Goal: Information Seeking & Learning: Learn about a topic

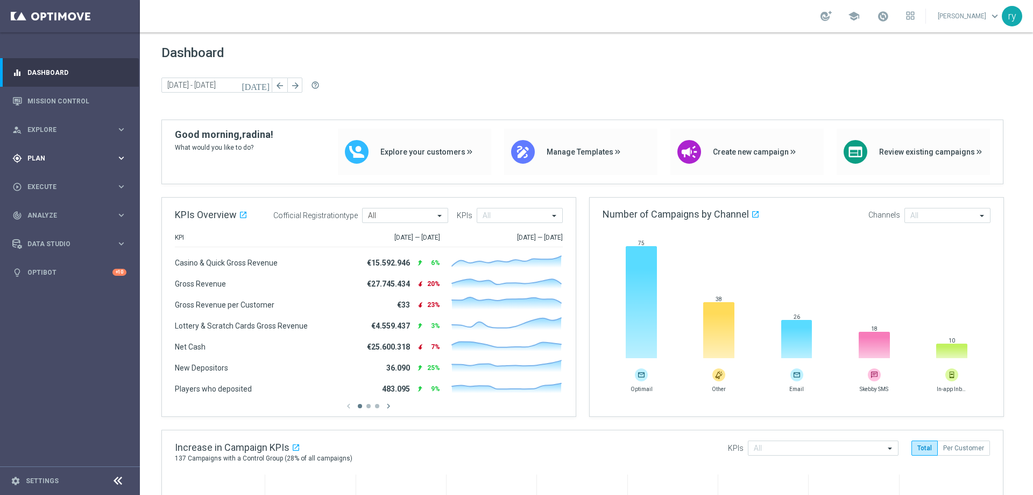
click at [96, 163] on div "gps_fixed Plan keyboard_arrow_right" at bounding box center [69, 158] width 139 height 29
click at [73, 210] on span "Templates" at bounding box center [67, 212] width 77 height 6
click at [68, 230] on link "Optimail" at bounding box center [72, 228] width 79 height 9
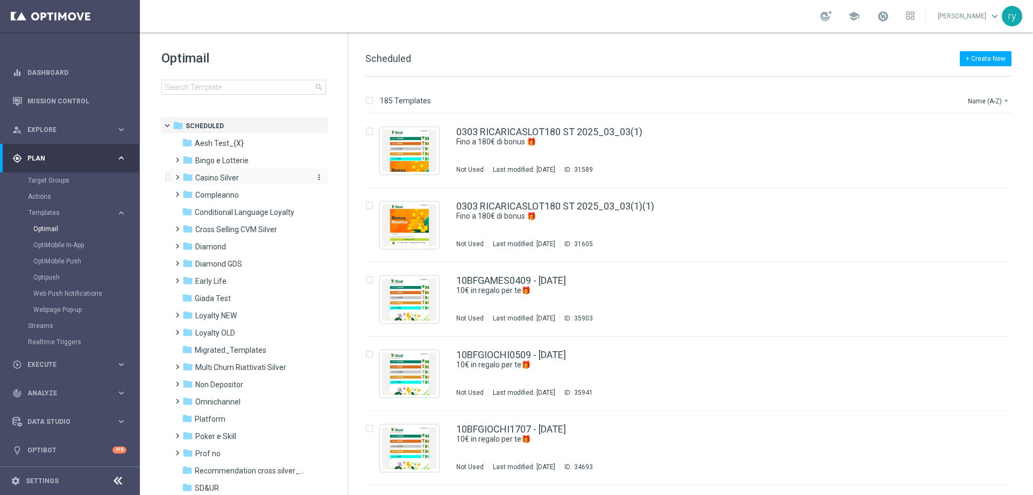
click at [255, 179] on div "folder Casino Silver" at bounding box center [244, 178] width 124 height 12
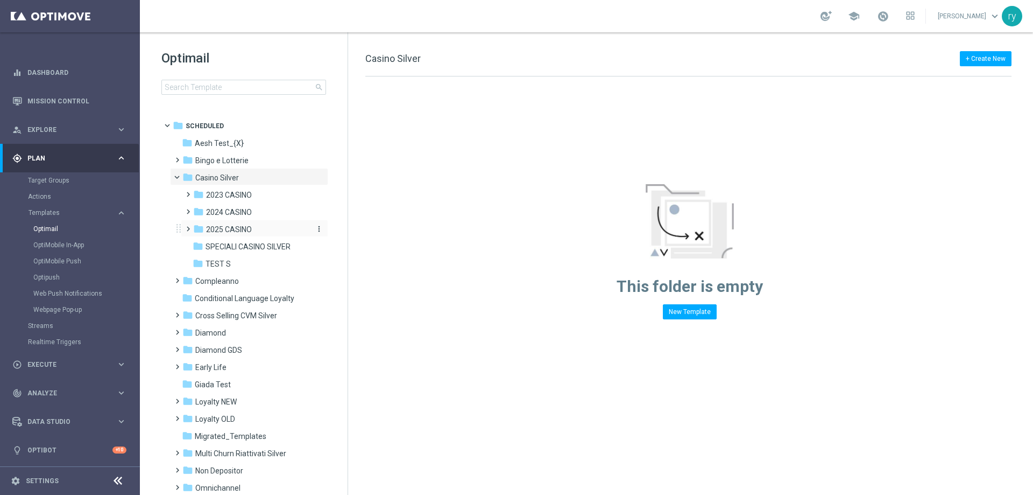
click at [238, 224] on div "folder 2025 CASINO" at bounding box center [250, 229] width 115 height 12
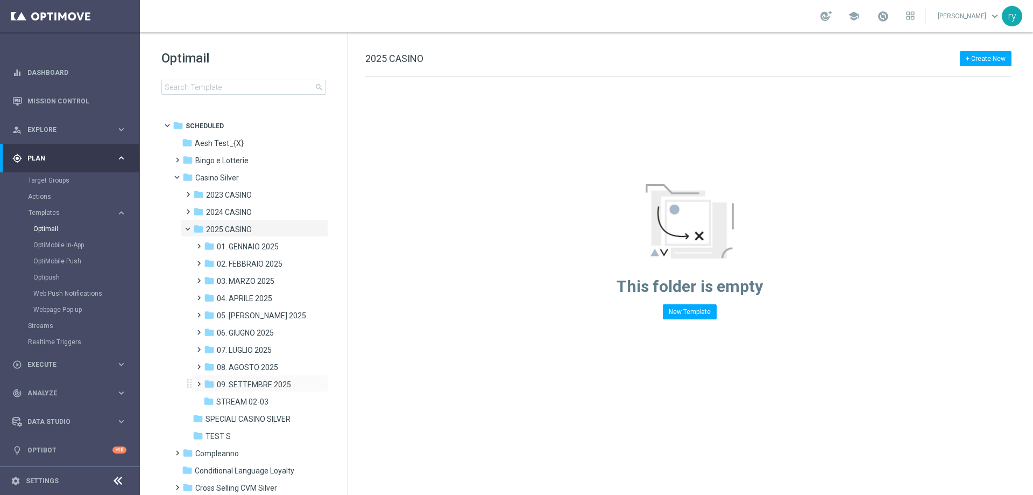
click at [271, 377] on div "folder 09. SETTEMBRE 2025 more_vert" at bounding box center [260, 383] width 137 height 17
click at [270, 384] on span "09. SETTEMBRE 2025" at bounding box center [254, 384] width 74 height 10
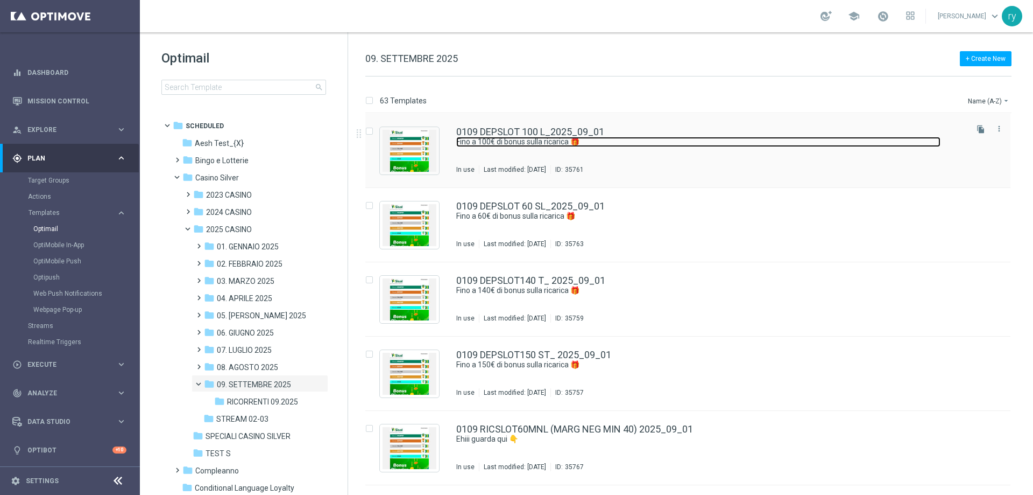
click at [493, 137] on link "Fino a 100€ di bonus sulla ricarica 🎁​" at bounding box center [698, 142] width 484 height 10
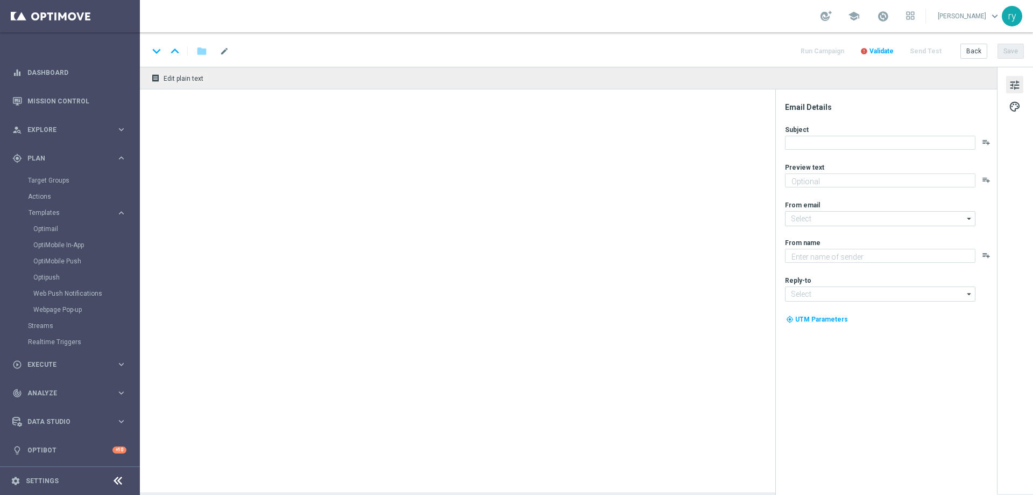
type textarea "Scopri la promozione che ti abbiamo riservato"
type textarea "Sisal"
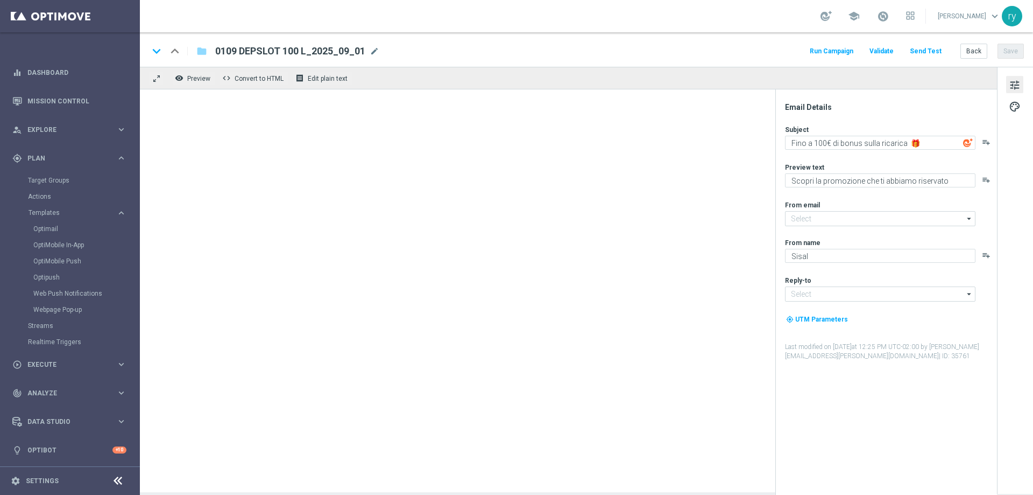
type input "[EMAIL_ADDRESS][DOMAIN_NAME]"
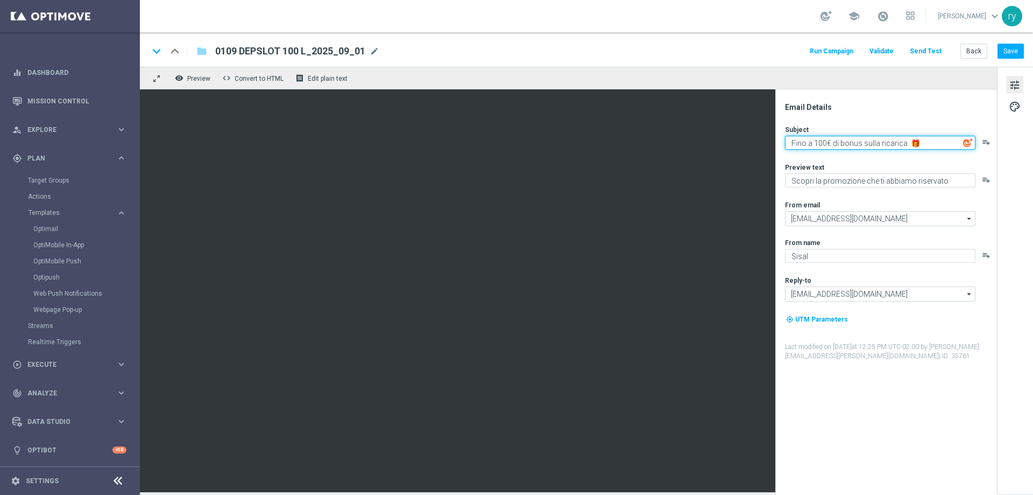
click at [852, 142] on textarea "Fino a 100€ di bonus sulla ricarica 🎁​" at bounding box center [880, 143] width 191 height 14
click at [851, 142] on textarea "Fino a 100€ di bonus sulla ricarica 🎁​" at bounding box center [880, 143] width 191 height 14
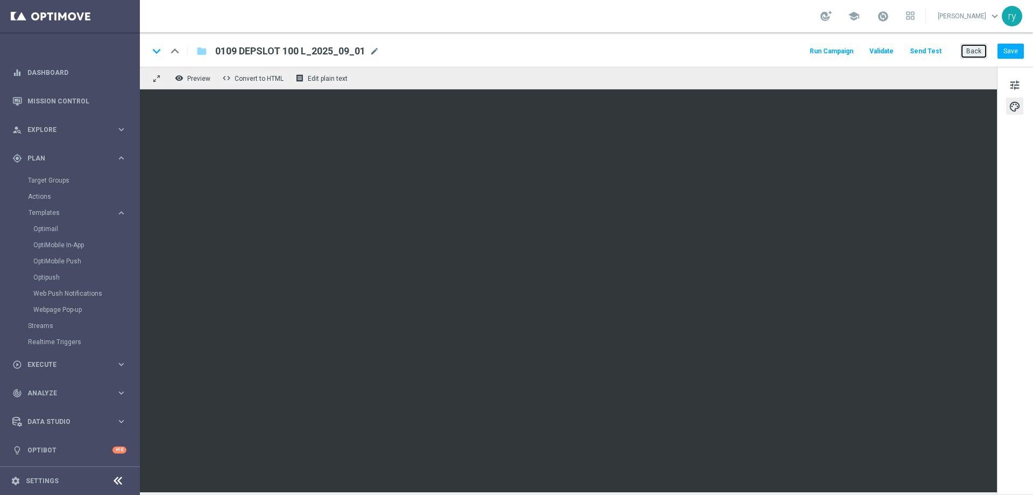
click at [965, 51] on button "Back" at bounding box center [974, 51] width 27 height 15
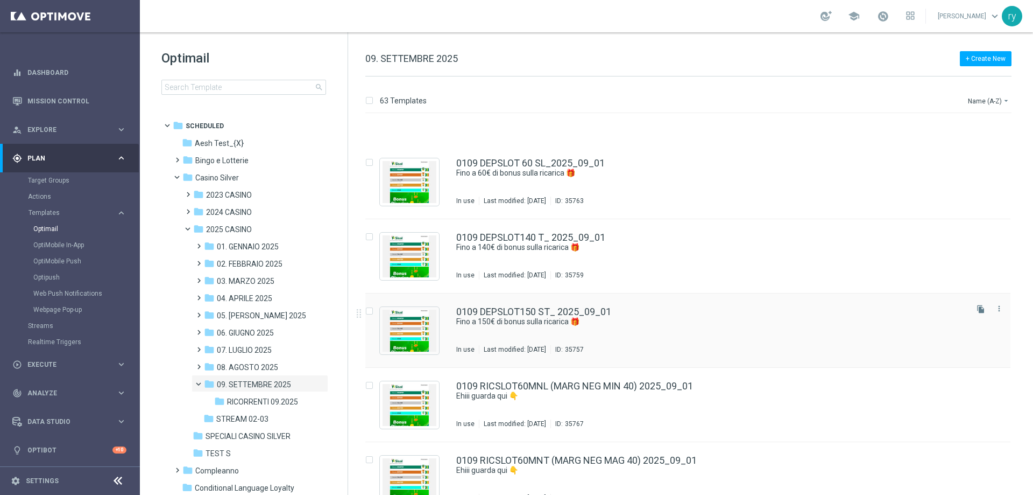
scroll to position [108, 0]
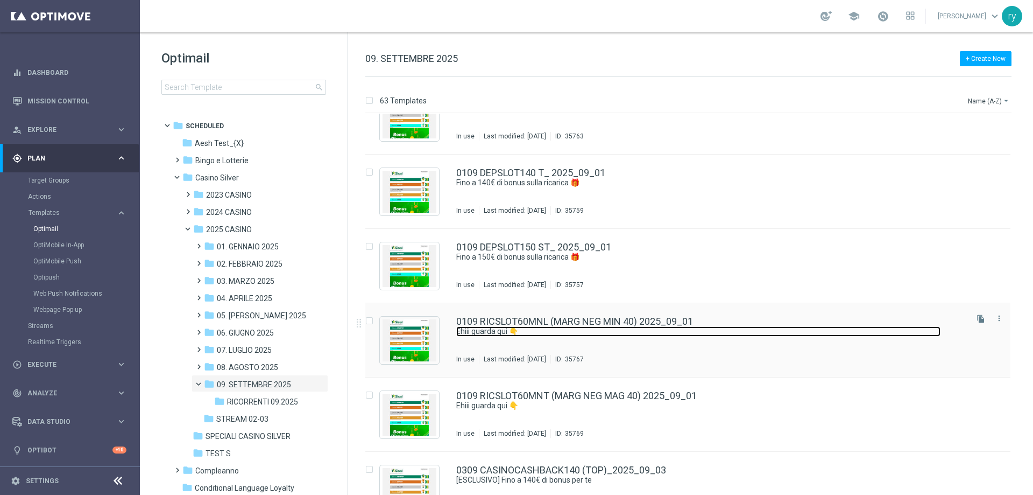
click at [503, 333] on link "Ehiii guarda qui 👇" at bounding box center [698, 331] width 484 height 10
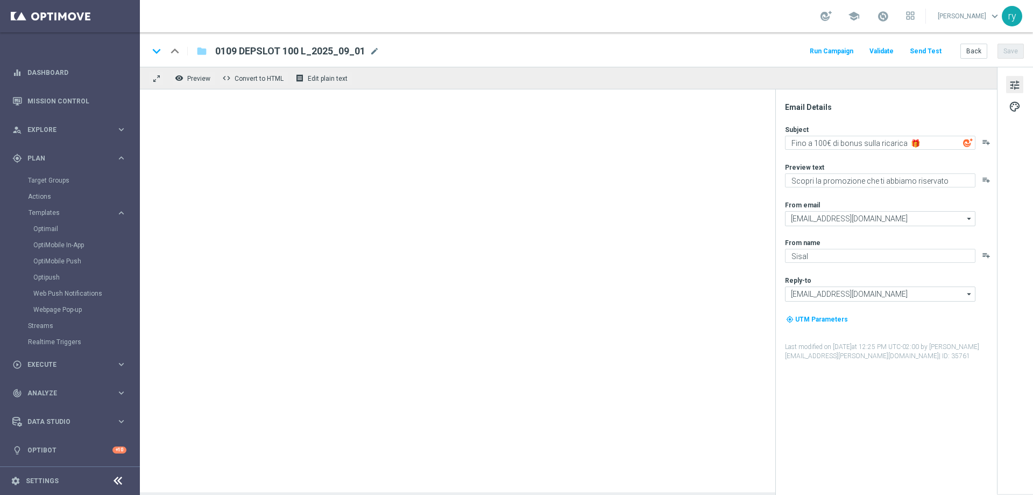
type textarea "Ehiii guarda qui 👇"
type textarea "​​Fino a 20.000 Sisal point"
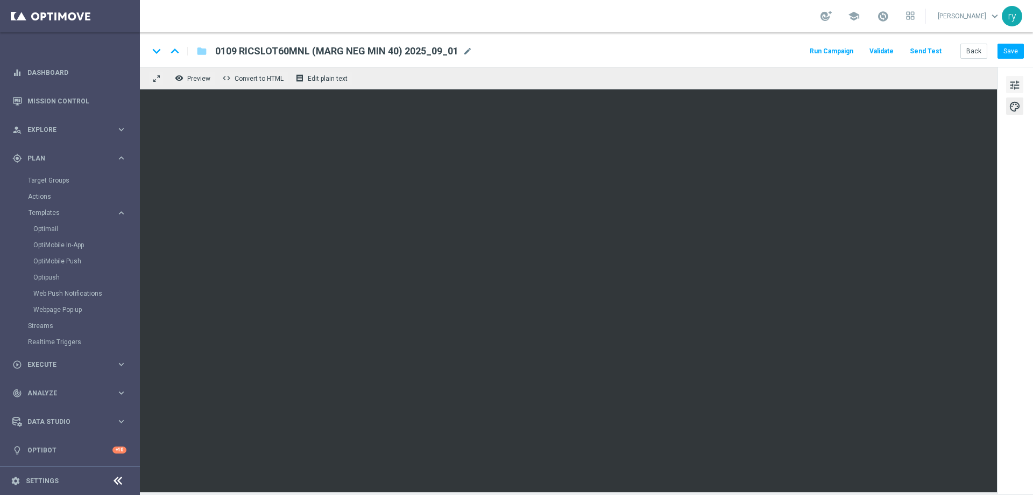
click at [1011, 82] on span "tune" at bounding box center [1015, 85] width 12 height 14
click at [976, 44] on button "Back" at bounding box center [974, 51] width 27 height 15
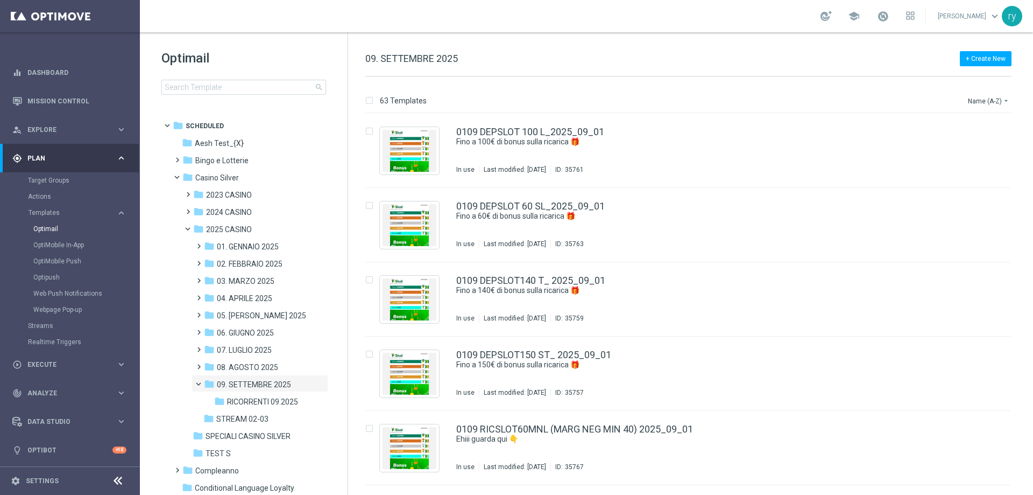
click at [521, 54] on div "+ Create New 09. SETTEMBRE 2025" at bounding box center [688, 64] width 646 height 24
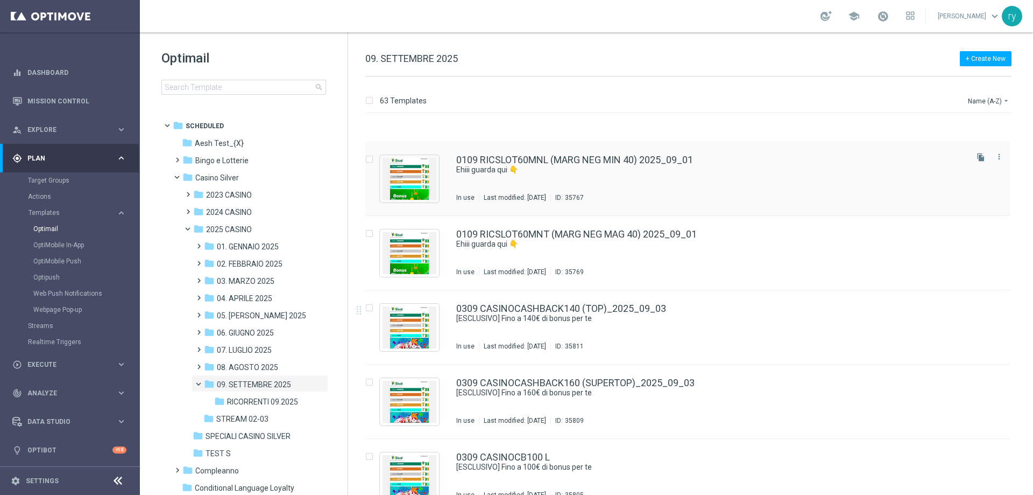
scroll to position [323, 0]
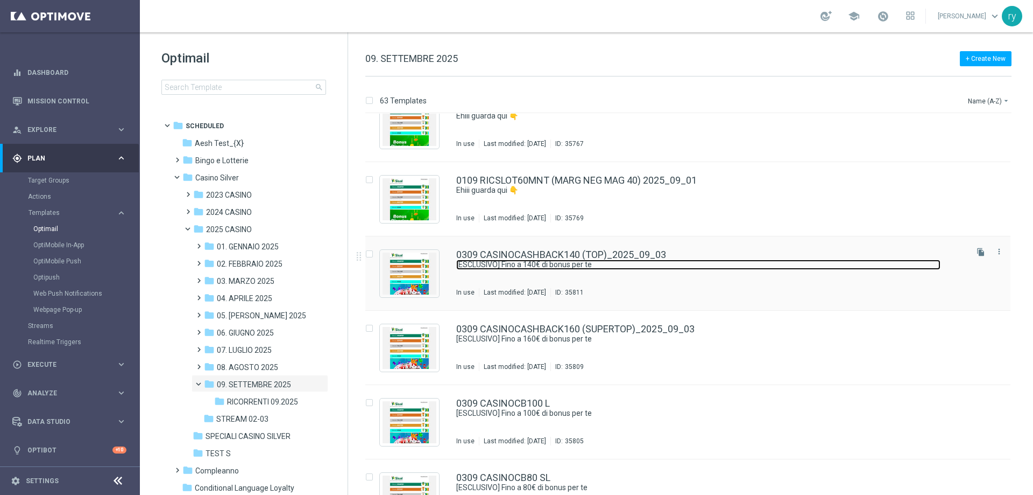
click at [529, 266] on link "[ESCLUSIVO] Fino a 140€ di bonus per te" at bounding box center [698, 264] width 484 height 10
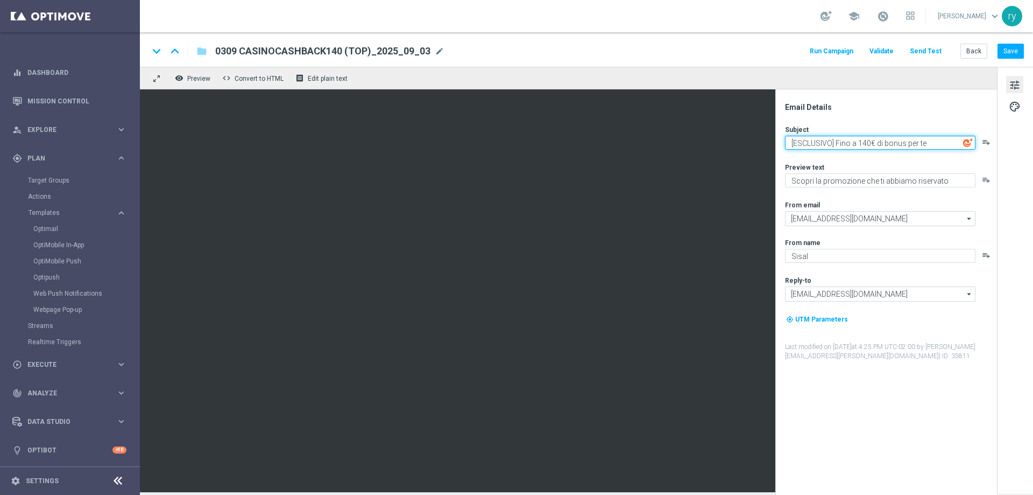
drag, startPoint x: 939, startPoint y: 145, endPoint x: 789, endPoint y: 149, distance: 149.7
click at [789, 149] on textarea "[ESCLUSIVO] Fino a 140€ di bonus per te" at bounding box center [880, 143] width 191 height 14
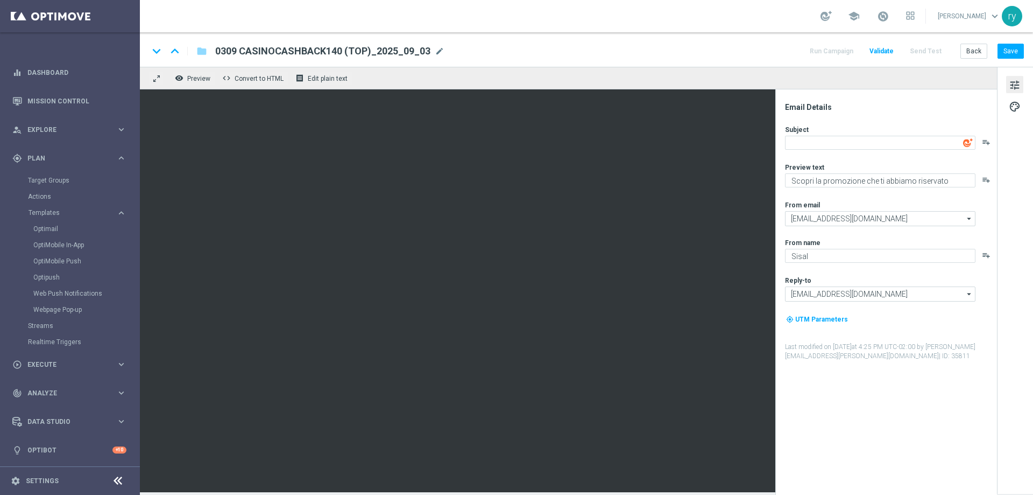
click at [838, 117] on div "Email Details Subject playlist_add Preview text Scopri la promozione che ti abb…" at bounding box center [889, 298] width 214 height 392
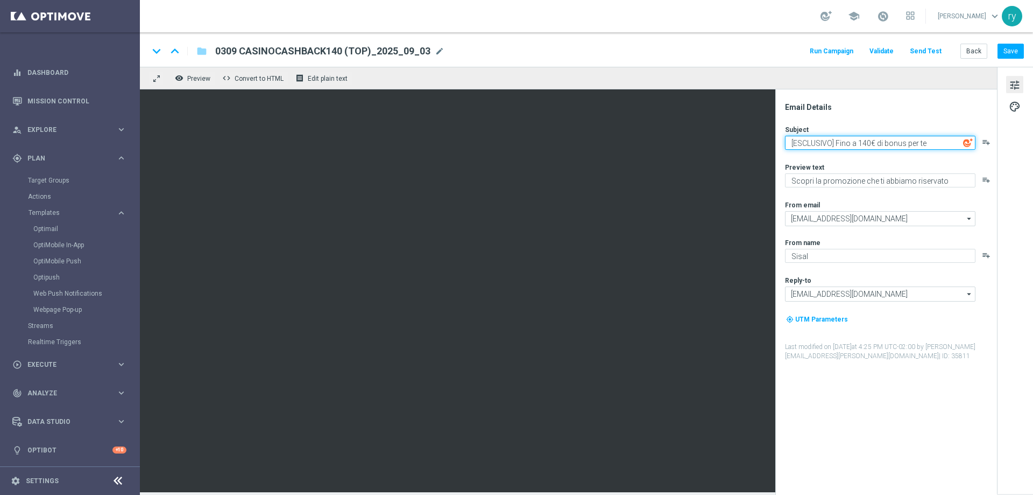
type textarea "[ESCLUSIVO] Fino a 140€ di bonus per te"
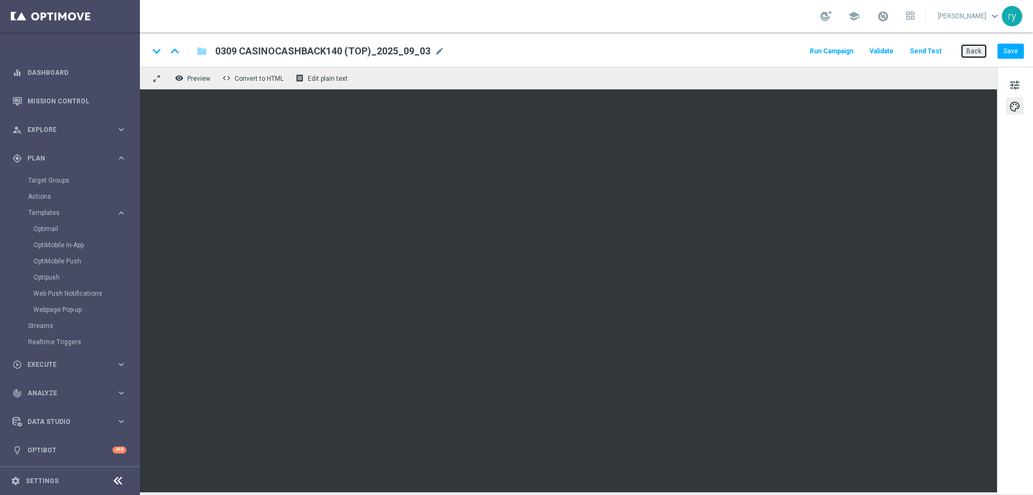
click at [970, 50] on button "Back" at bounding box center [974, 51] width 27 height 15
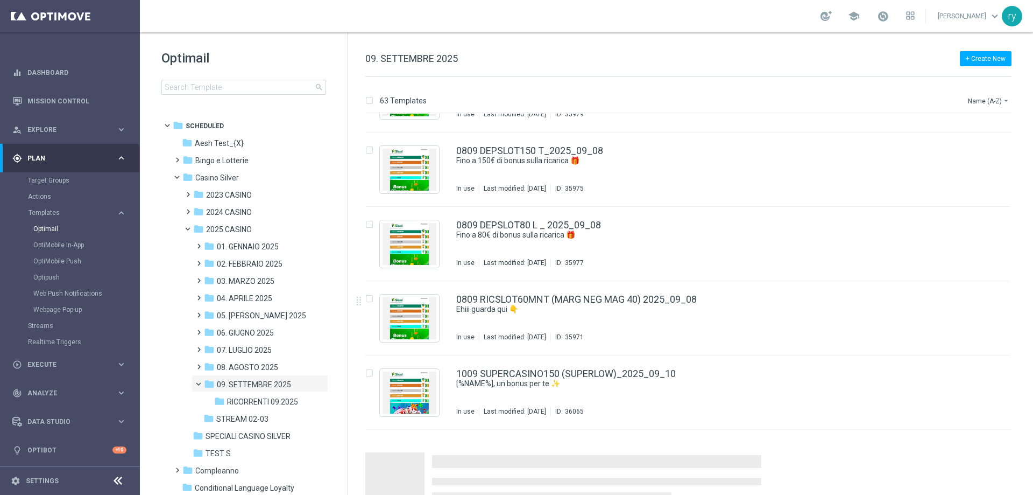
scroll to position [1179, 0]
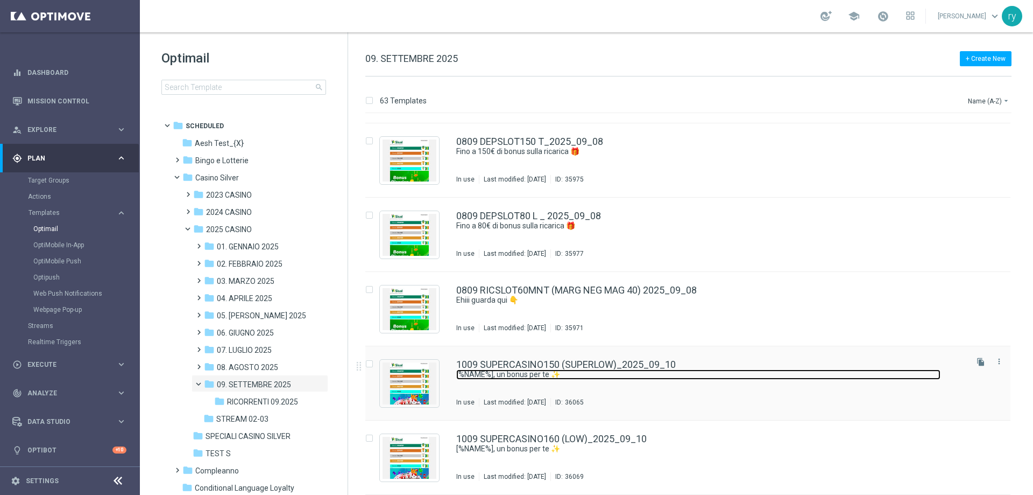
click at [561, 372] on link "​[%NAME%], un bonus per te ✨" at bounding box center [698, 374] width 484 height 10
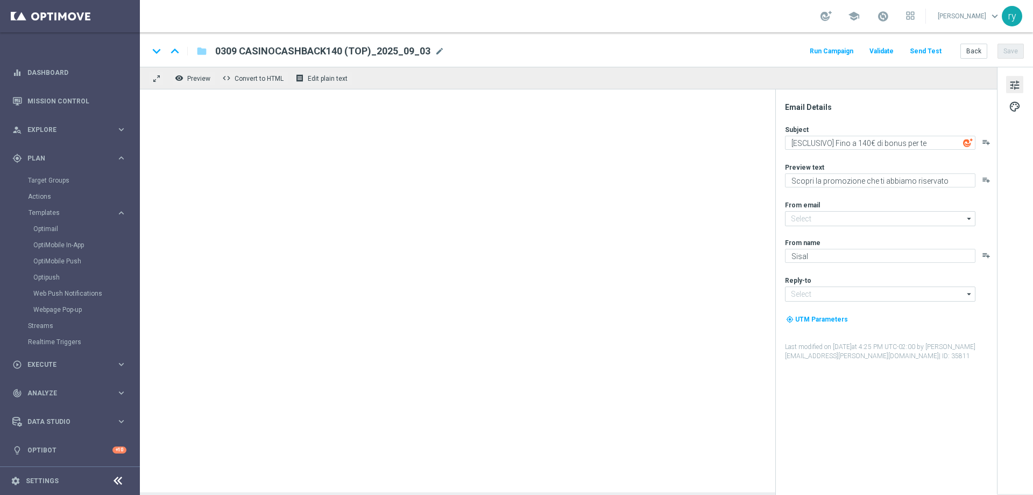
type textarea "​[%NAME%], un bonus per te ✨"
type textarea "Fino a 150€ di bonus"
type input "[EMAIL_ADDRESS][DOMAIN_NAME]"
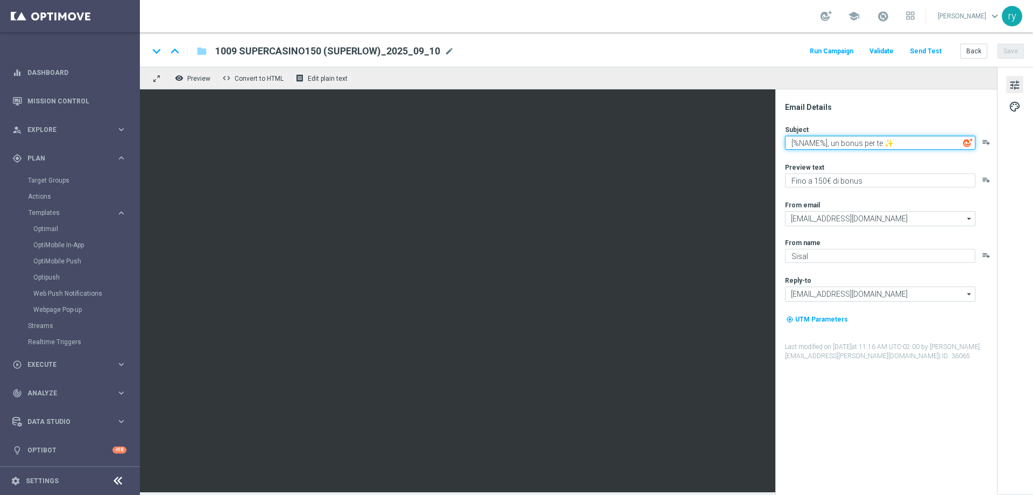
drag, startPoint x: 905, startPoint y: 143, endPoint x: 788, endPoint y: 151, distance: 117.1
click at [788, 151] on div "Subject ​[%NAME%], un bonus per te ✨ playlist_add Preview text Fino a 150€ di b…" at bounding box center [890, 243] width 211 height 236
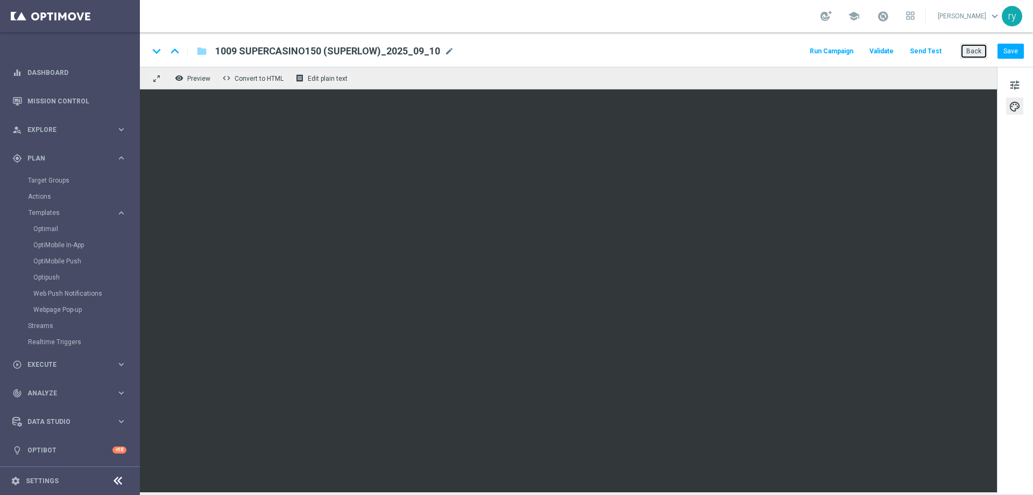
click at [969, 47] on button "Back" at bounding box center [974, 51] width 27 height 15
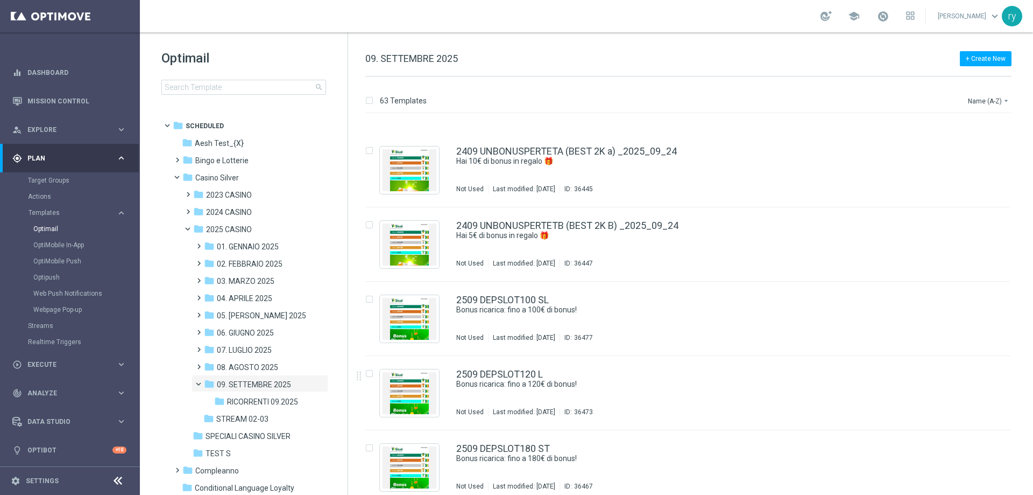
scroll to position [3579, 0]
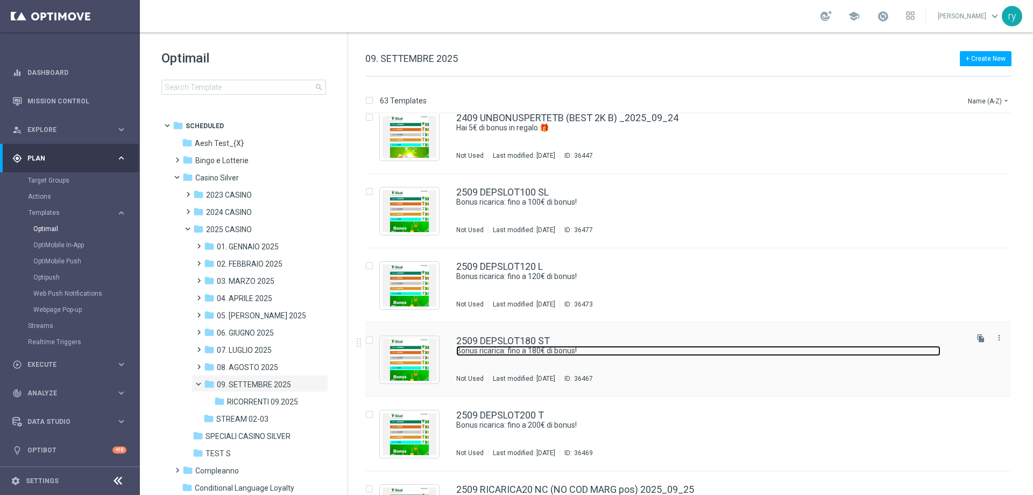
click at [593, 353] on link "Bonus ricarica: fino a 180€ di bonus!" at bounding box center [698, 351] width 484 height 10
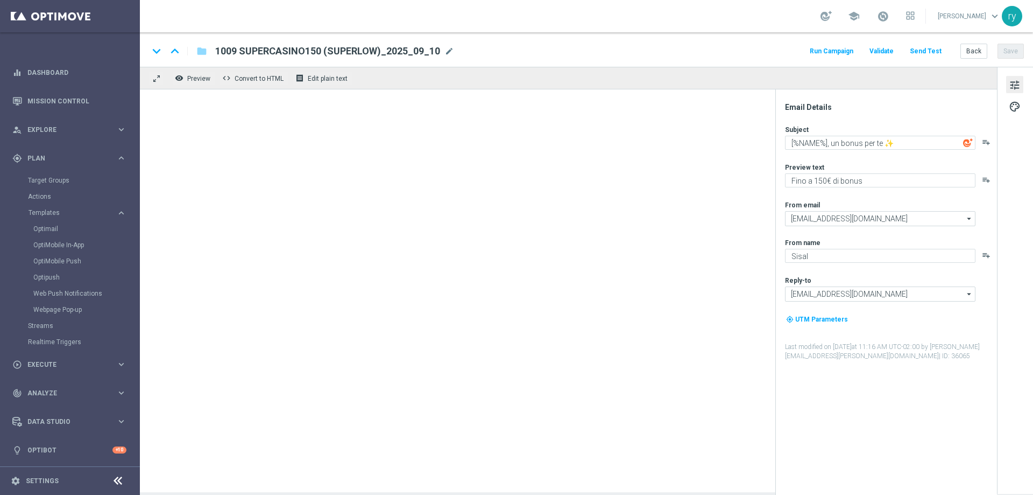
type textarea "Bonus ricarica: fino a 180€ di bonus!"
type textarea "Un bonus incredibile ti aspetta"
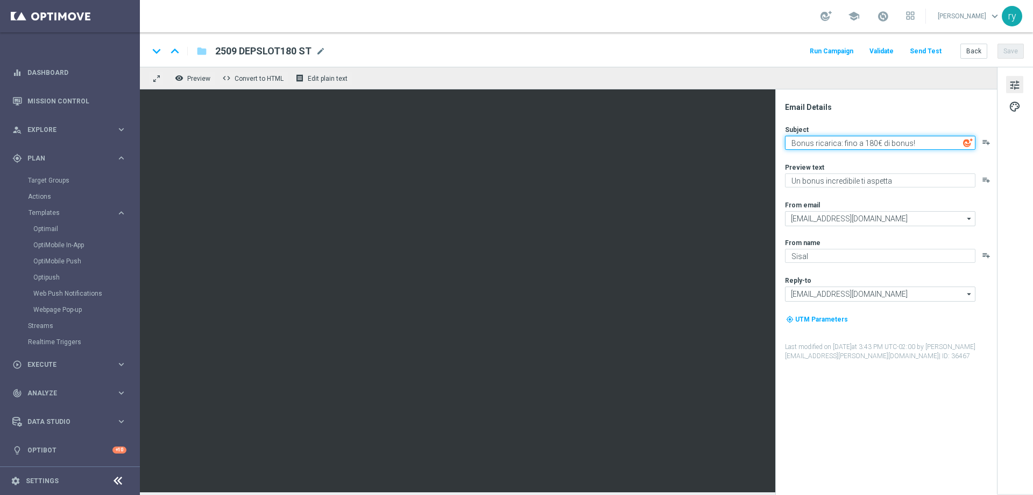
drag, startPoint x: 920, startPoint y: 143, endPoint x: 783, endPoint y: 152, distance: 137.0
click at [783, 152] on div "Email Details Subject Bonus ricarica: fino a 180€ di bonus! playlist_add Previe…" at bounding box center [889, 298] width 214 height 392
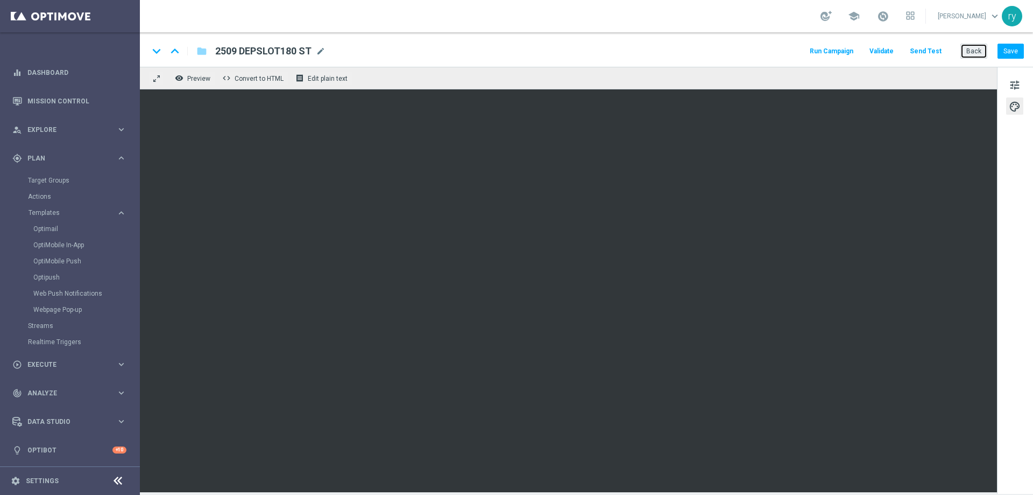
click at [967, 47] on button "Back" at bounding box center [974, 51] width 27 height 15
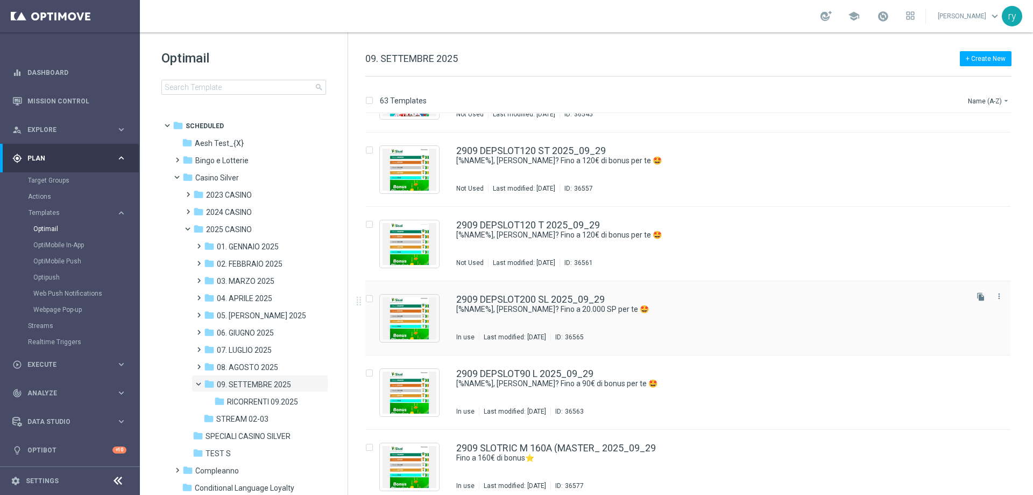
scroll to position [4298, 0]
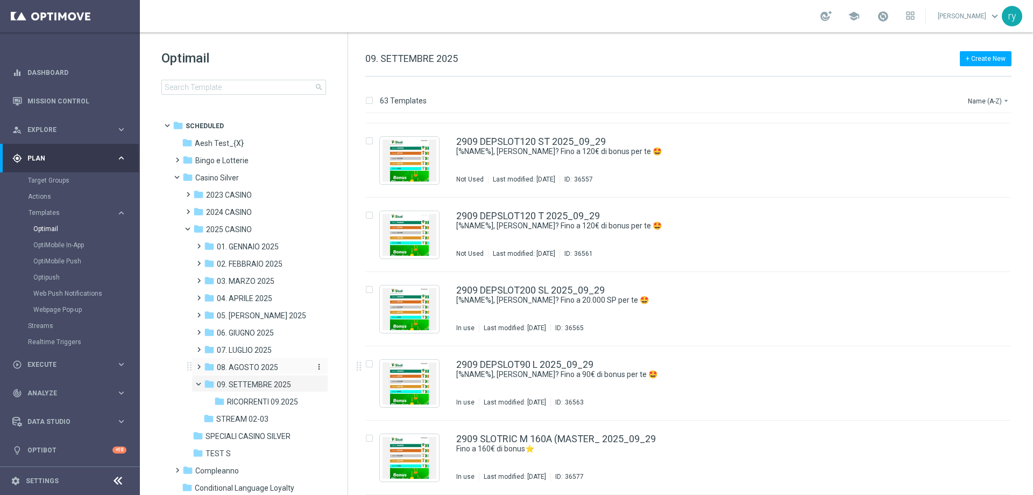
click at [253, 365] on span "08. AGOSTO 2025" at bounding box center [247, 367] width 61 height 10
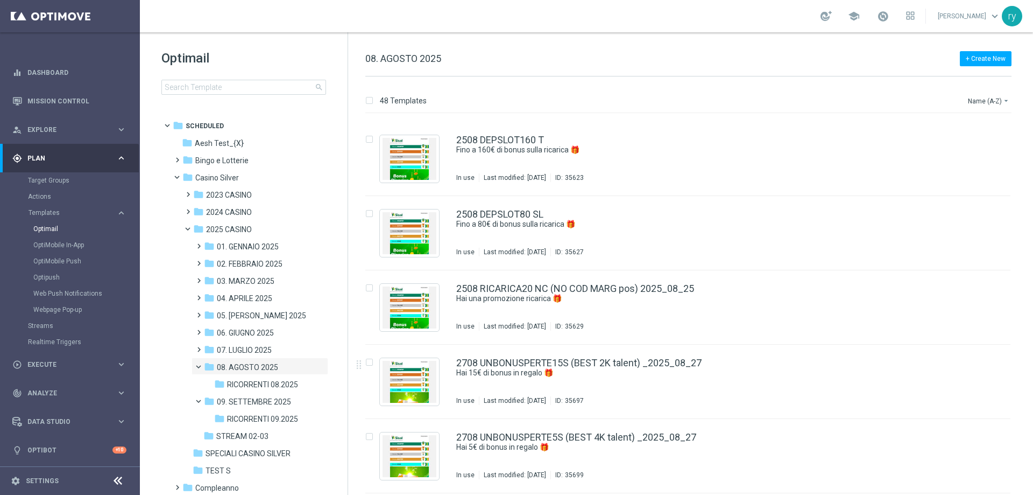
scroll to position [2529, 0]
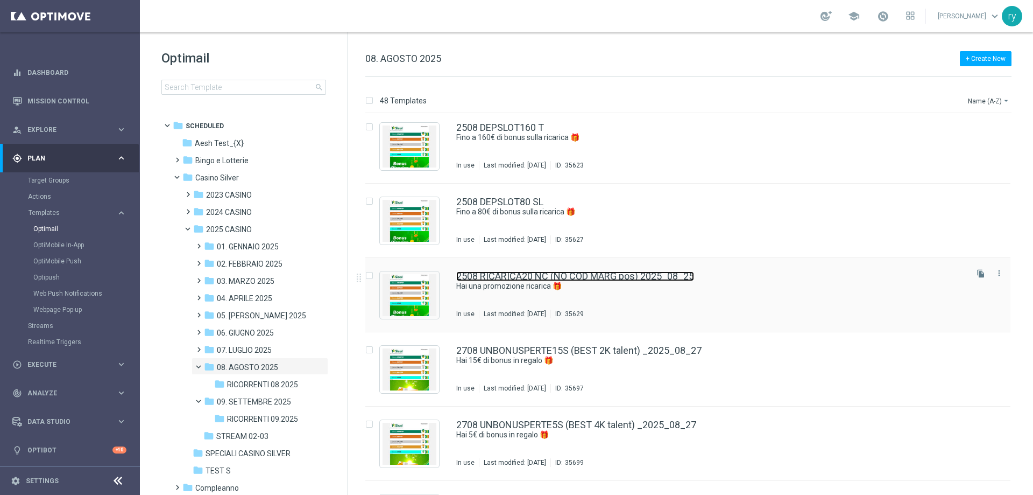
click at [555, 277] on link "2508 RICARICA20 NC (NO COD MARG pos) 2025_08_25" at bounding box center [575, 276] width 238 height 10
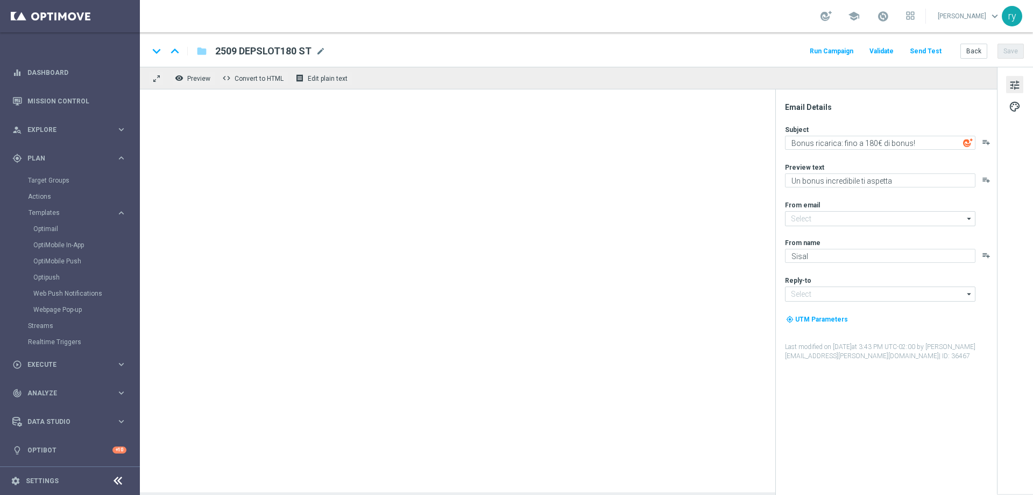
type textarea "Hai una promozione ricarica 🎁​"
type textarea "Vuoi scoprire cosa ti abbiamo riservato?"
type input "[EMAIL_ADDRESS][DOMAIN_NAME]"
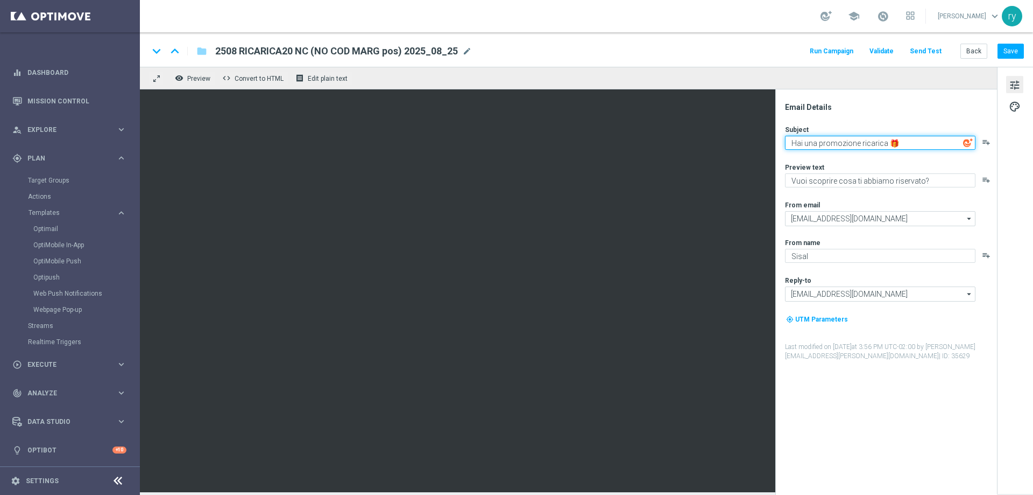
drag, startPoint x: 899, startPoint y: 142, endPoint x: 791, endPoint y: 147, distance: 108.3
click at [791, 147] on textarea "Hai una promozione ricarica 🎁​" at bounding box center [880, 143] width 191 height 14
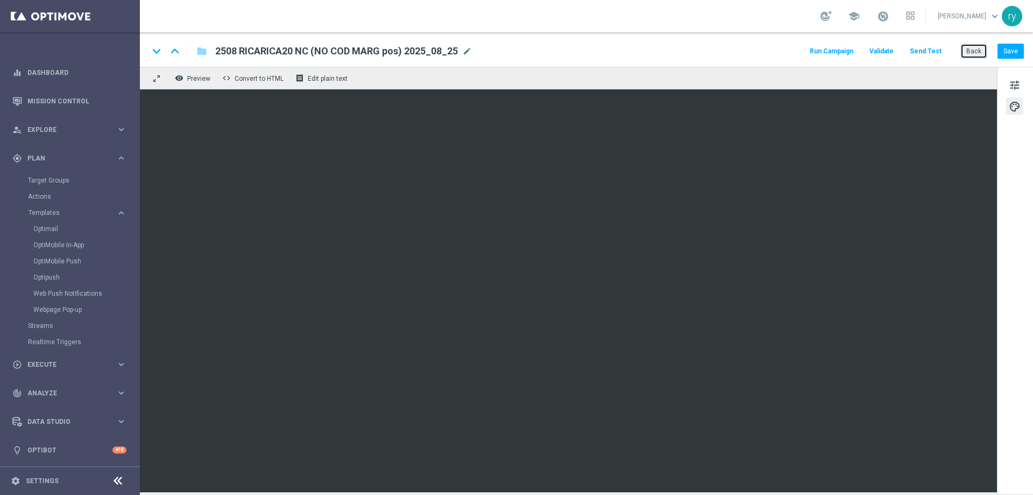
click at [967, 51] on button "Back" at bounding box center [974, 51] width 27 height 15
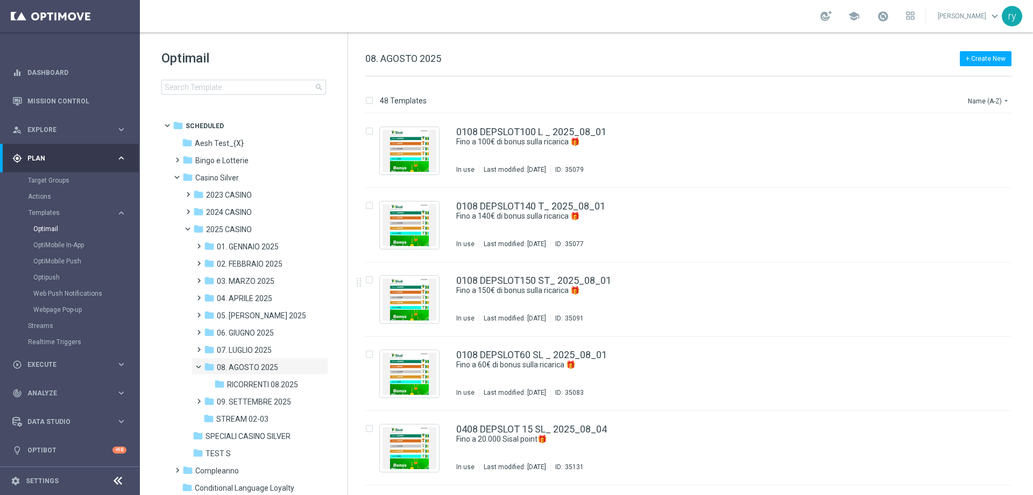
click at [729, 46] on div "+ Create New 08. AGOSTO 2025 48 Templates Name (A-Z) arrow_drop_down Drag here …" at bounding box center [690, 263] width 685 height 462
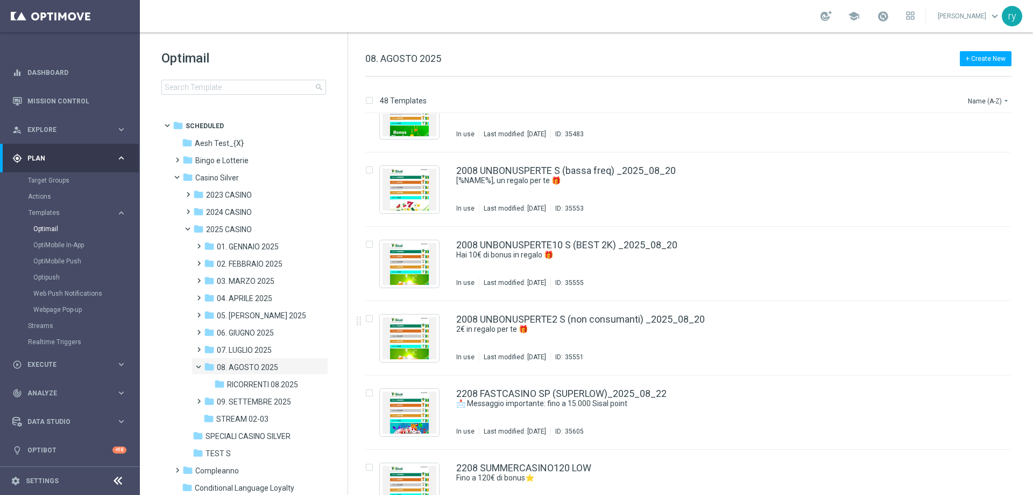
scroll to position [1824, 0]
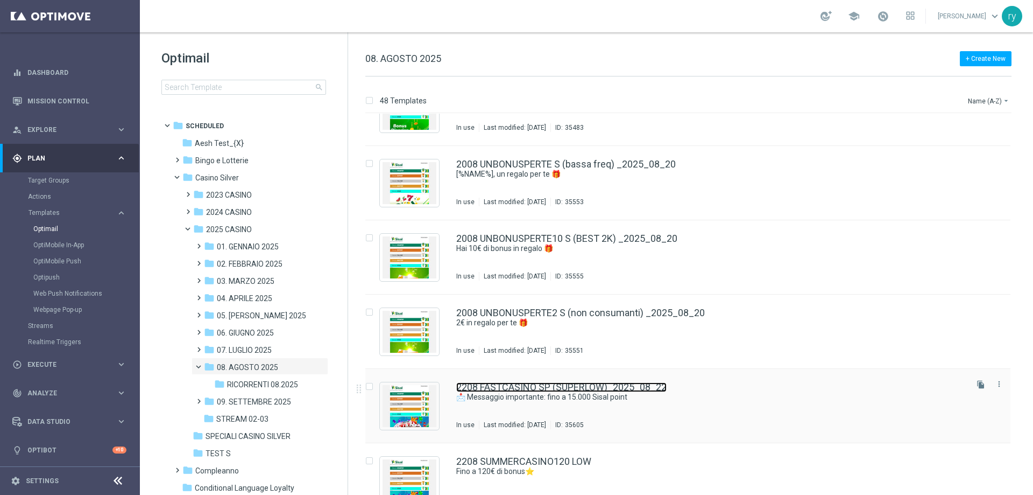
click at [584, 391] on link "2208 FASTCASINO SP (SUPERLOW)_2025_08_22" at bounding box center [561, 387] width 210 height 10
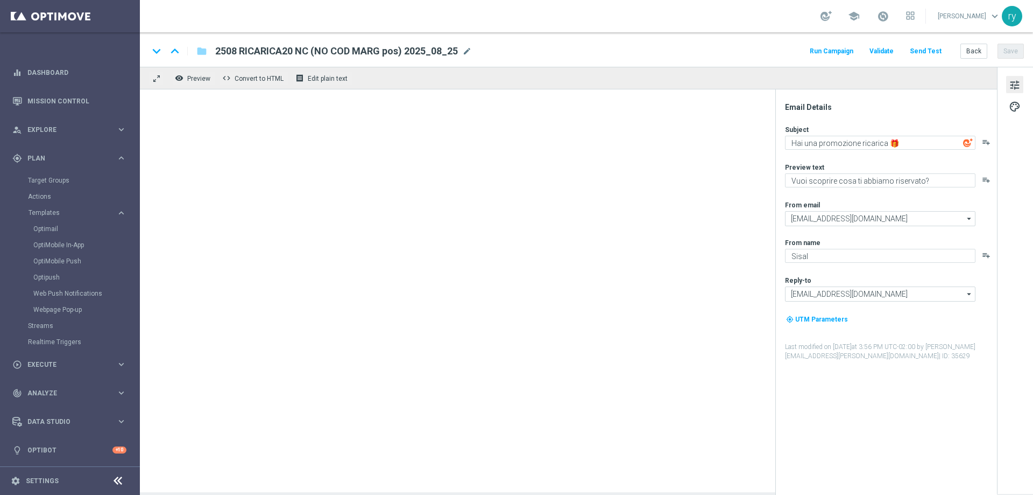
type textarea "📩 Messaggio importante: fino a 15.000 Sisal point"
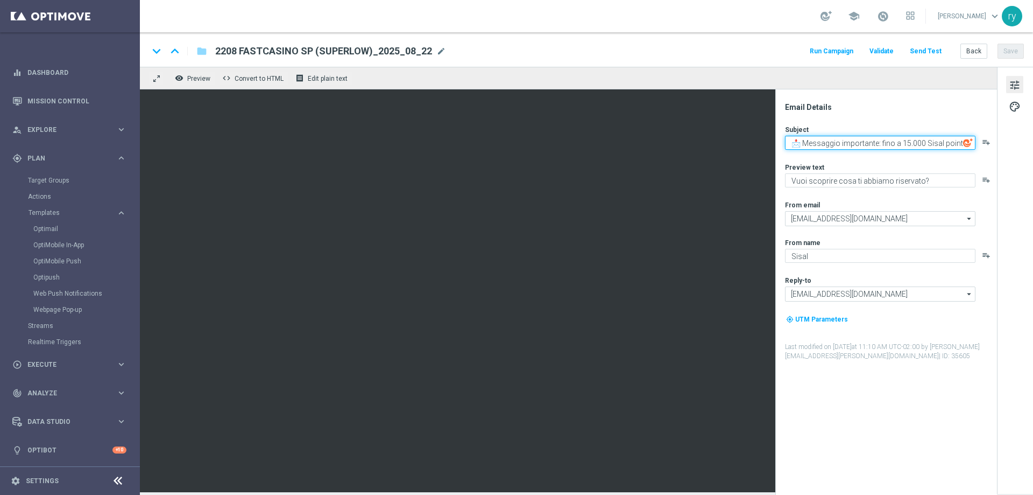
click at [805, 143] on textarea "📩 Messaggio importante: fino a 15.000 Sisal point" at bounding box center [880, 143] width 191 height 14
drag, startPoint x: 793, startPoint y: 143, endPoint x: 967, endPoint y: 140, distance: 174.4
click at [967, 140] on div "📩 Messaggio importante: fino a 15.000 Sisal point playlist_add" at bounding box center [890, 143] width 211 height 14
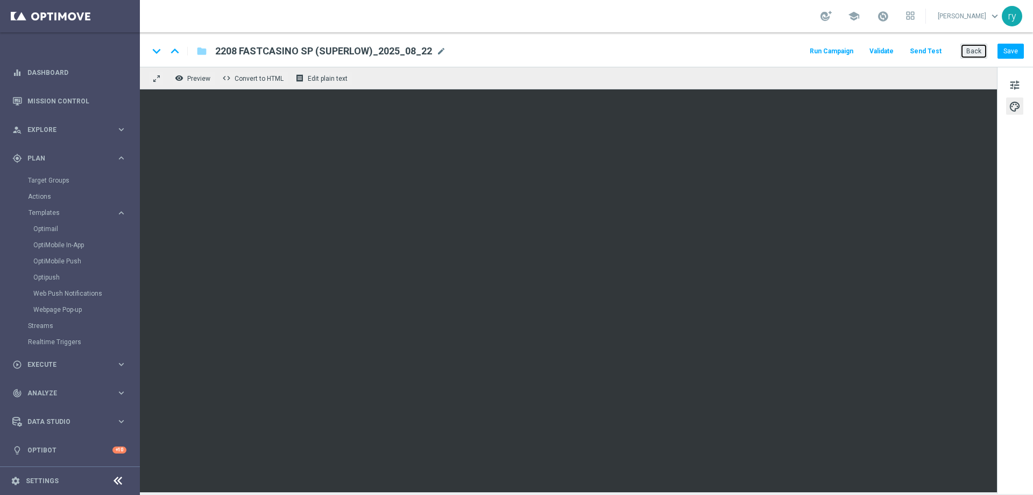
click at [971, 47] on button "Back" at bounding box center [974, 51] width 27 height 15
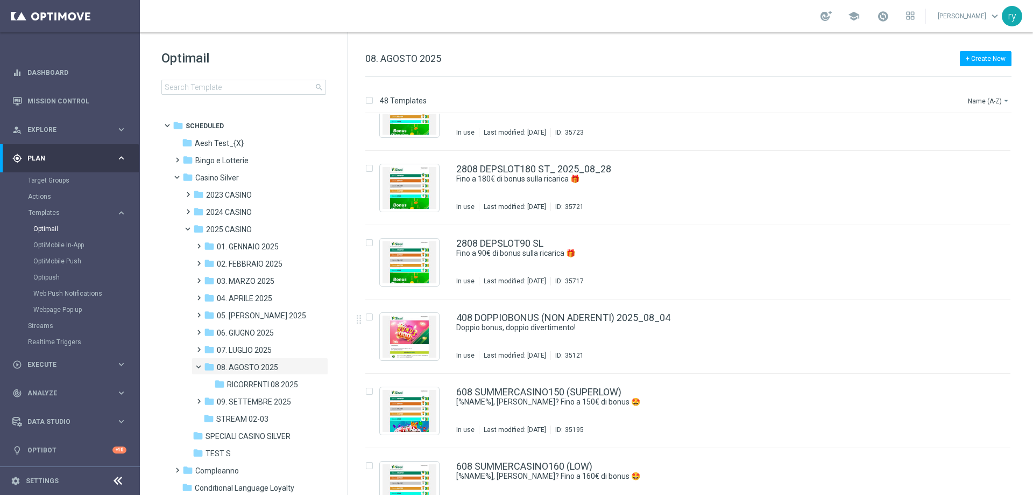
scroll to position [3008, 0]
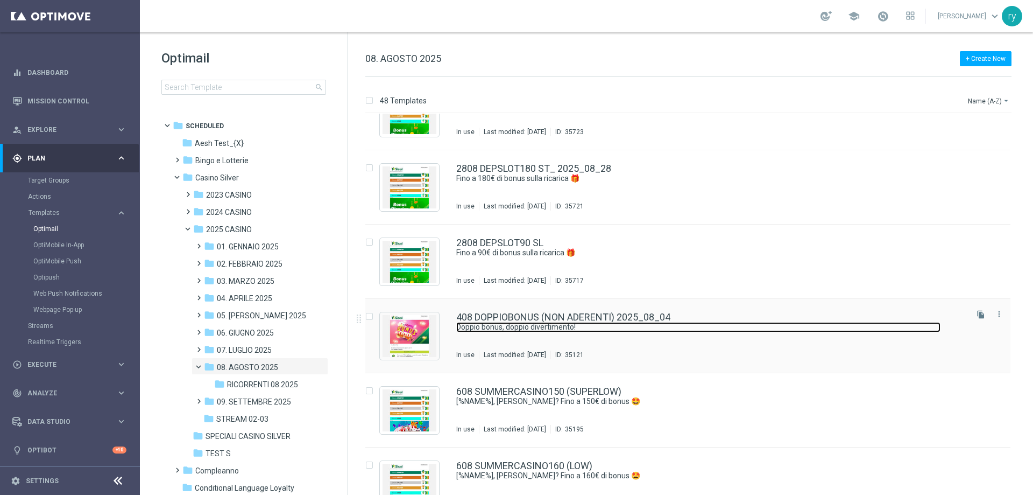
click at [551, 325] on link "Doppio bonus, doppio divertimento!" at bounding box center [698, 327] width 484 height 10
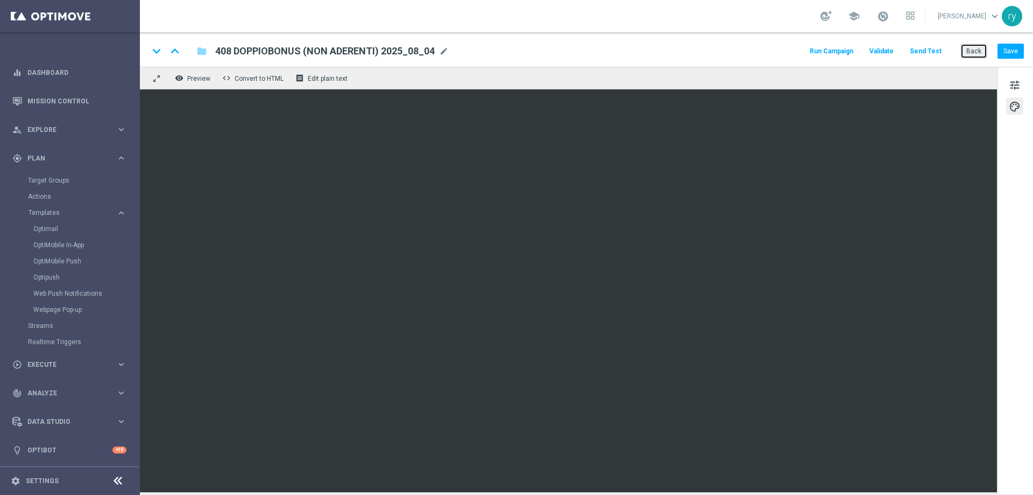
click at [975, 48] on button "Back" at bounding box center [974, 51] width 27 height 15
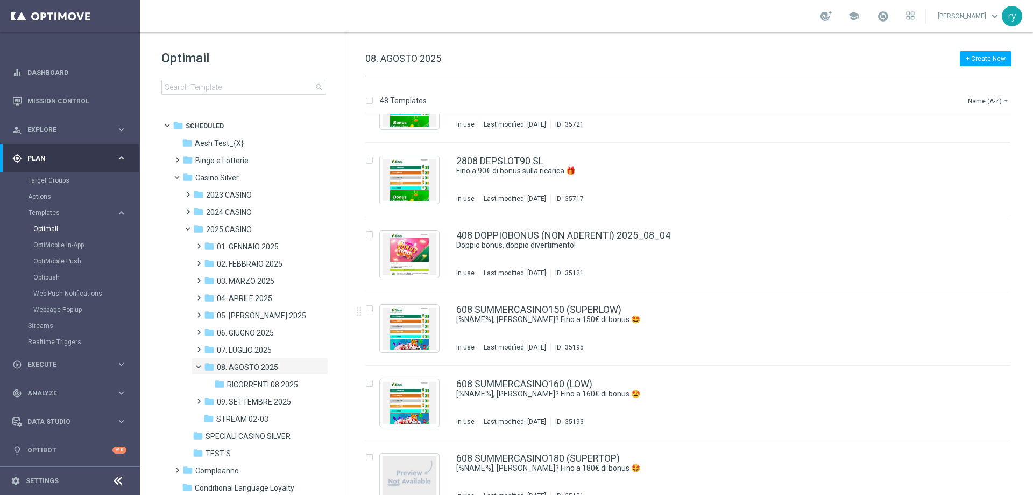
scroll to position [3094, 0]
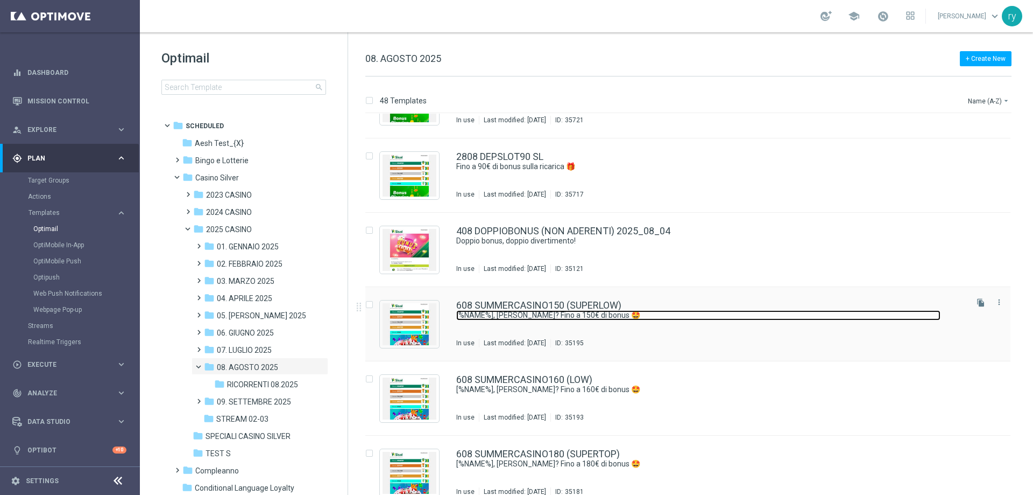
click at [579, 314] on link "[%NAME%], [PERSON_NAME]? Fino a 150€ di bonus 🤩" at bounding box center [698, 315] width 484 height 10
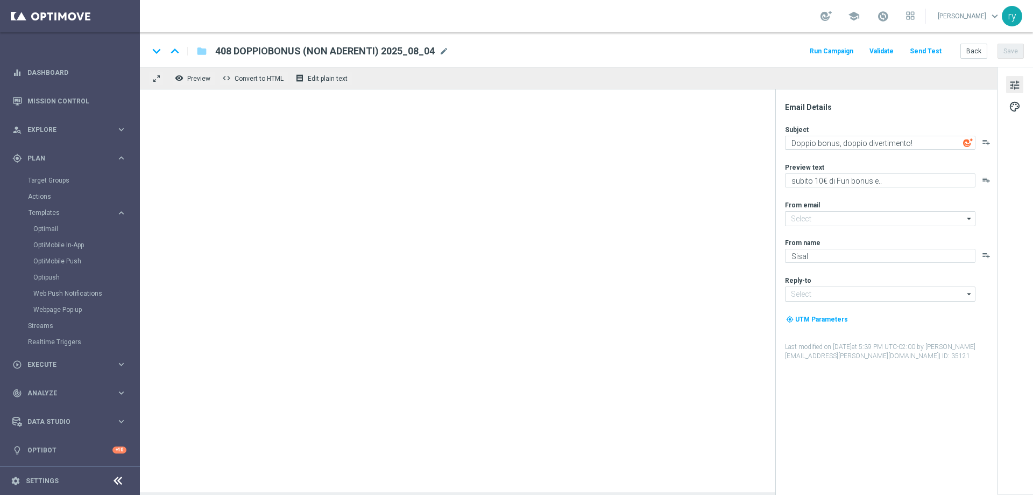
type textarea "[%NAME%], [PERSON_NAME]? Fino a 150€ di bonus 🤩"
type textarea "per divertirti con i tuoi giochi preferiti!"
type input "[EMAIL_ADDRESS][DOMAIN_NAME]"
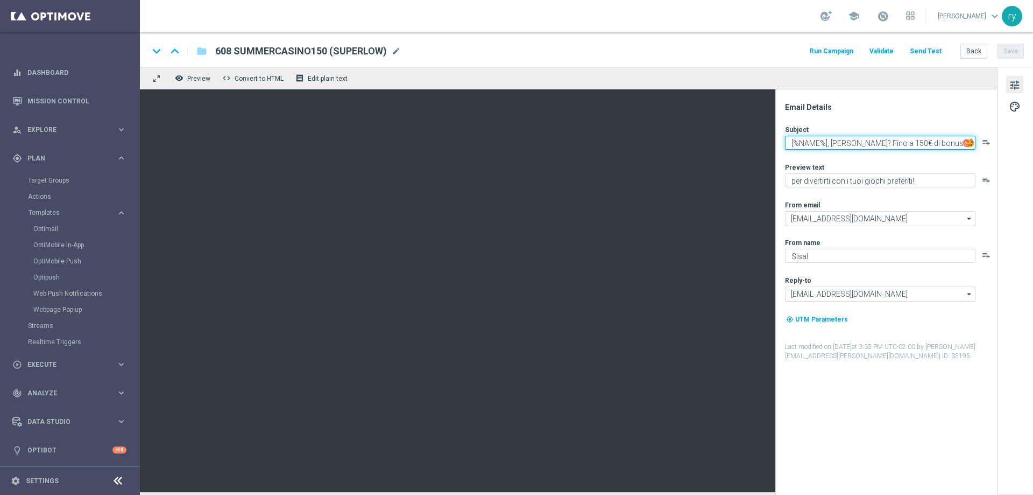
drag, startPoint x: 954, startPoint y: 141, endPoint x: 789, endPoint y: 143, distance: 164.1
click at [789, 143] on textarea "[%NAME%], [PERSON_NAME]? Fino a 150€ di bonus 🤩" at bounding box center [880, 143] width 191 height 14
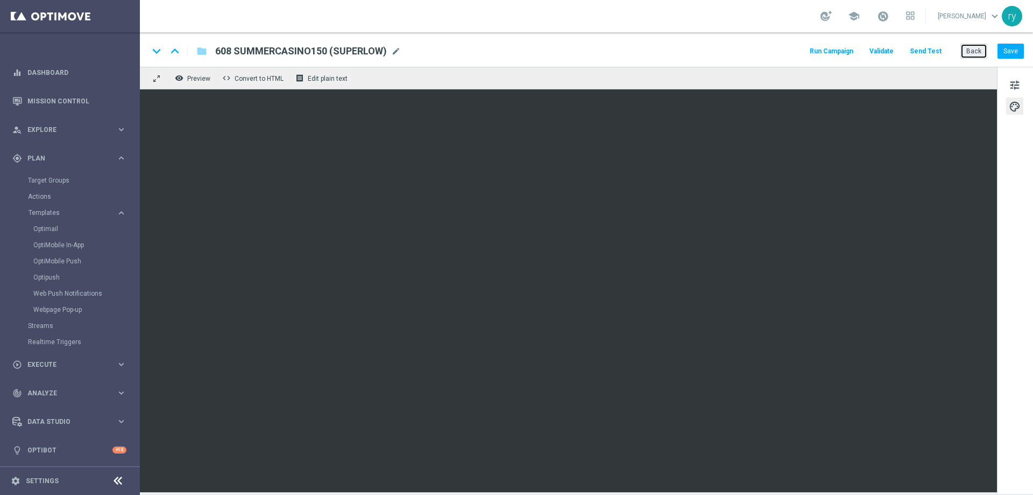
click at [981, 44] on button "Back" at bounding box center [974, 51] width 27 height 15
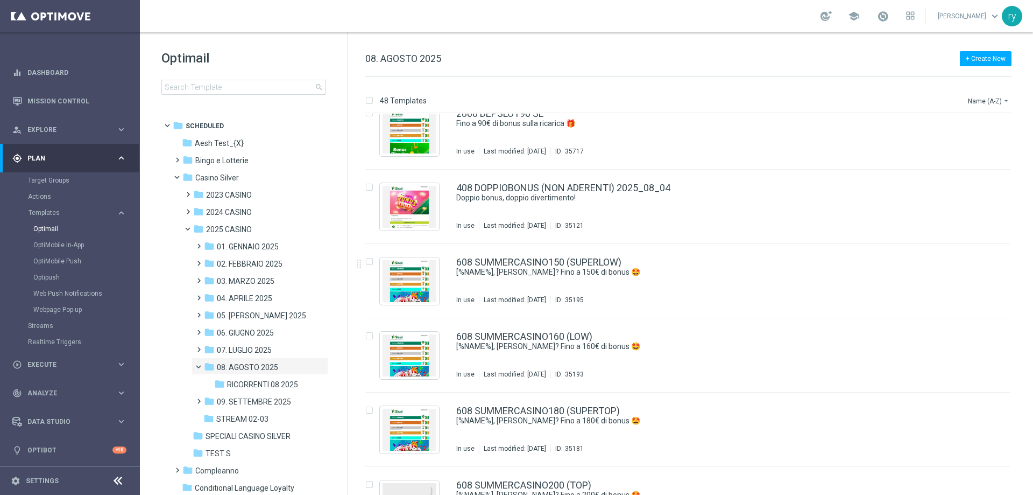
scroll to position [3184, 0]
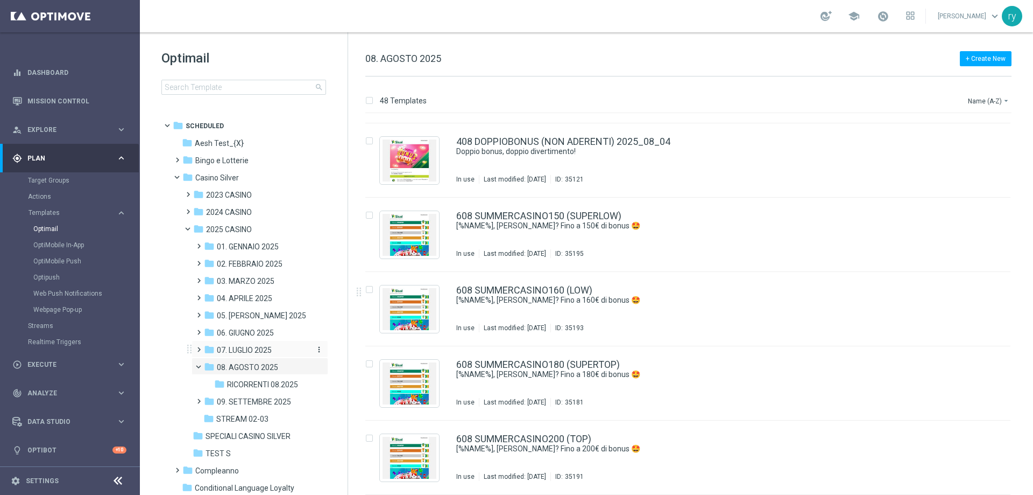
click at [224, 351] on span "07. LUGLIO 2025" at bounding box center [244, 350] width 55 height 10
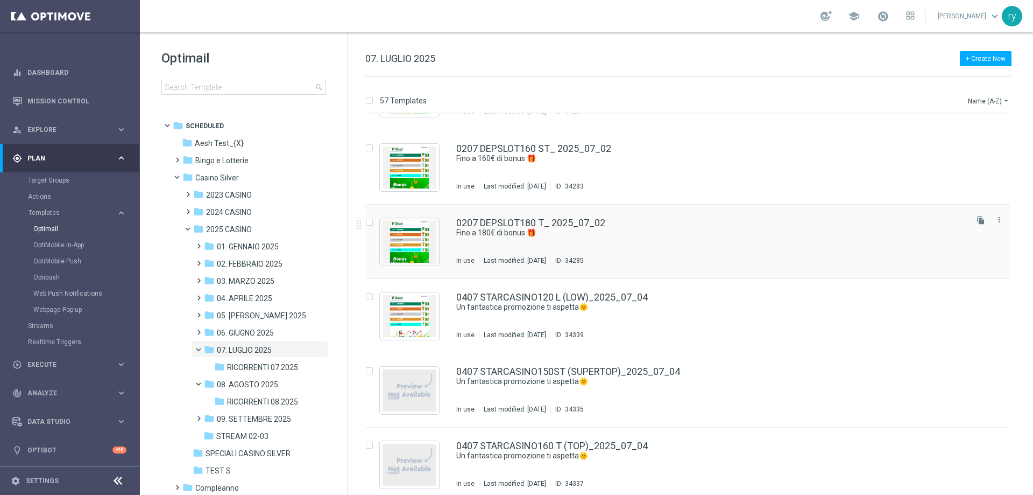
scroll to position [215, 0]
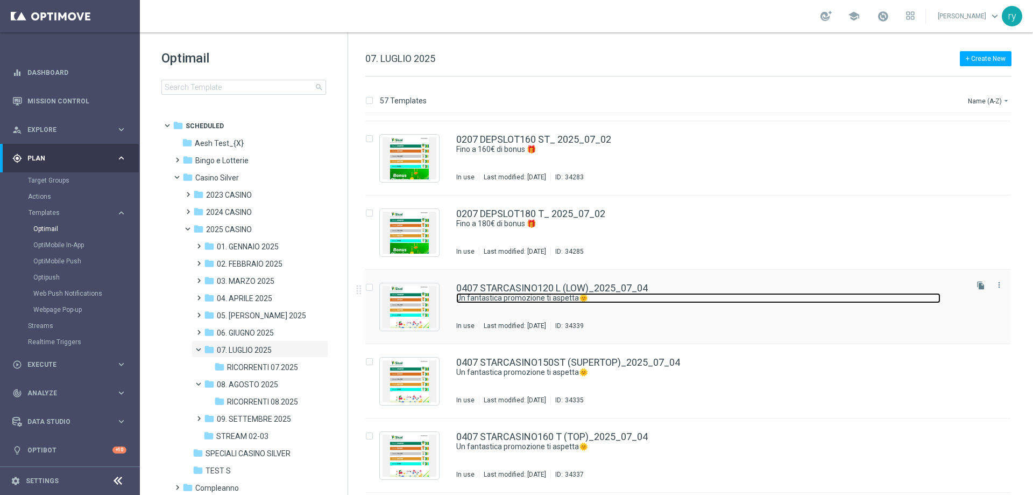
click at [548, 294] on link "Un fantastica promozione ti aspetta🌞" at bounding box center [698, 298] width 484 height 10
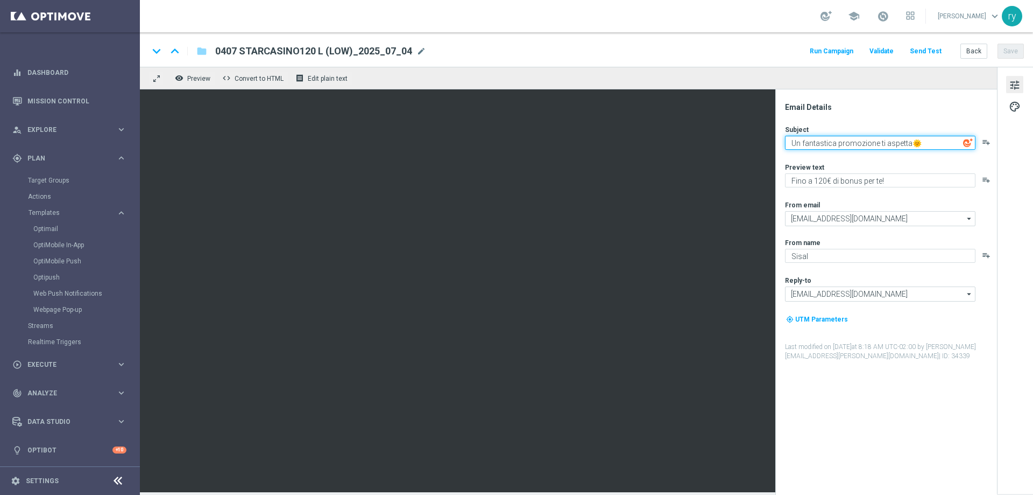
drag, startPoint x: 925, startPoint y: 144, endPoint x: 784, endPoint y: 149, distance: 140.5
click at [784, 149] on div "Email Details Subject Un fantastica promozione ti aspetta🌞 playlist_add Preview…" at bounding box center [889, 298] width 214 height 392
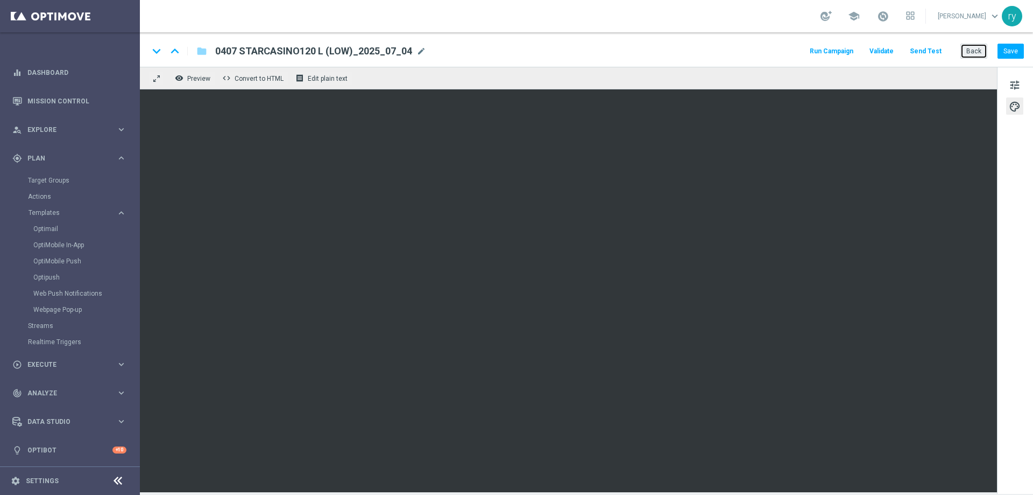
click at [983, 51] on button "Back" at bounding box center [974, 51] width 27 height 15
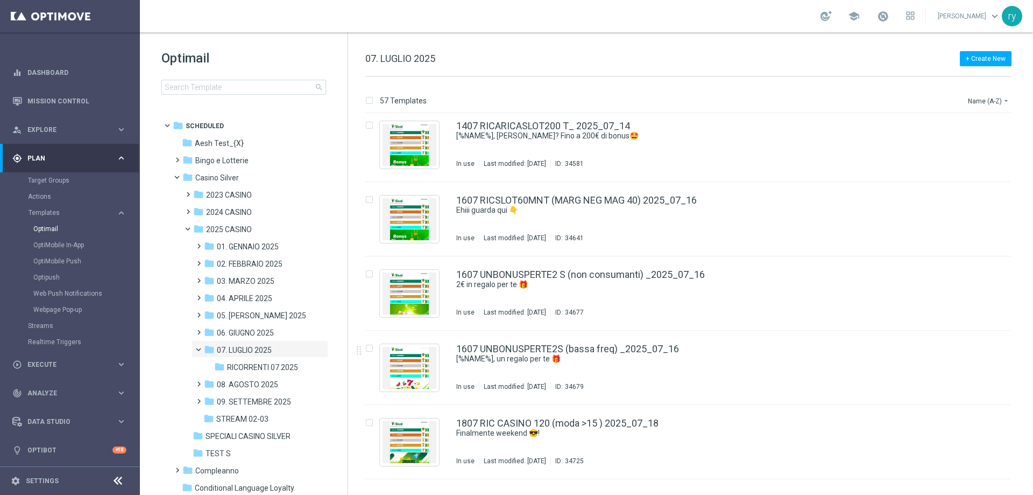
scroll to position [1771, 0]
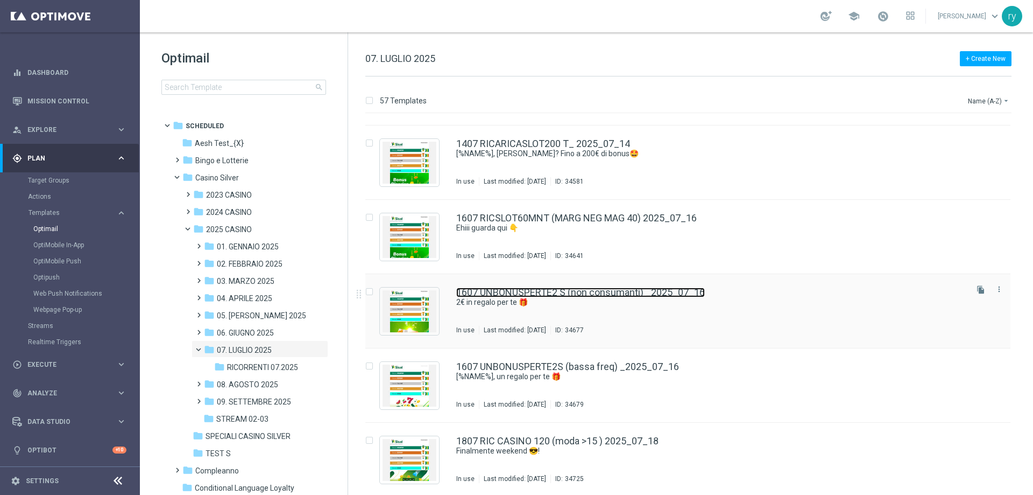
click at [548, 295] on link "1607 UNBONUSPERTE2 S (non consumanti) _2025_07_16" at bounding box center [580, 292] width 249 height 10
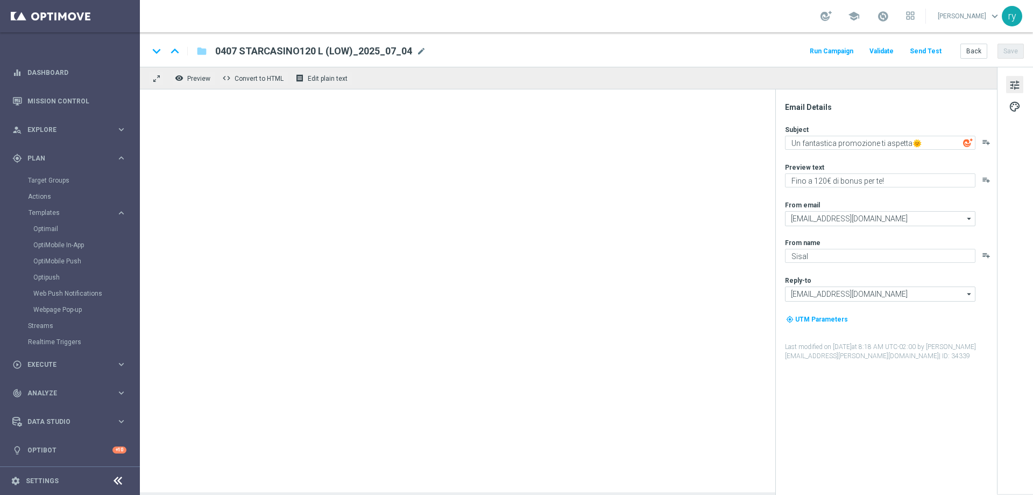
type textarea "2€ in regalo per te 🎁"
type textarea "Per divertirti con le Slot"
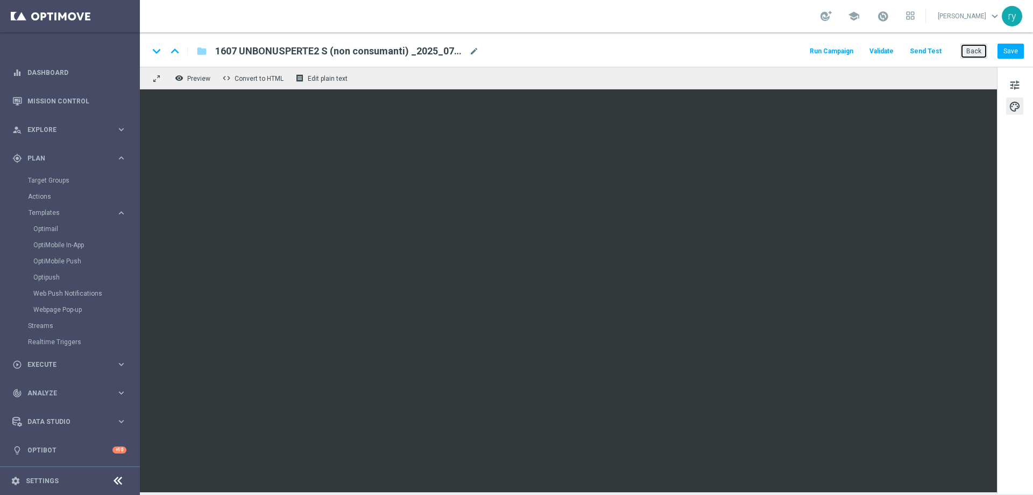
click at [976, 46] on button "Back" at bounding box center [974, 51] width 27 height 15
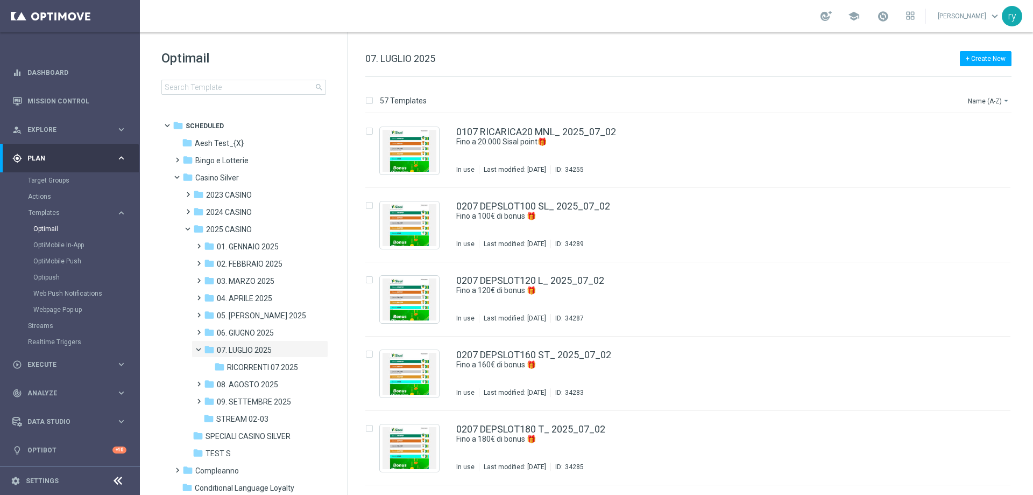
click at [655, 52] on div "+ Create New 07. LUGLIO 2025" at bounding box center [688, 64] width 646 height 24
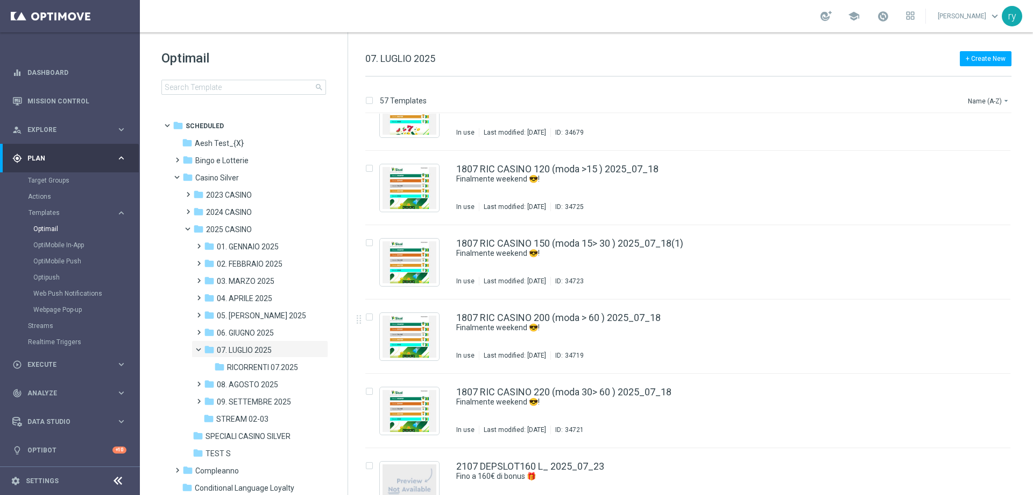
scroll to position [2045, 0]
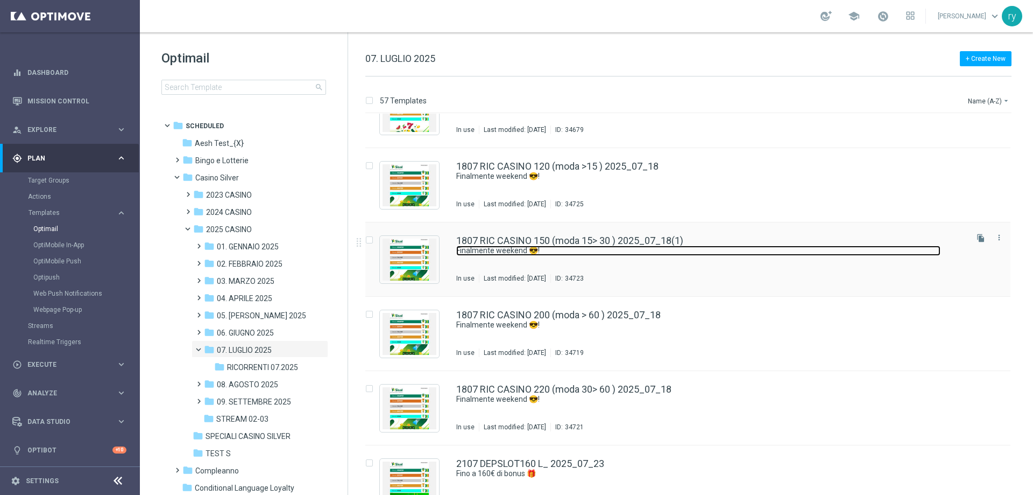
click at [488, 247] on link "Finalmente weekend 😎​!" at bounding box center [698, 250] width 484 height 10
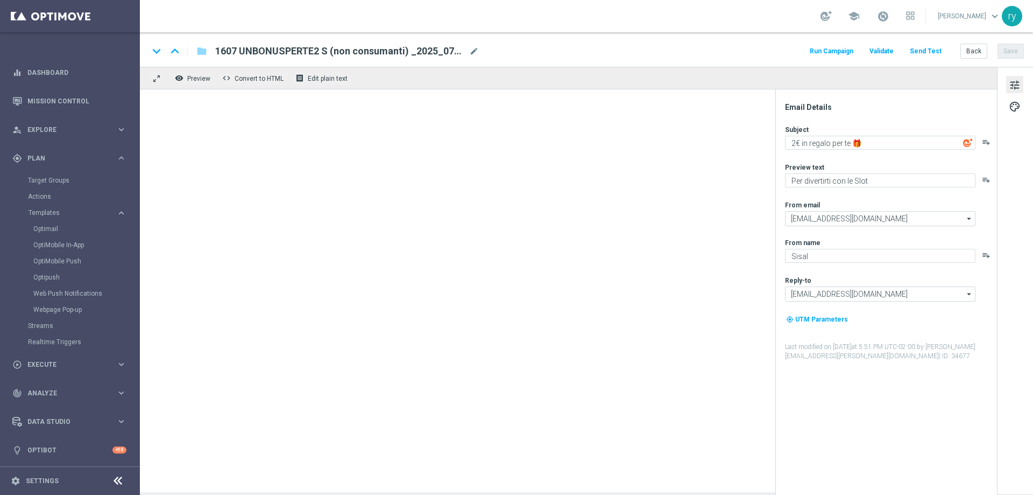
type textarea "Finalmente weekend 😎​!"
type textarea "Fino a 150€ di bonus per te!"
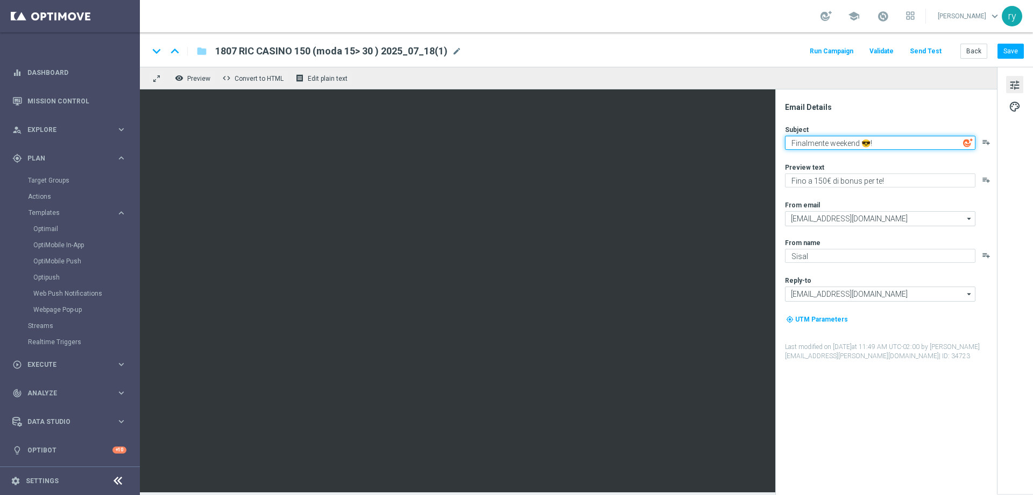
drag, startPoint x: 881, startPoint y: 143, endPoint x: 778, endPoint y: 143, distance: 103.3
click at [778, 143] on div "Email Details Subject Finalmente weekend 😎​! playlist_add Preview text Fino a 1…" at bounding box center [886, 291] width 222 height 405
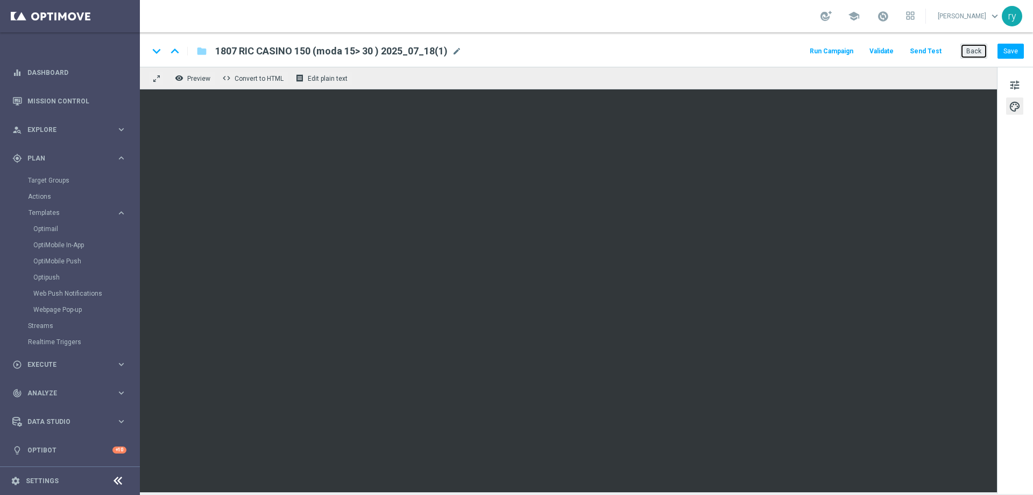
click at [968, 48] on button "Back" at bounding box center [974, 51] width 27 height 15
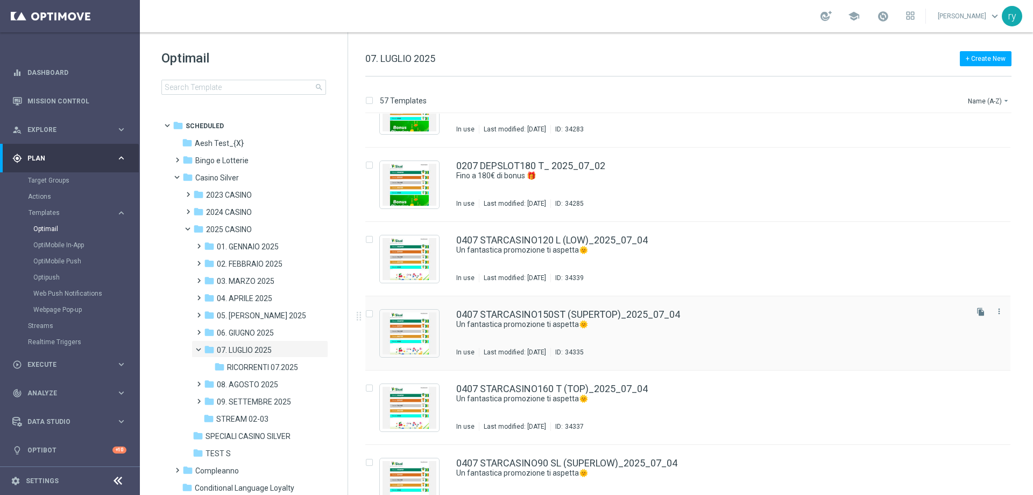
scroll to position [269, 0]
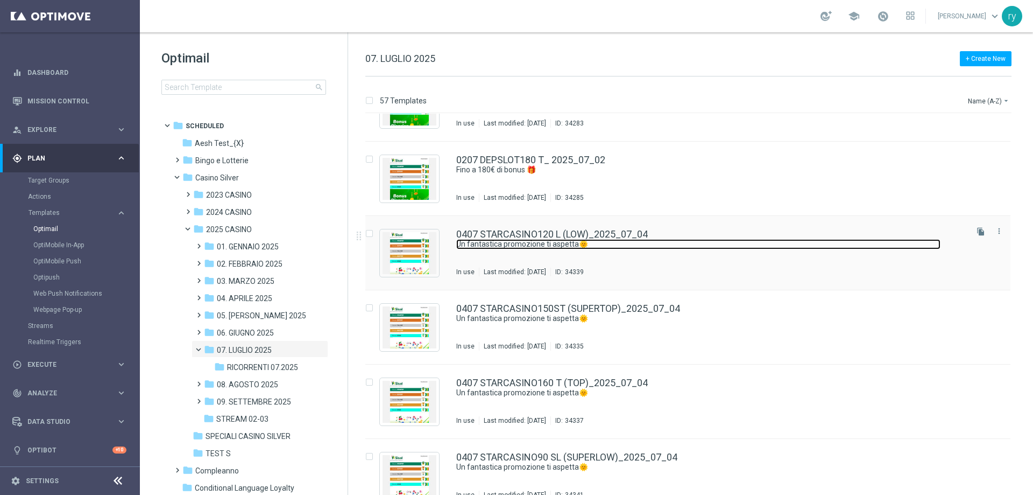
click at [621, 239] on link "Un fantastica promozione ti aspetta🌞" at bounding box center [698, 244] width 484 height 10
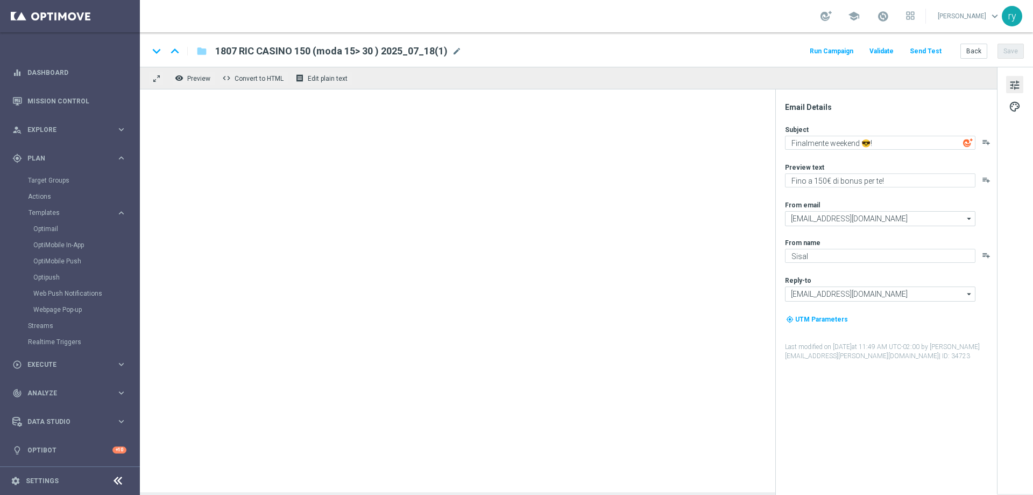
type textarea "Un fantastica promozione ti aspetta🌞"
type textarea "Fino a 120€ di bonus per te!"
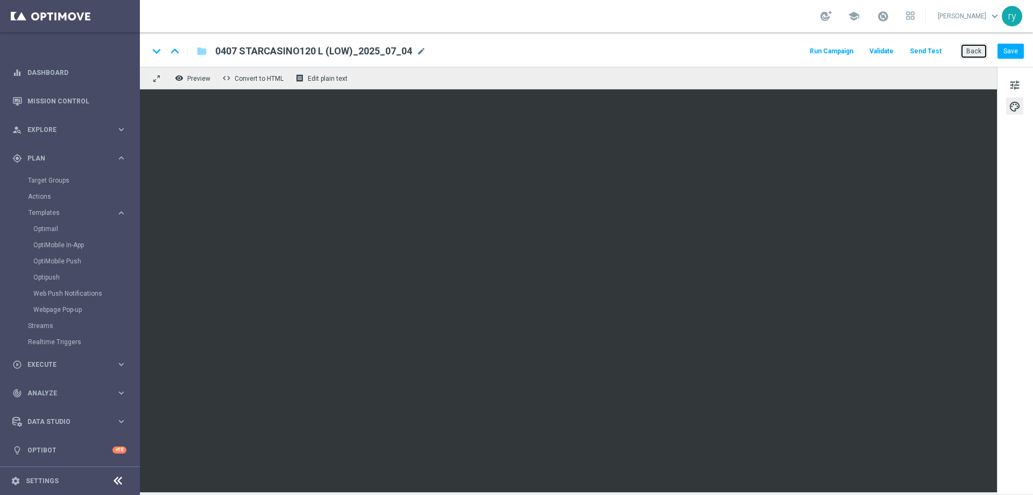
click at [979, 46] on button "Back" at bounding box center [974, 51] width 27 height 15
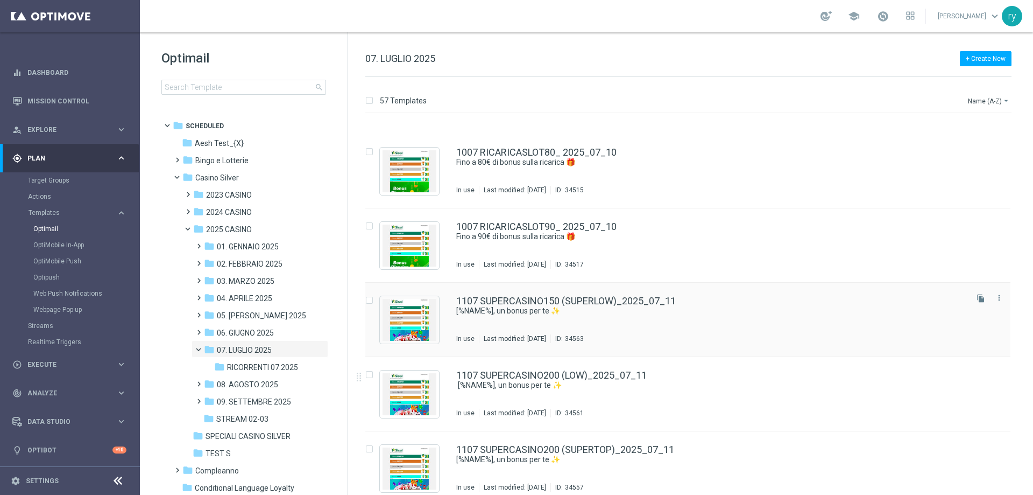
scroll to position [1179, 0]
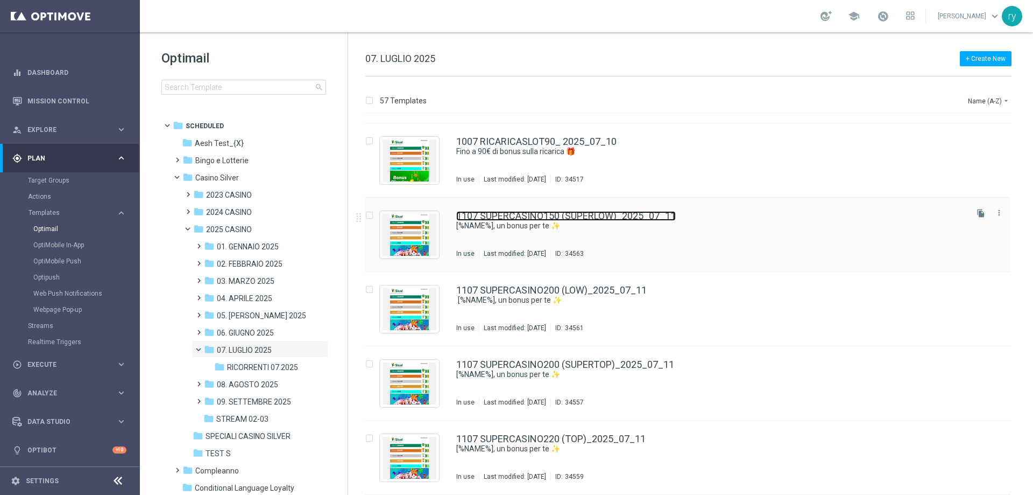
click at [589, 216] on link "1107 SUPERCASINO150 (SUPERLOW)_2025_07_11" at bounding box center [566, 216] width 220 height 10
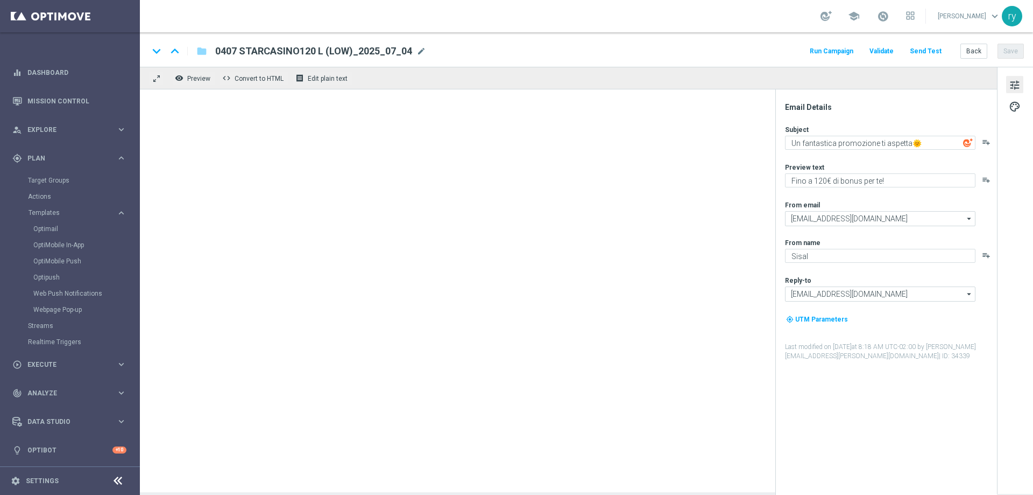
type textarea "​[%NAME%], un bonus per te ✨"
type textarea "Fino a 150€ di bonus"
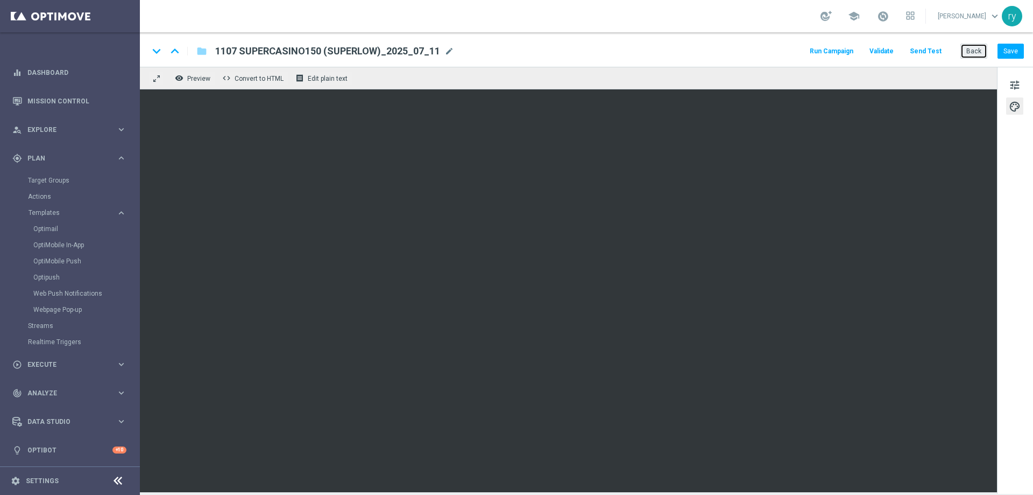
click at [984, 47] on button "Back" at bounding box center [974, 51] width 27 height 15
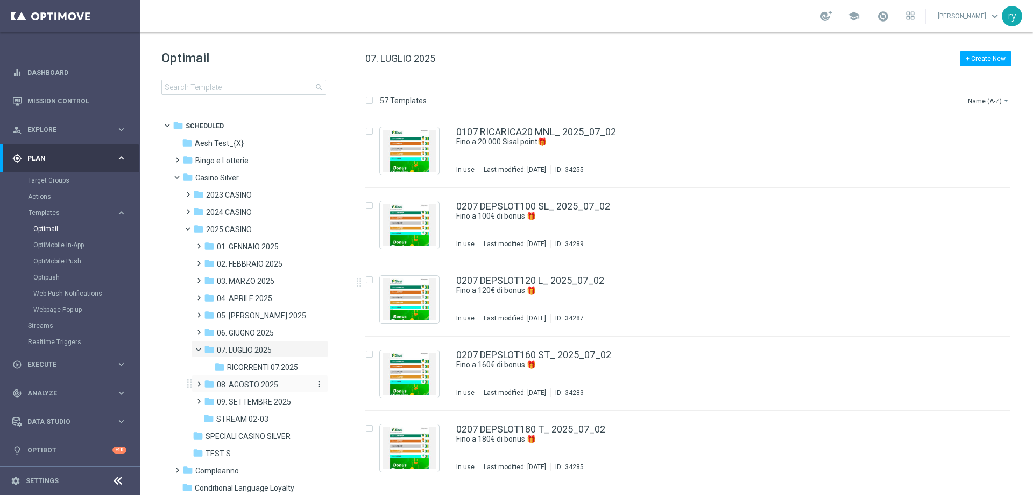
click at [260, 380] on span "08. AGOSTO 2025" at bounding box center [247, 384] width 61 height 10
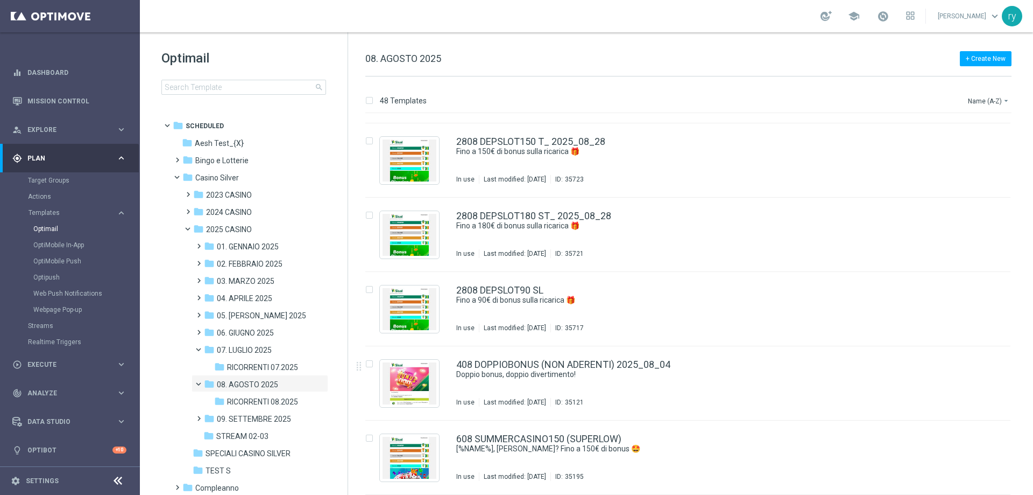
scroll to position [2955, 0]
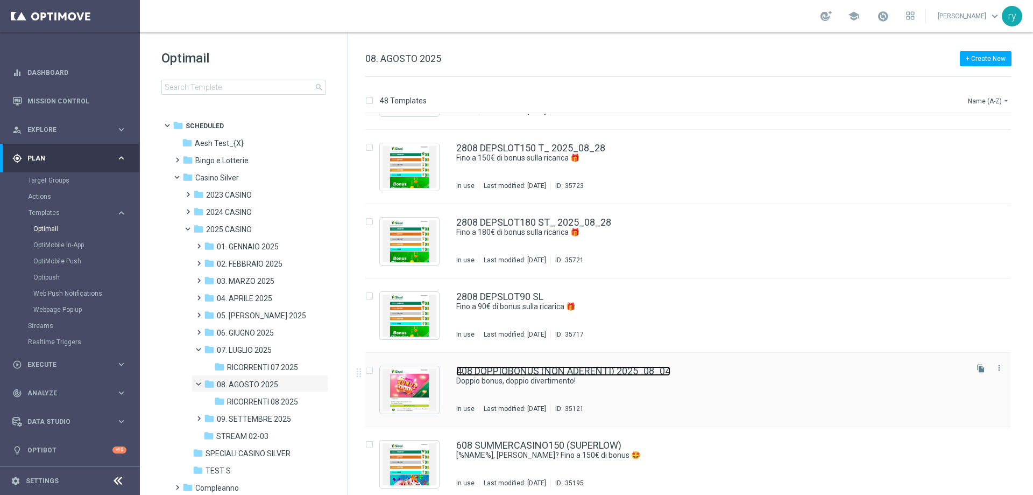
click at [612, 366] on link "408 DOPPIOBONUS (NON ADERENTI) 2025_08_04" at bounding box center [563, 371] width 214 height 10
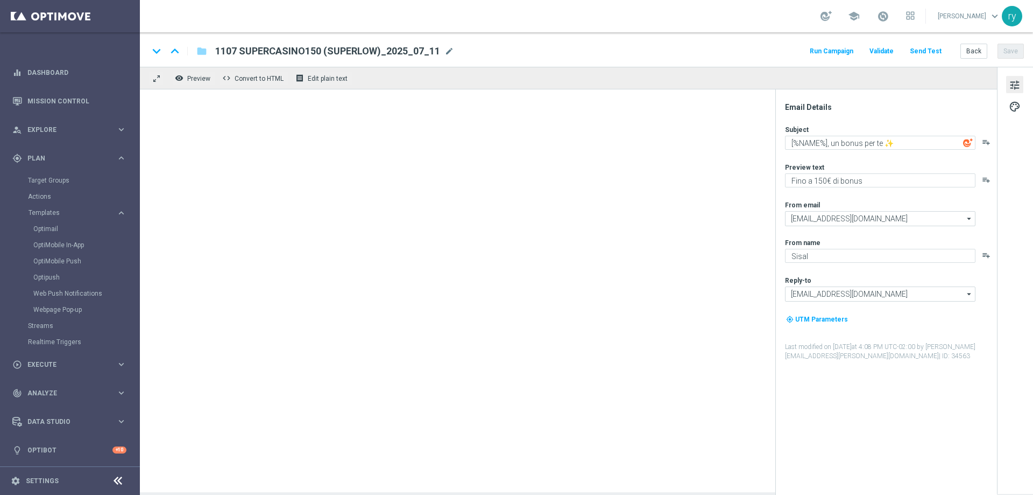
type textarea "Doppio bonus, doppio divertimento!"
type textarea "subito 10€ di Fun bonus e.."
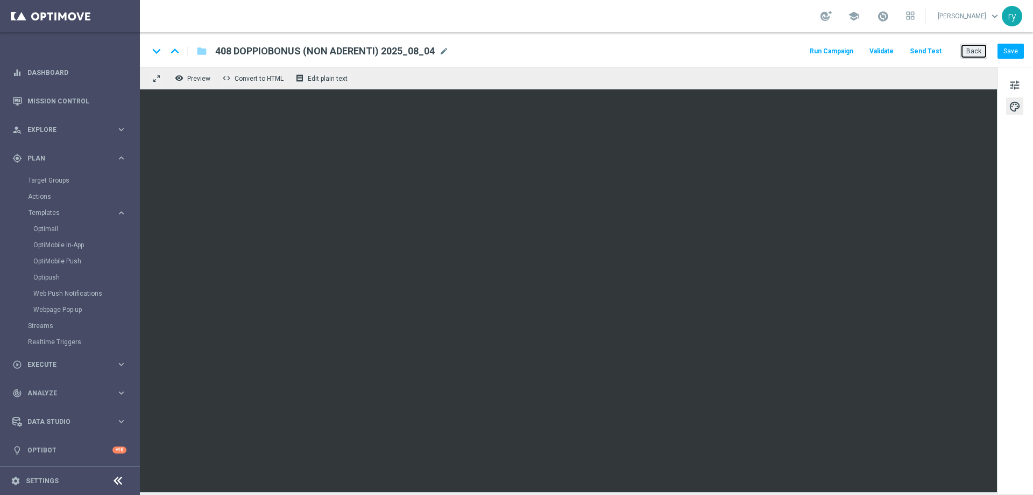
click at [970, 47] on button "Back" at bounding box center [974, 51] width 27 height 15
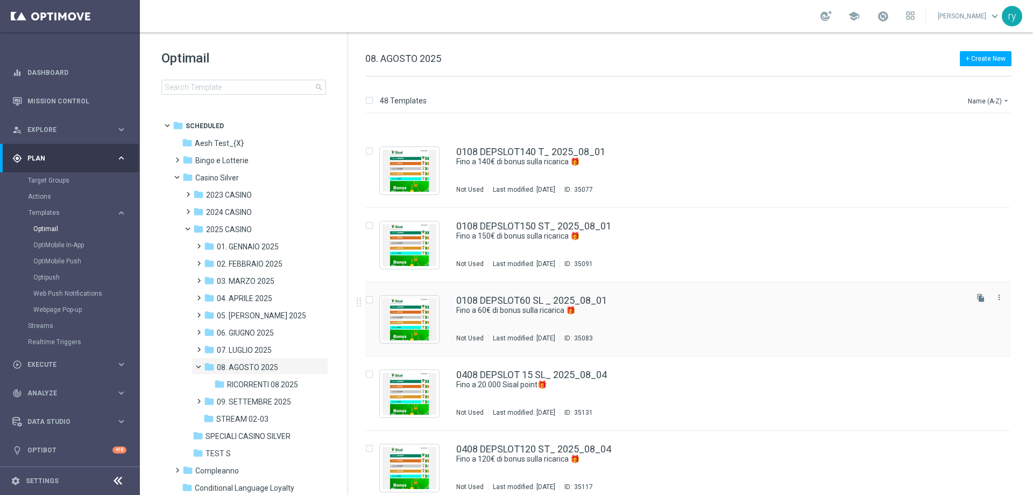
scroll to position [108, 0]
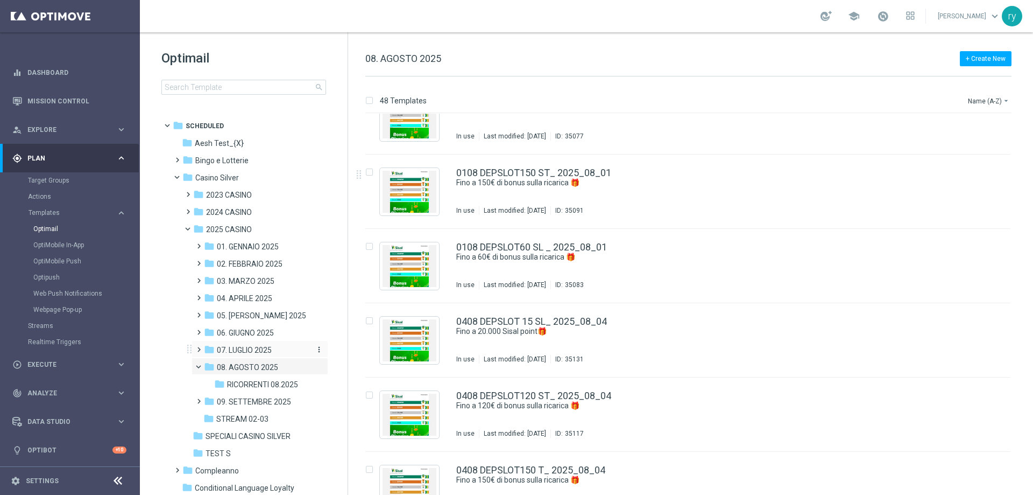
click at [247, 350] on span "07. LUGLIO 2025" at bounding box center [244, 350] width 55 height 10
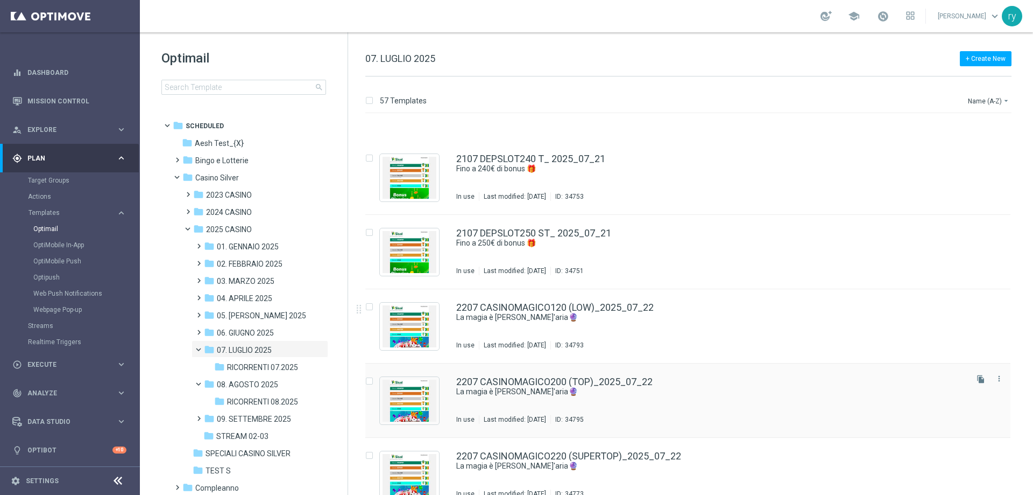
scroll to position [2470, 0]
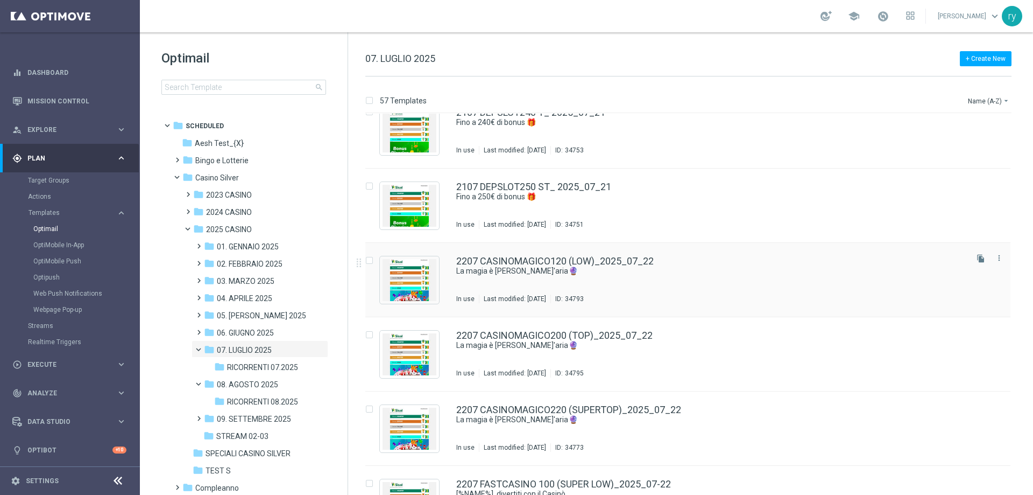
click at [580, 256] on div "2207 CASINOMAGICO120 (LOW)_2025_07_22 La magia è [PERSON_NAME]'aria 🔮 In use La…" at bounding box center [687, 280] width 645 height 74
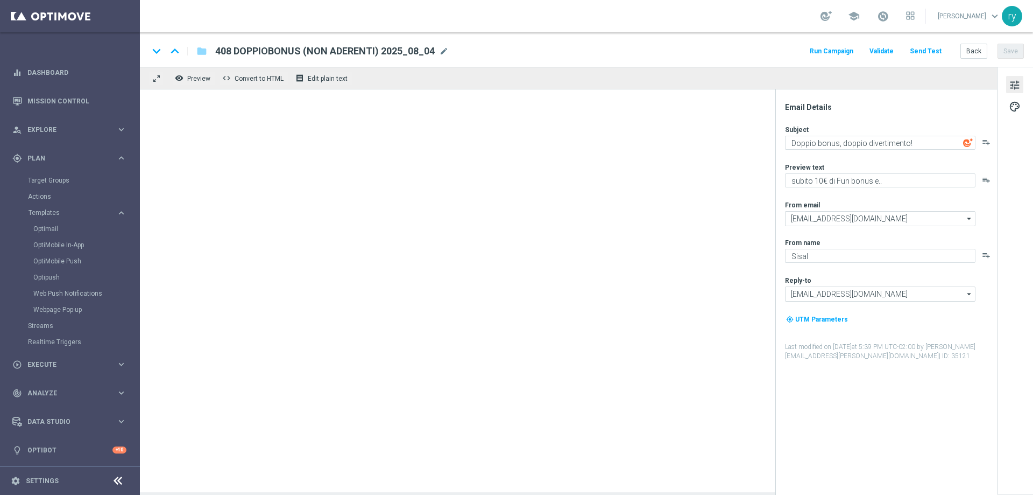
type textarea "La magia è [PERSON_NAME]'aria 🔮"
type textarea "Fino a 120€ di bonus per te!"
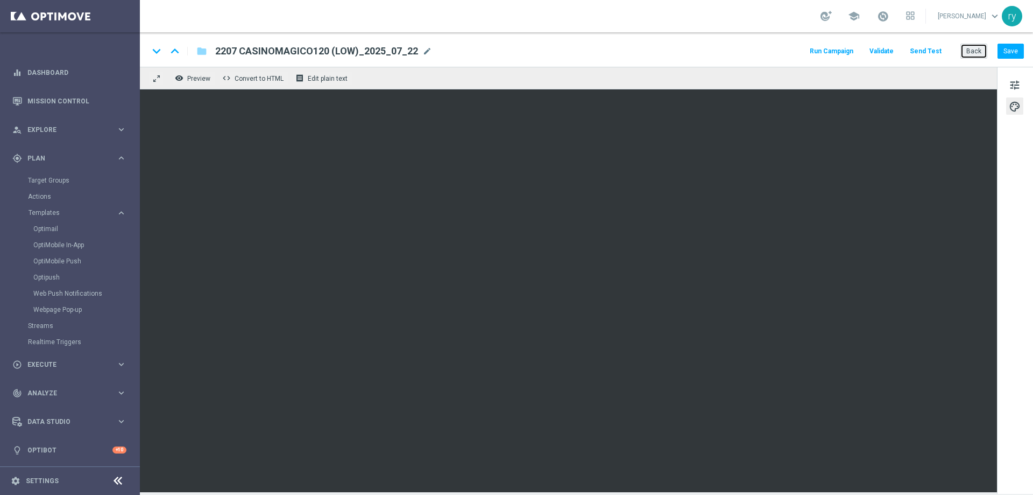
click at [974, 47] on button "Back" at bounding box center [974, 51] width 27 height 15
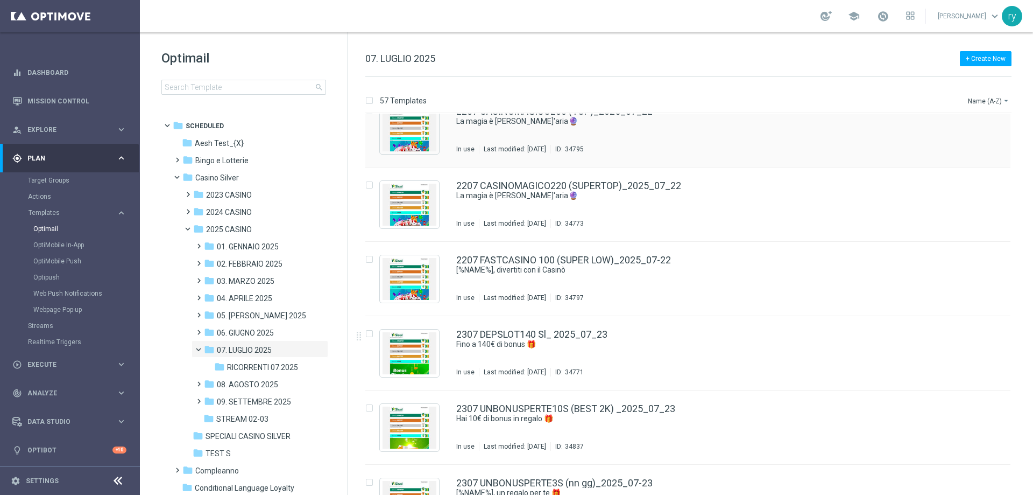
scroll to position [2718, 0]
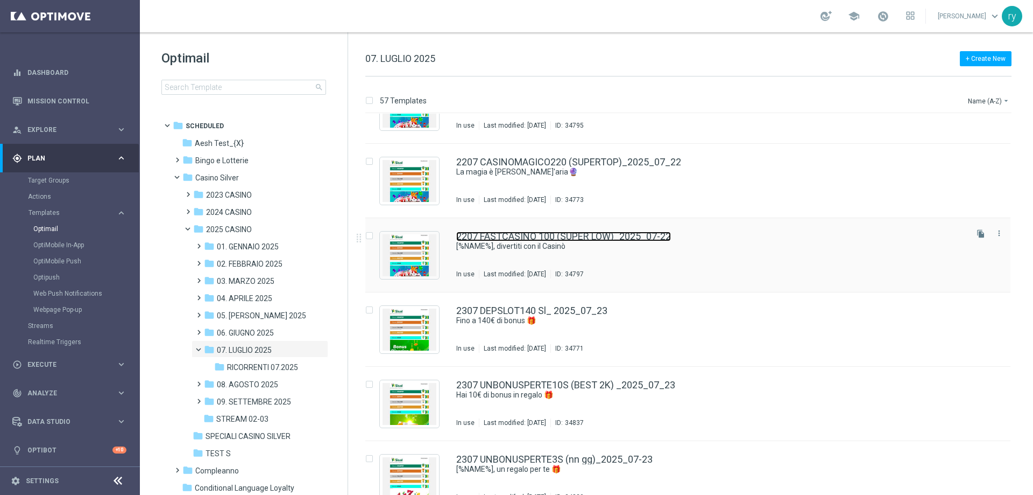
click at [557, 237] on link "2207 FASTCASINO 100 (SUPER LOW)_2025_07-22" at bounding box center [563, 236] width 215 height 10
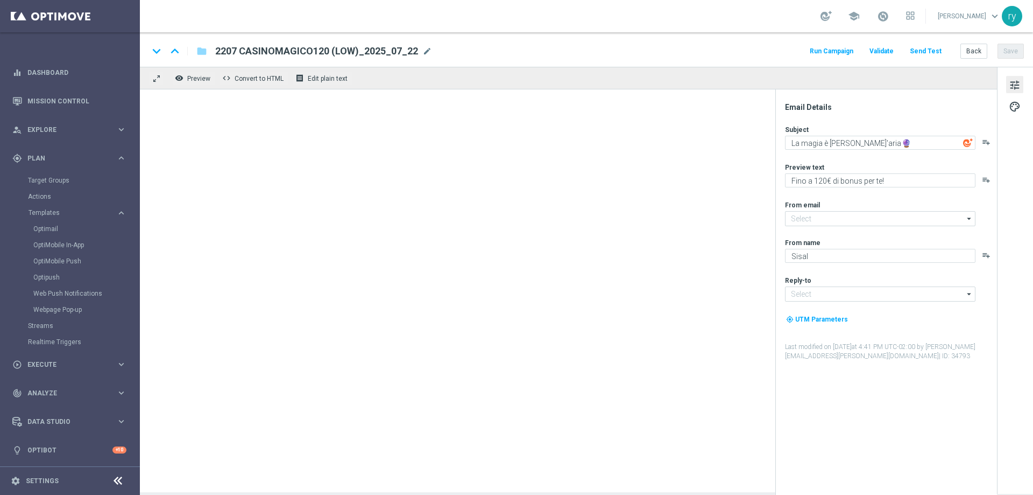
type input "[EMAIL_ADDRESS][DOMAIN_NAME]"
type textarea "[%NAME%], divertiti con il Casinò"
type textarea "Per te subito fino a 100€ di bonus"
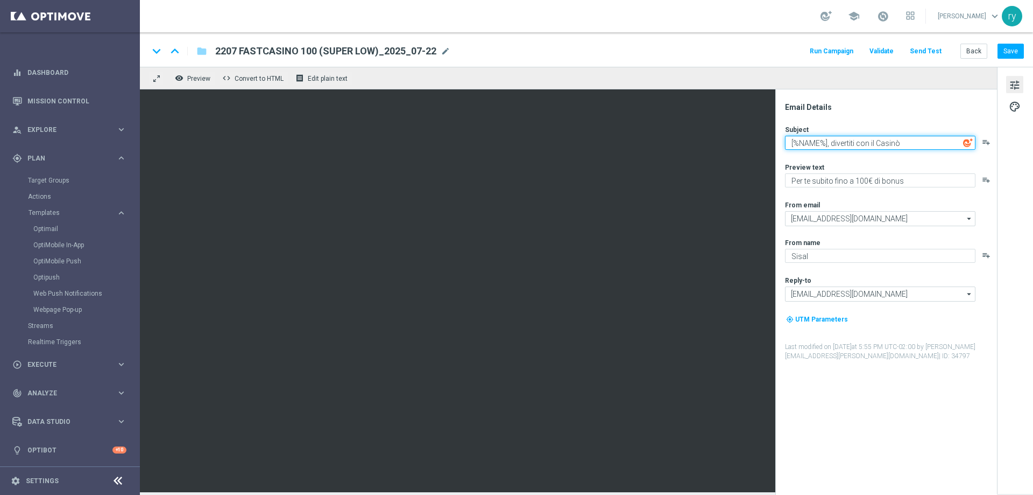
drag, startPoint x: 920, startPoint y: 142, endPoint x: 791, endPoint y: 139, distance: 129.7
click at [791, 139] on textarea "[%NAME%], divertiti con il Casinò" at bounding box center [880, 143] width 191 height 14
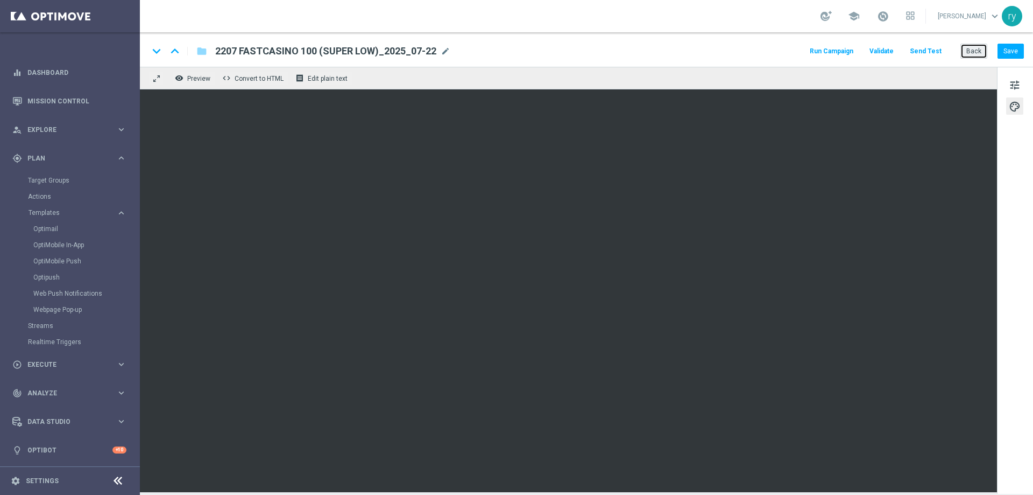
click at [976, 44] on button "Back" at bounding box center [974, 51] width 27 height 15
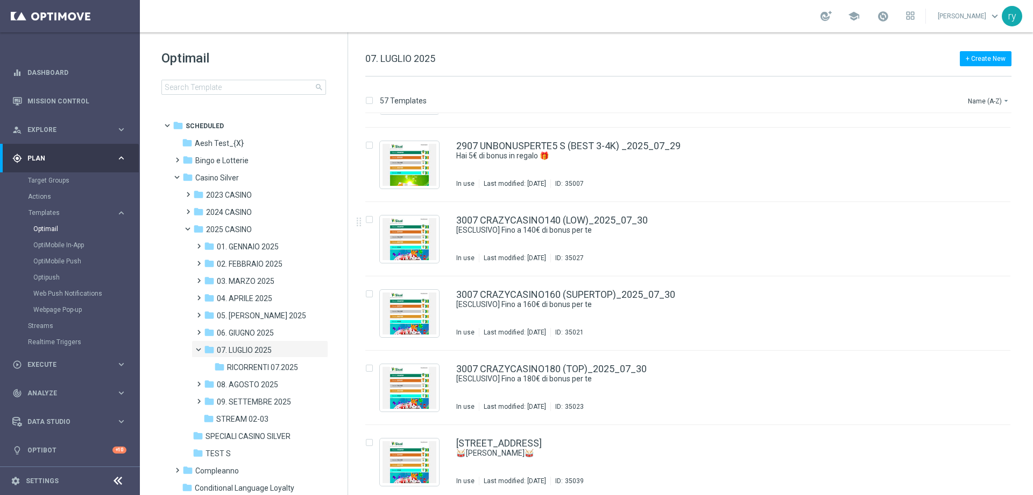
scroll to position [3852, 0]
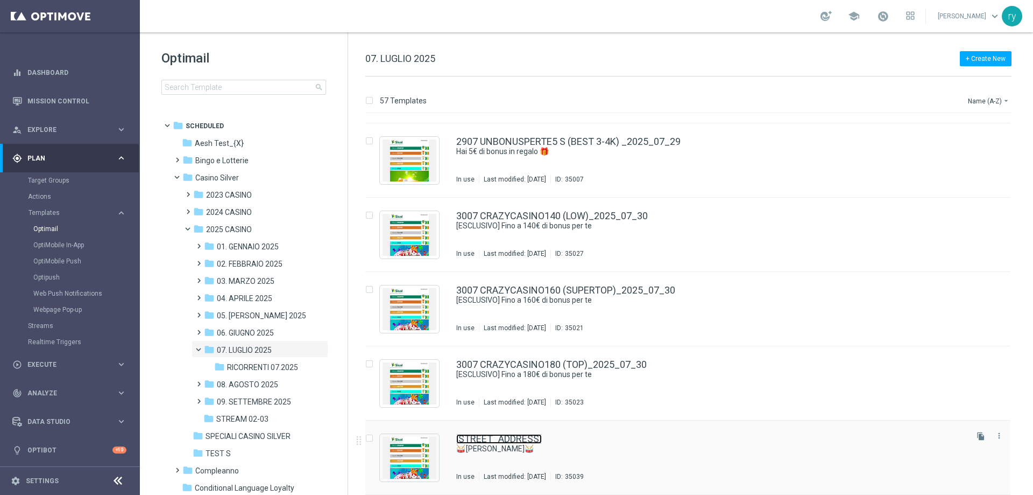
click at [540, 435] on link "[STREET_ADDRESS]" at bounding box center [499, 439] width 86 height 10
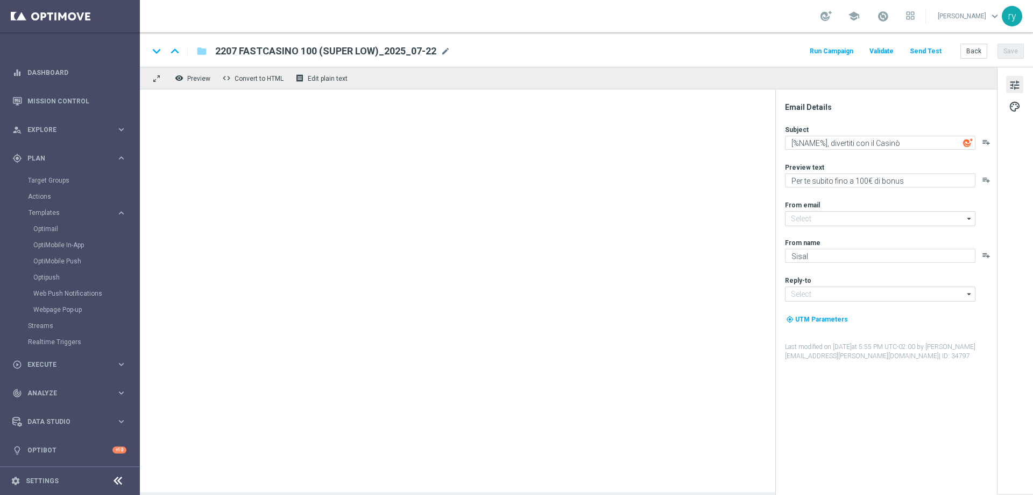
type textarea "🥁 [PERSON_NAME]🥁"
type textarea "Fino a 210€ di bonus per te!"
type input "[EMAIL_ADDRESS][DOMAIN_NAME]"
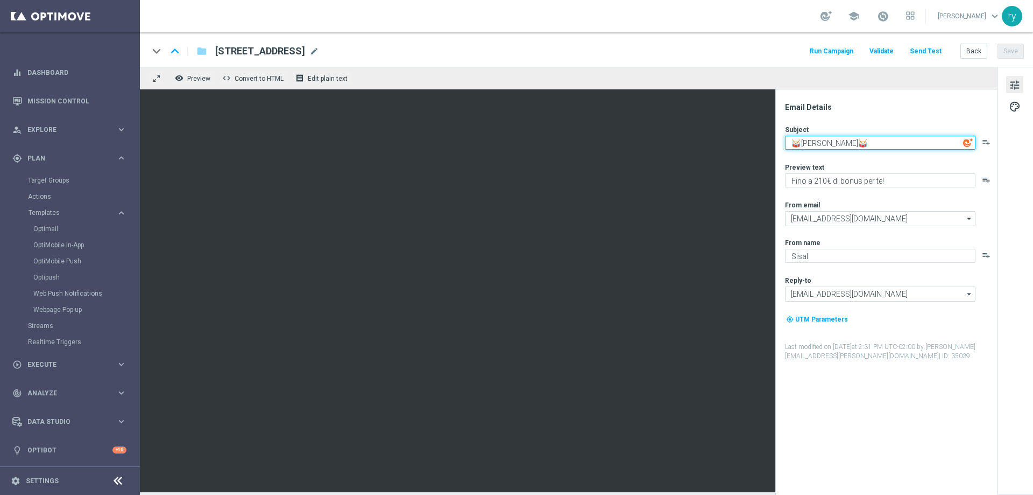
drag, startPoint x: 887, startPoint y: 144, endPoint x: 788, endPoint y: 147, distance: 98.6
click at [788, 147] on textarea "🥁 [PERSON_NAME]🥁" at bounding box center [880, 143] width 191 height 14
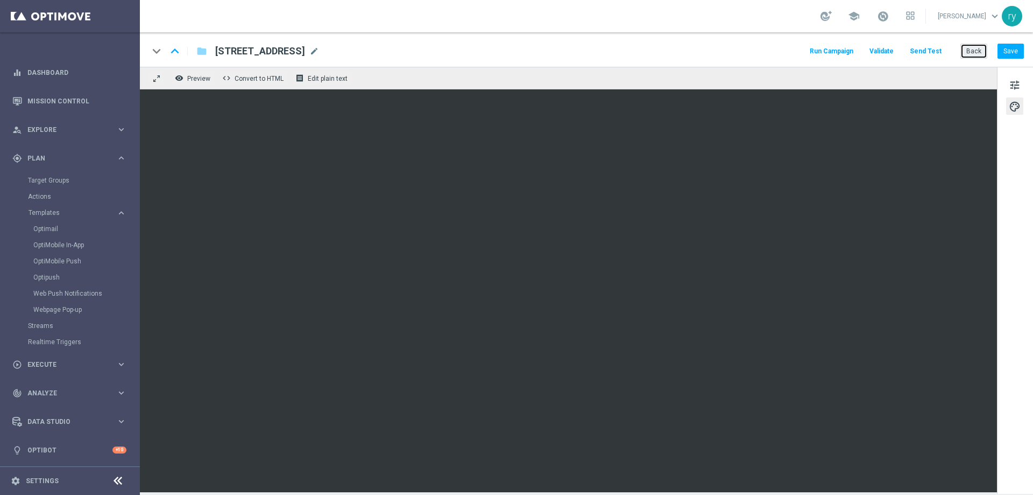
click at [965, 50] on button "Back" at bounding box center [974, 51] width 27 height 15
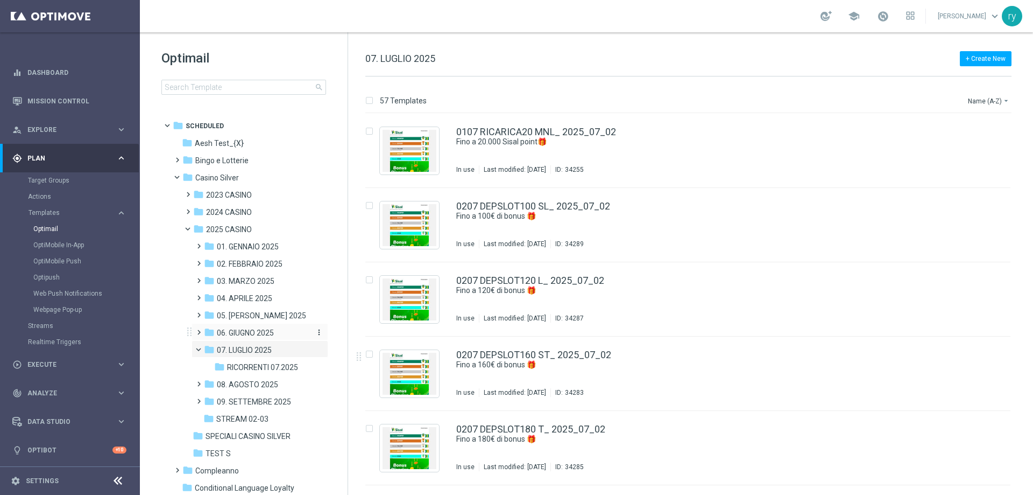
click at [237, 330] on span "06. GIUGNO 2025" at bounding box center [245, 333] width 57 height 10
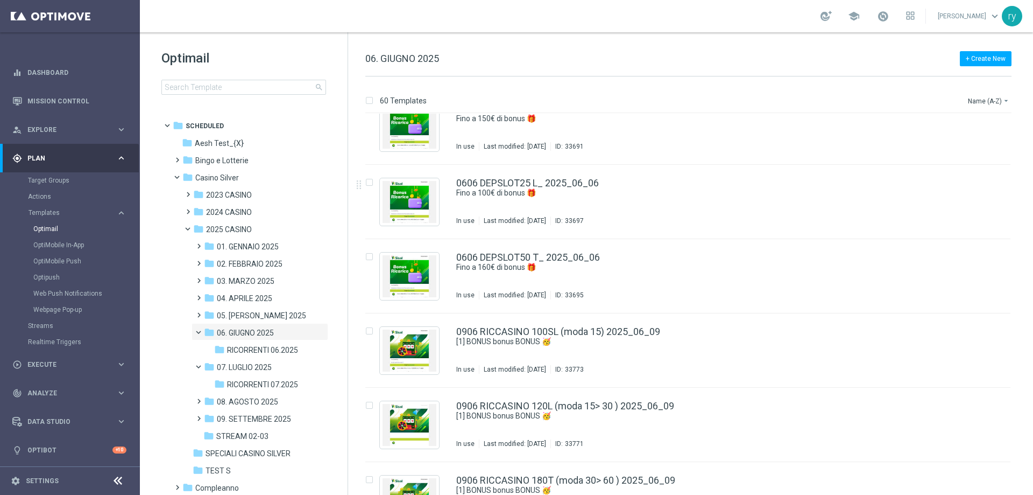
scroll to position [323, 0]
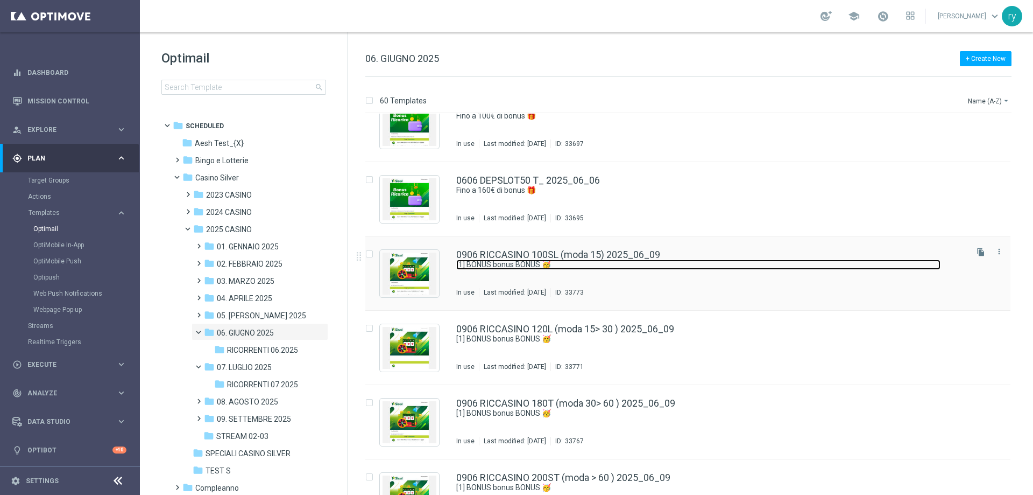
click at [480, 265] on link "[1] BONUS bonus BONUS 🥳" at bounding box center [698, 264] width 484 height 10
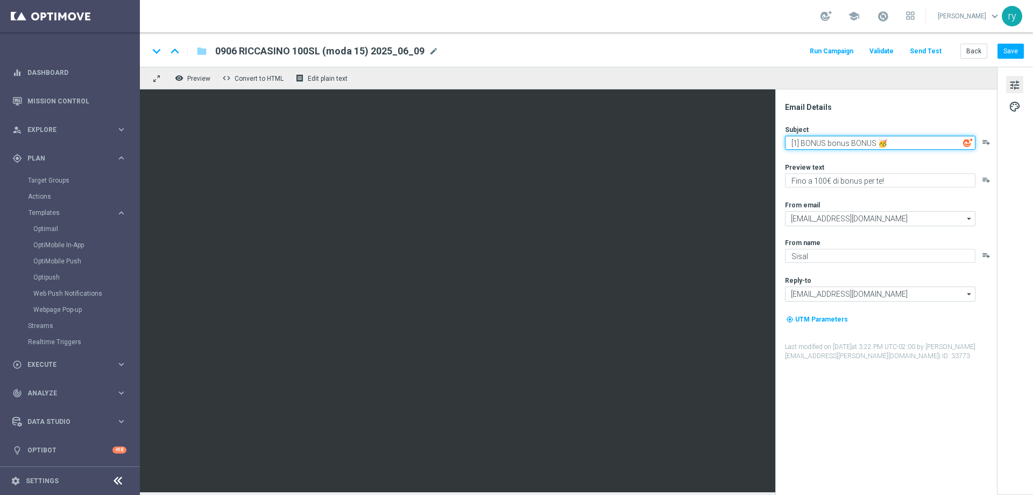
drag, startPoint x: 893, startPoint y: 139, endPoint x: 789, endPoint y: 145, distance: 104.6
click at [789, 145] on textarea "[1] BONUS bonus BONUS 🥳" at bounding box center [880, 143] width 191 height 14
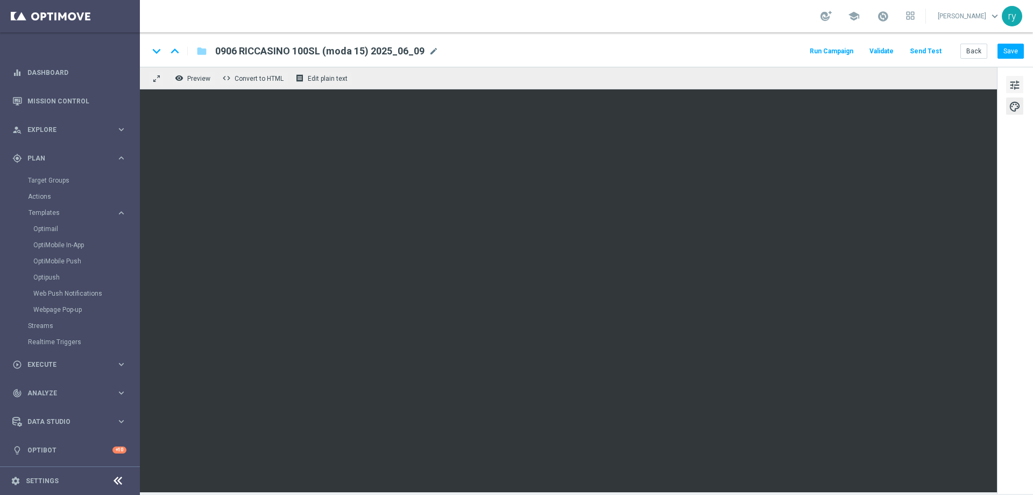
click at [1019, 85] on span "tune" at bounding box center [1015, 85] width 12 height 14
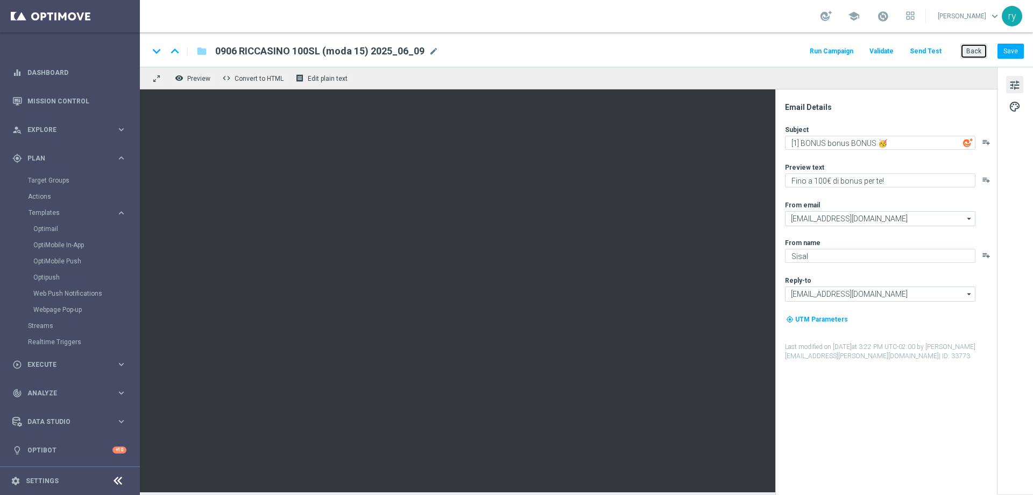
click at [980, 52] on button "Back" at bounding box center [974, 51] width 27 height 15
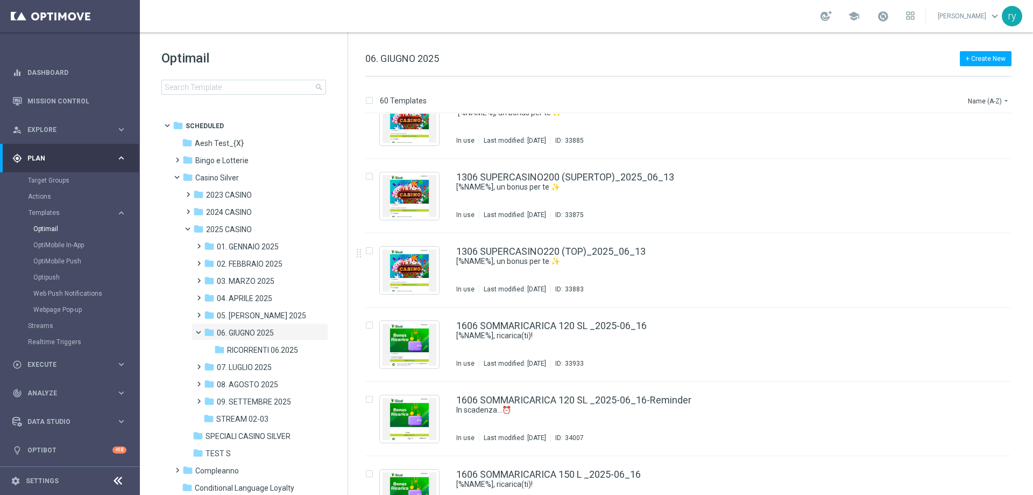
scroll to position [1232, 0]
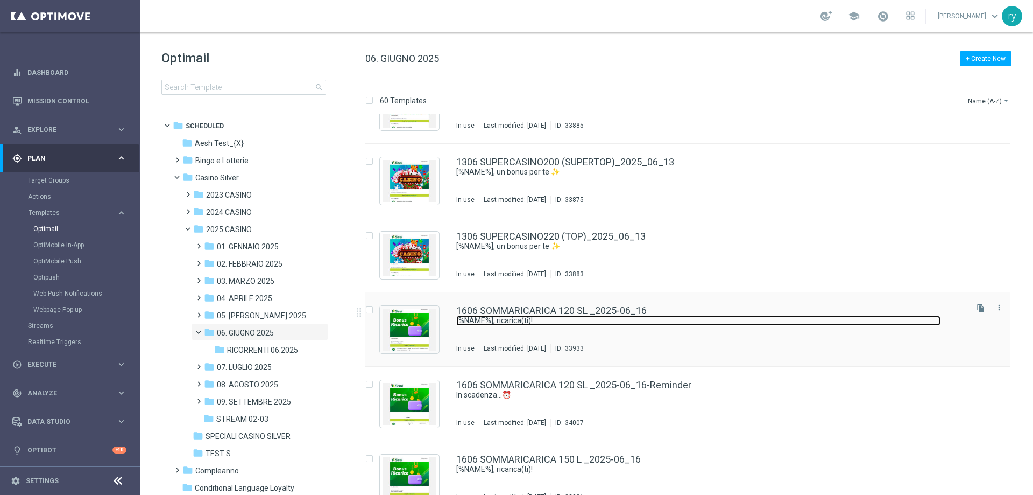
click at [507, 317] on link "[%NAME%], ricarica(ti)!" at bounding box center [698, 320] width 484 height 10
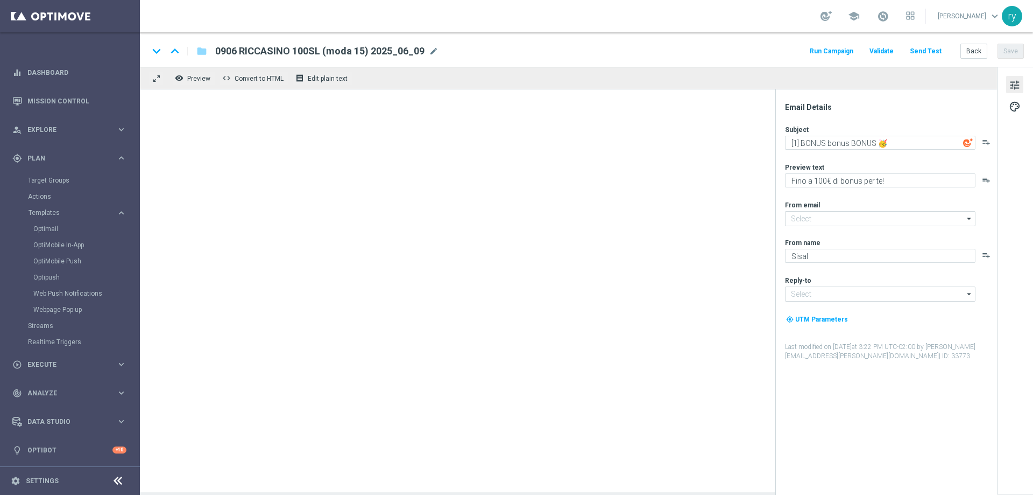
type textarea "[%NAME%], ricarica(ti)!"
type textarea "1€ di bonus e fino a 120€ di extra-bonus"
type input "[EMAIL_ADDRESS][DOMAIN_NAME]"
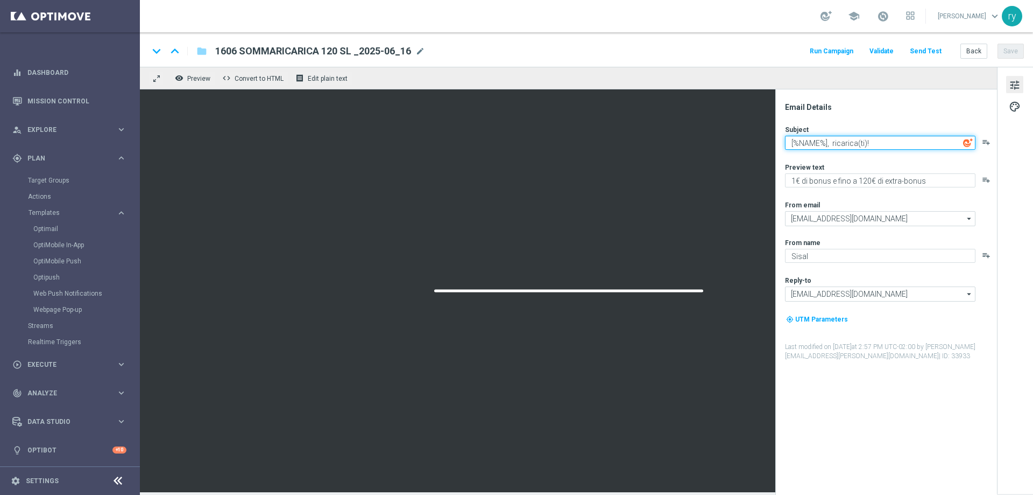
drag, startPoint x: 886, startPoint y: 148, endPoint x: 785, endPoint y: 166, distance: 102.7
click at [785, 166] on div "Subject [%NAME%], ricarica(ti)! playlist_add Preview text 1€ di bonus e fino a …" at bounding box center [890, 243] width 211 height 236
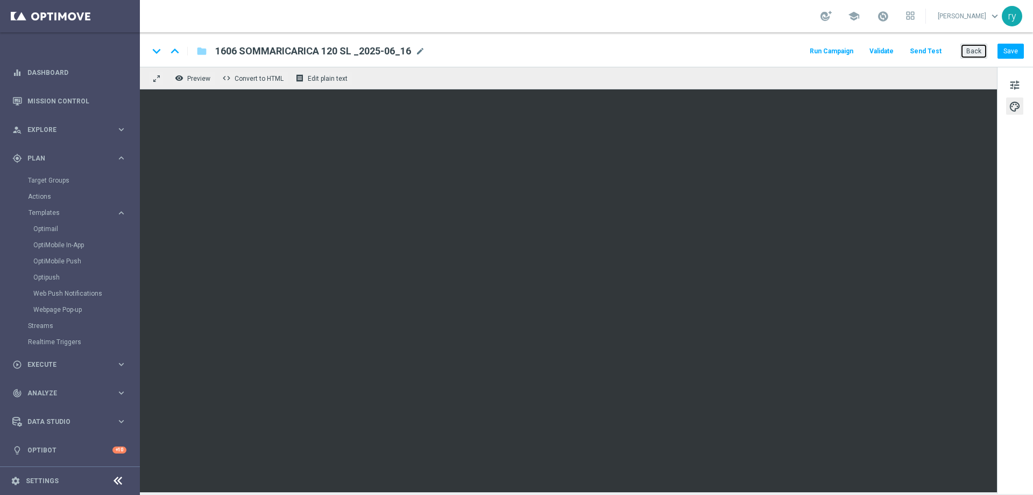
click at [974, 51] on button "Back" at bounding box center [974, 51] width 27 height 15
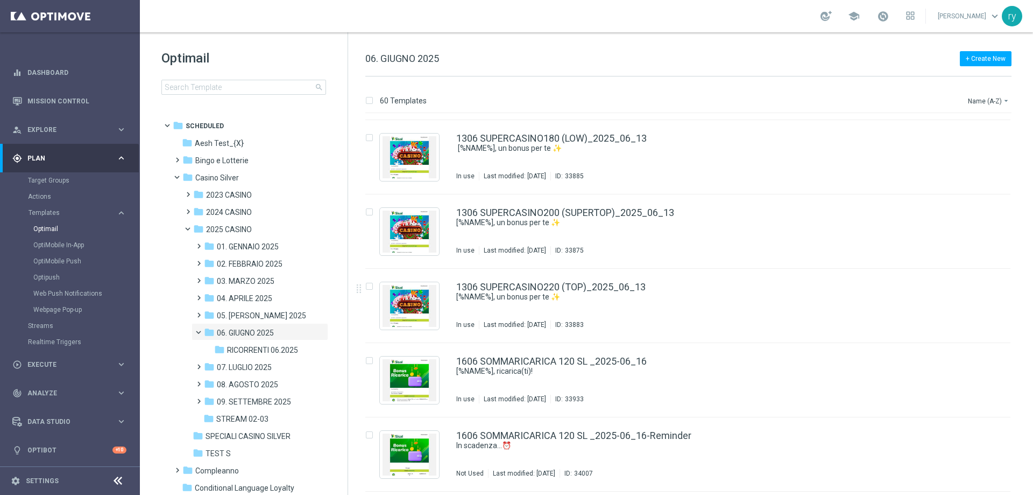
scroll to position [1292, 0]
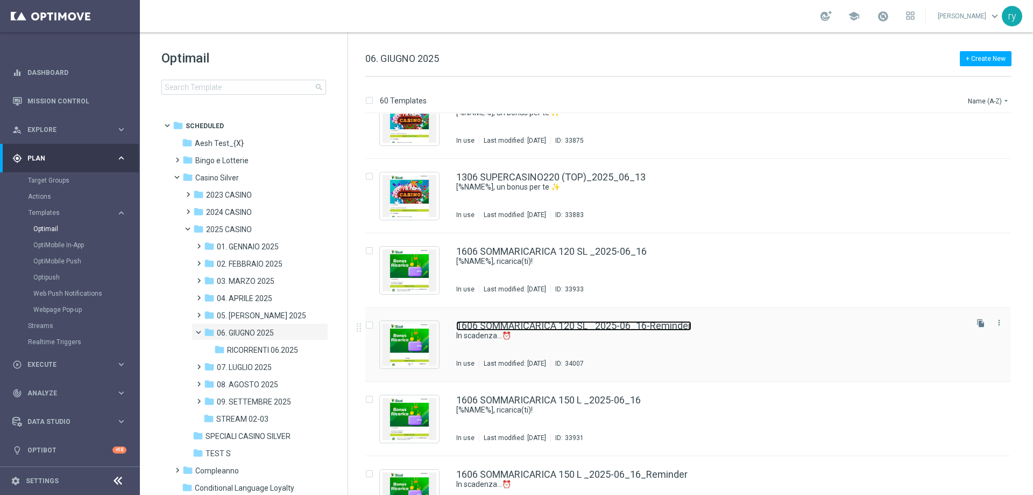
click at [602, 326] on link "1606 SOMMARICARICA 120 SL _2025-06_16-Reminder" at bounding box center [573, 326] width 235 height 10
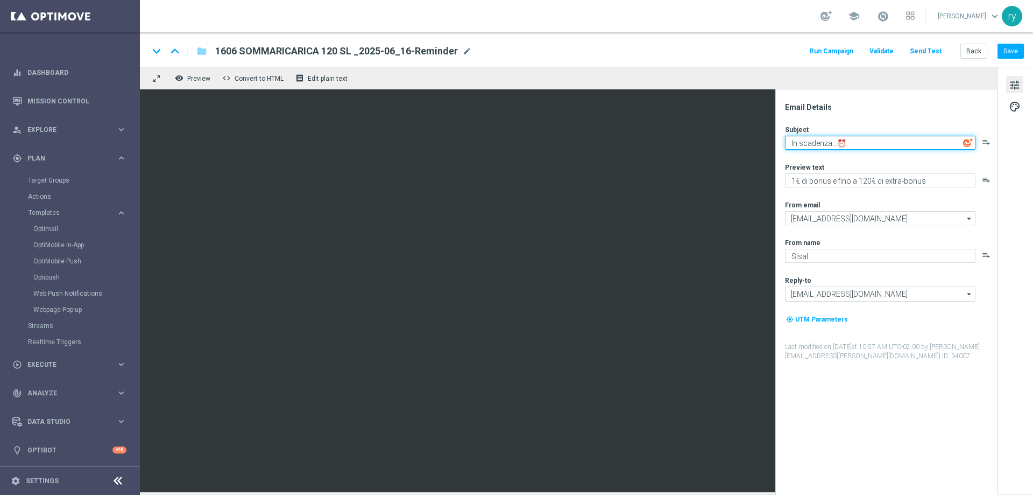
drag, startPoint x: 864, startPoint y: 140, endPoint x: 788, endPoint y: 145, distance: 76.6
click at [788, 145] on textarea "In scadenza...⏰" at bounding box center [880, 143] width 191 height 14
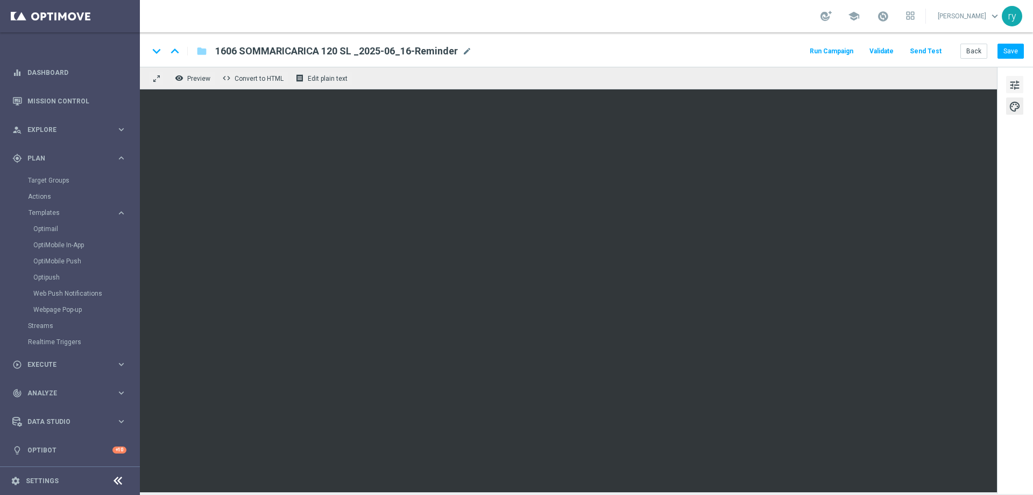
click at [1018, 87] on span "tune" at bounding box center [1015, 85] width 12 height 14
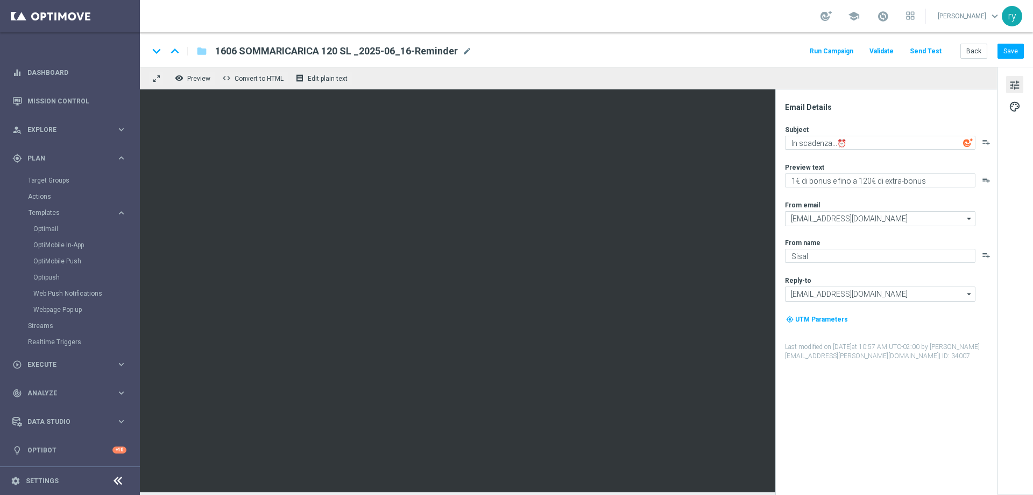
drag, startPoint x: 456, startPoint y: 50, endPoint x: 418, endPoint y: 56, distance: 38.7
click at [418, 56] on span "1606 SOMMARICARICA 120 SL _2025-06_16-Reminder" at bounding box center [336, 51] width 243 height 13
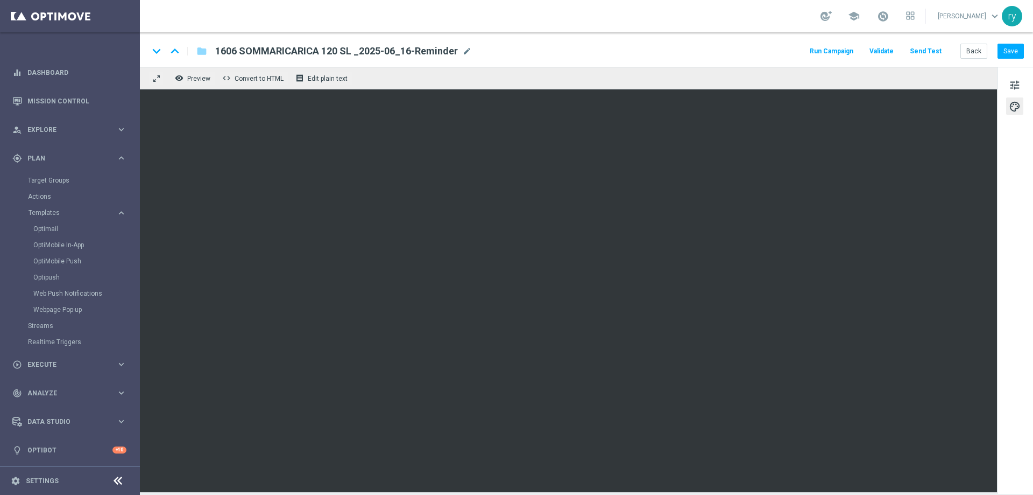
drag, startPoint x: 459, startPoint y: 52, endPoint x: 418, endPoint y: 56, distance: 41.7
click at [418, 56] on div "1606 SOMMARICARICA 120 SL _2025-06_16-Reminder mode_edit" at bounding box center [343, 51] width 257 height 14
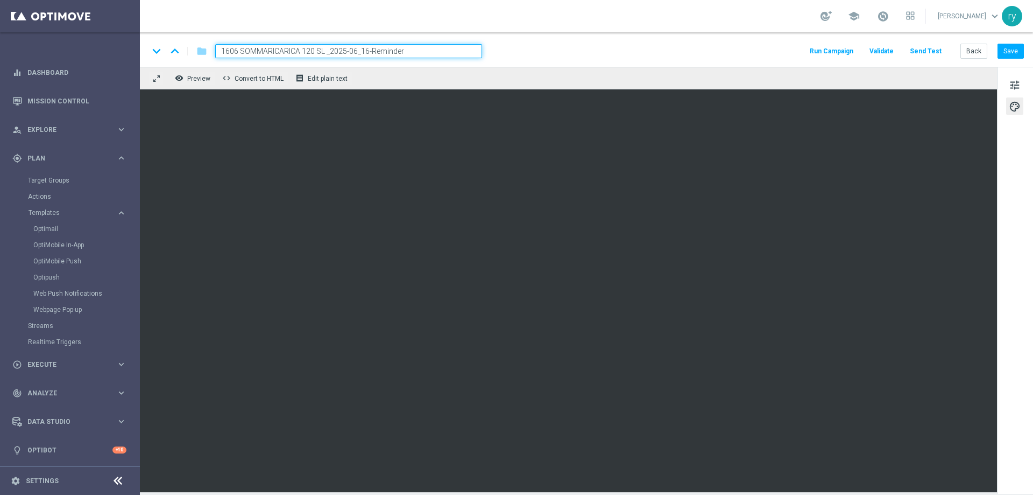
drag, startPoint x: 417, startPoint y: 54, endPoint x: 372, endPoint y: 50, distance: 44.8
click at [372, 50] on input "1606 SOMMARICARICA 120 SL _2025-06_16-Reminder" at bounding box center [348, 51] width 267 height 14
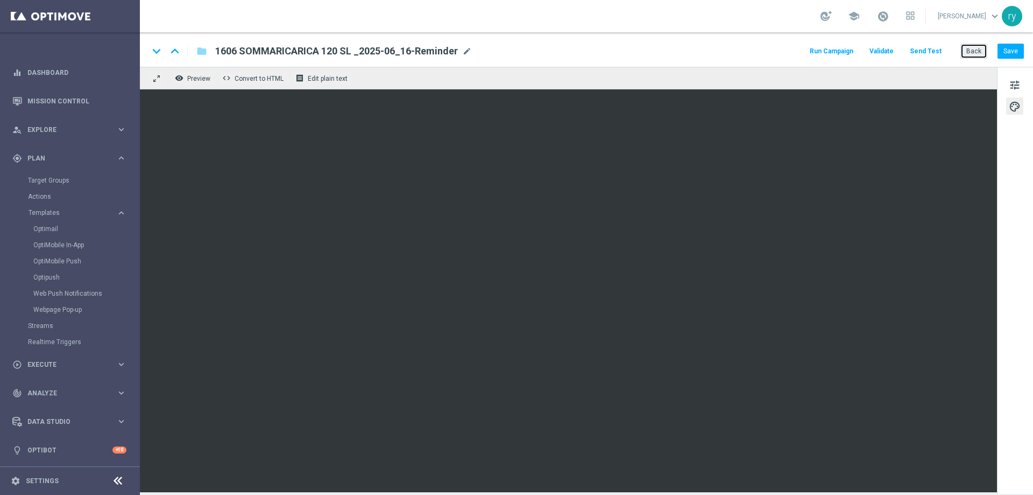
click at [978, 52] on button "Back" at bounding box center [974, 51] width 27 height 15
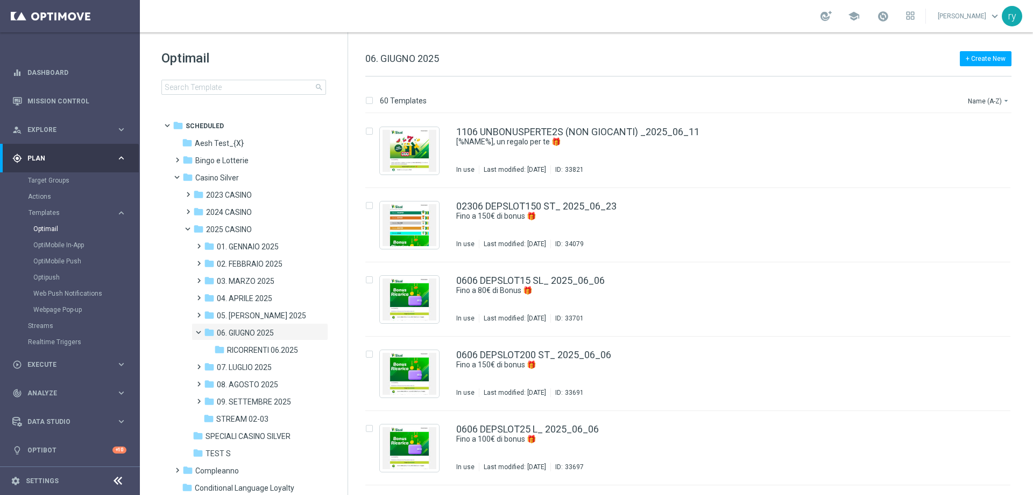
click at [626, 53] on div "+ Create New 06. GIUGNO 2025" at bounding box center [688, 64] width 646 height 24
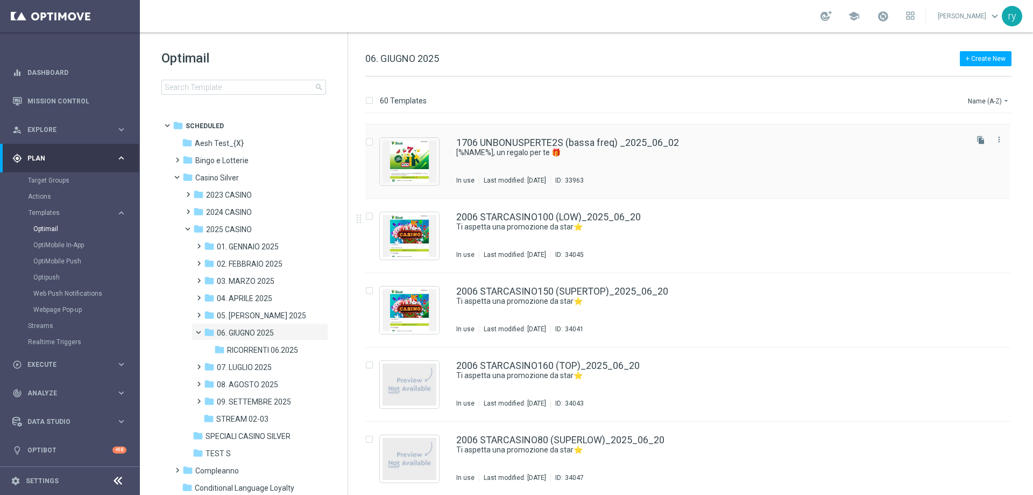
scroll to position [2147, 0]
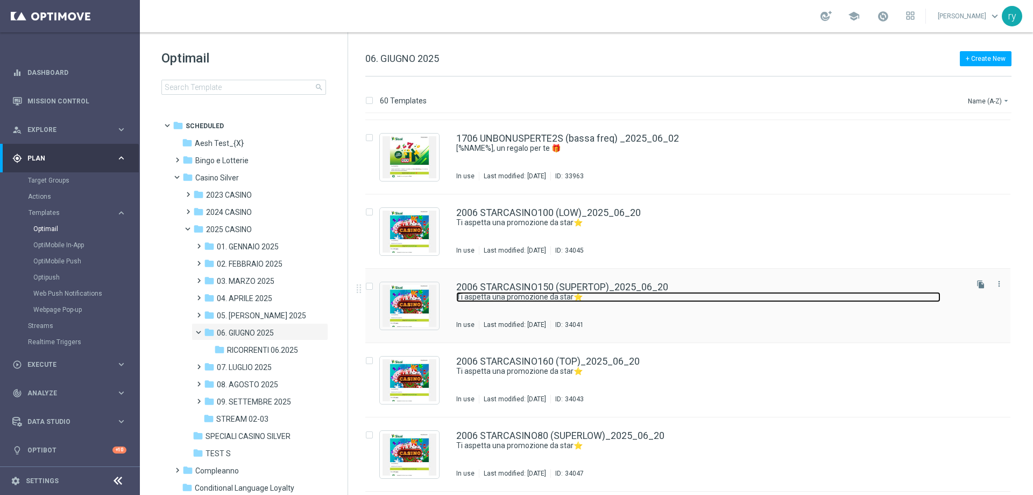
click at [601, 292] on link "Ti aspetta una promozione da star⭐​" at bounding box center [698, 297] width 484 height 10
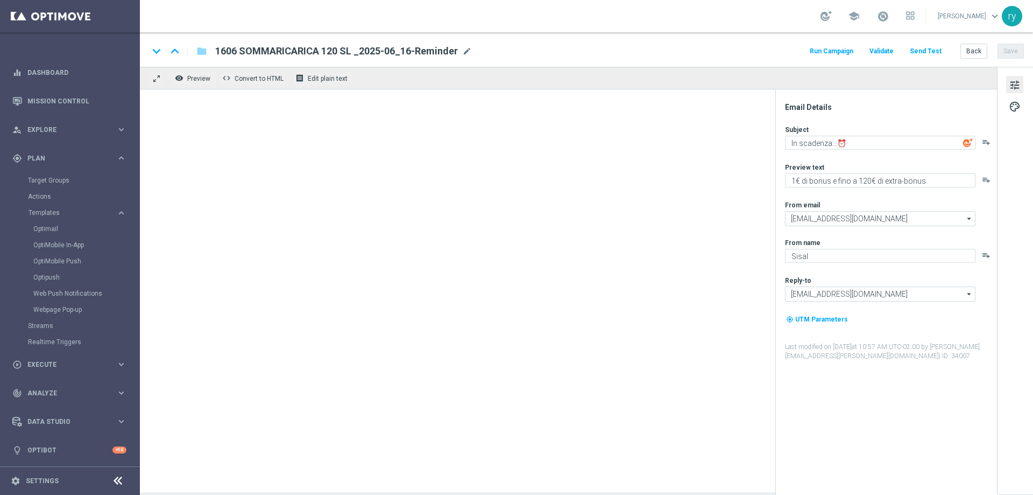
type textarea "Ti aspetta una promozione da star⭐​"
type textarea "Fino a 150€ di bonus per te!"
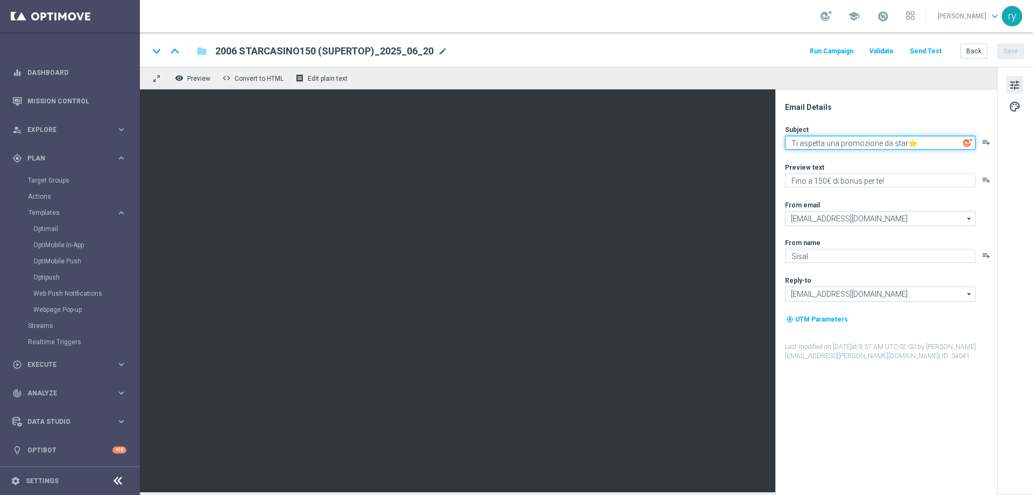
drag, startPoint x: 924, startPoint y: 141, endPoint x: 780, endPoint y: 150, distance: 143.9
click at [780, 150] on div "Email Details Subject Ti aspetta una promozione da star⭐​ playlist_add Preview …" at bounding box center [886, 291] width 222 height 405
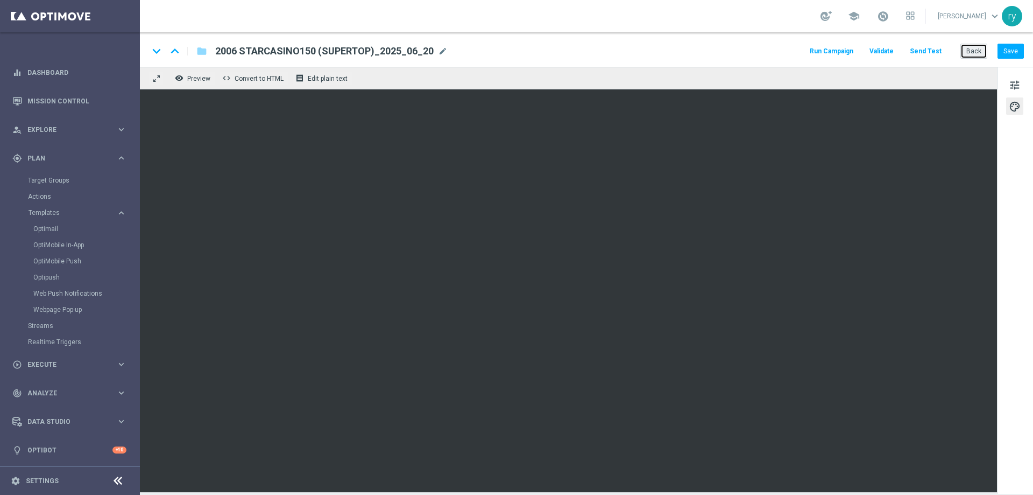
click at [969, 47] on button "Back" at bounding box center [974, 51] width 27 height 15
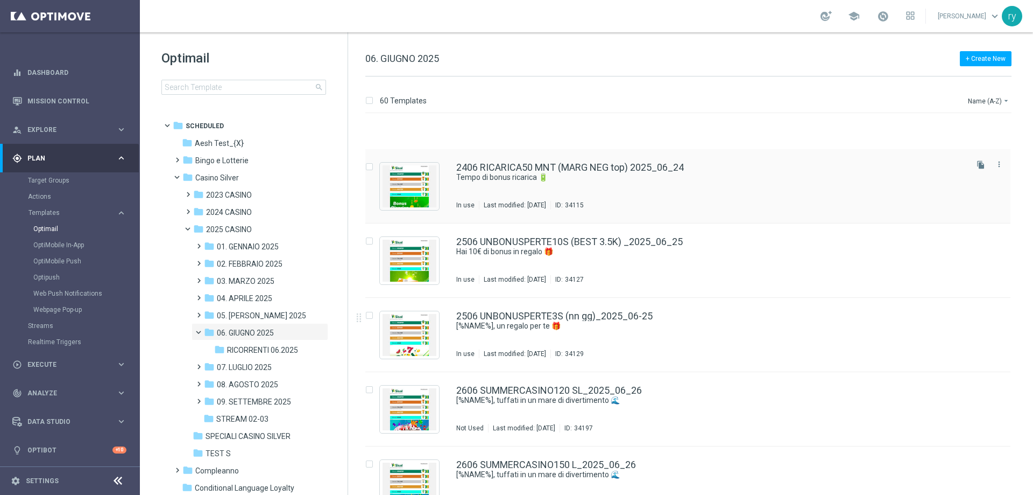
scroll to position [2772, 0]
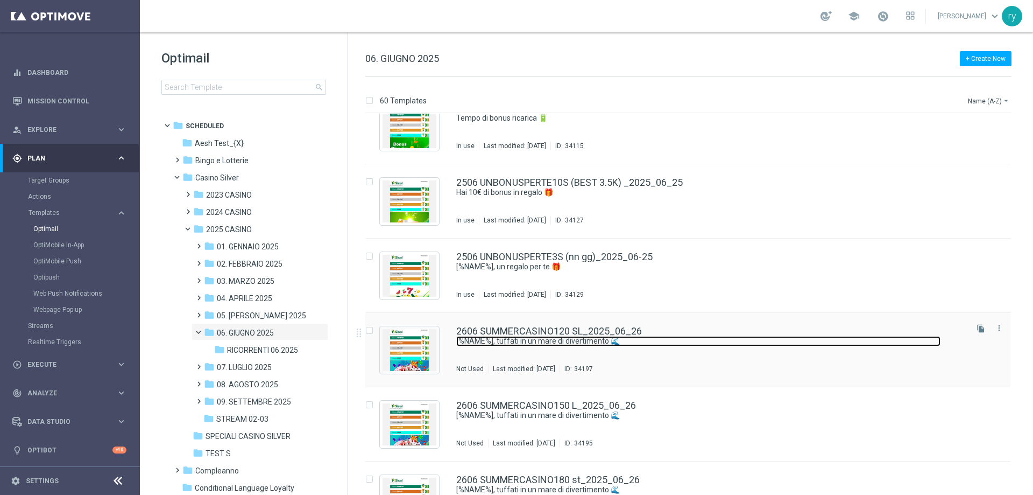
click at [558, 340] on link "[%NAME%], tuffati in un mare di divertimento 🌊​" at bounding box center [698, 341] width 484 height 10
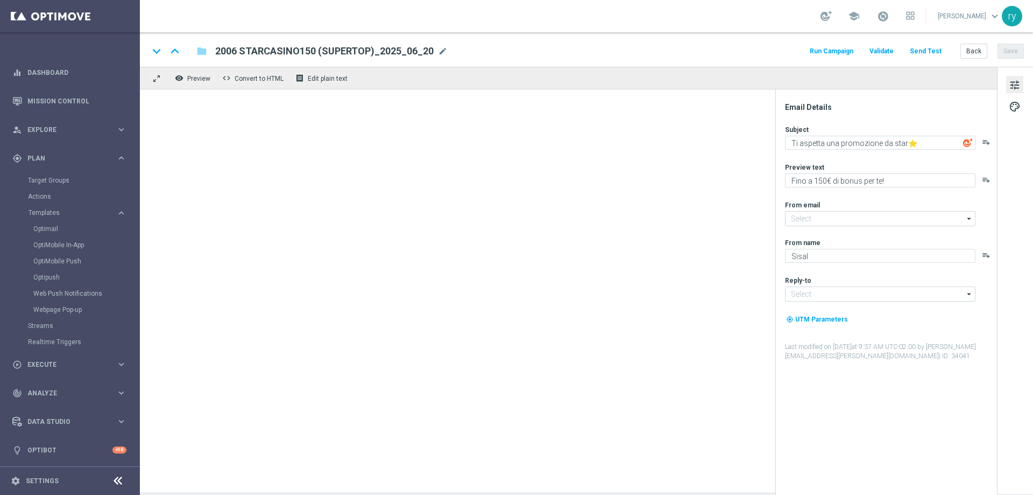
type textarea "[%NAME%], tuffati in un mare di divertimento 🌊​"
type textarea "Fino a 120€ di bonus per te"
type input "[EMAIL_ADDRESS][DOMAIN_NAME]"
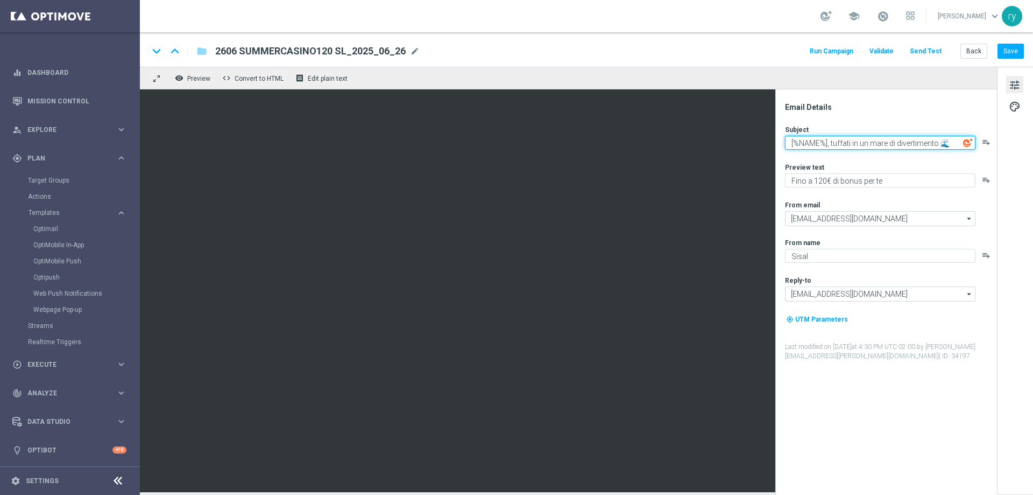
drag, startPoint x: 954, startPoint y: 143, endPoint x: 787, endPoint y: 145, distance: 166.3
click at [787, 145] on textarea "[%NAME%], tuffati in un mare di divertimento 🌊​" at bounding box center [880, 143] width 191 height 14
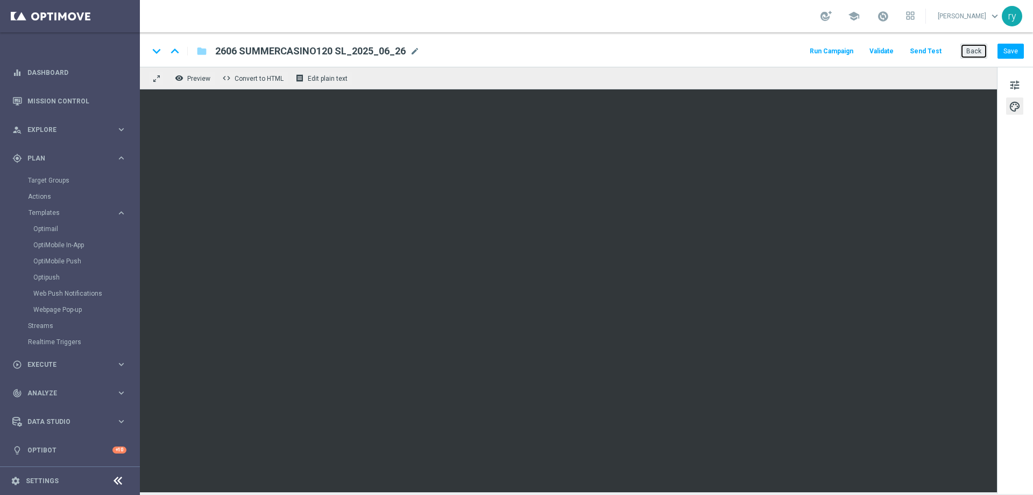
click at [966, 52] on button "Back" at bounding box center [974, 51] width 27 height 15
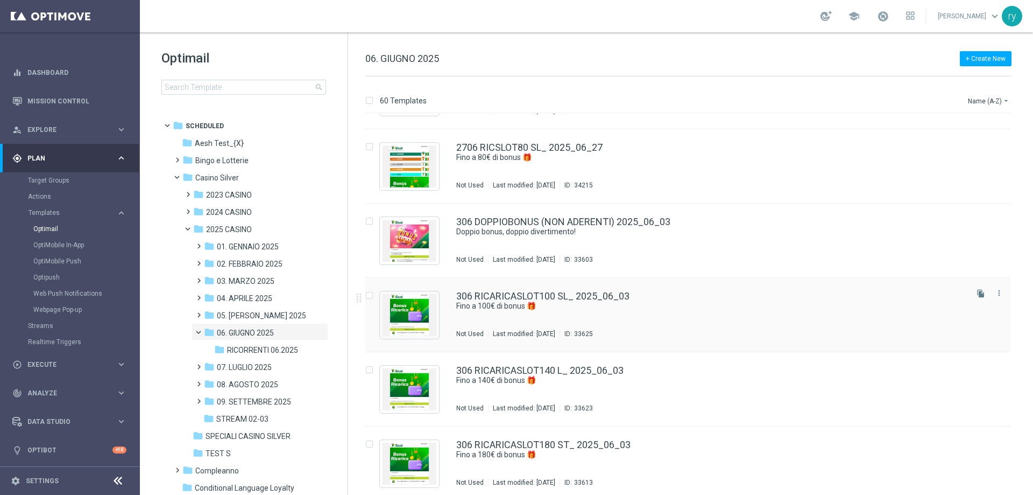
scroll to position [3547, 0]
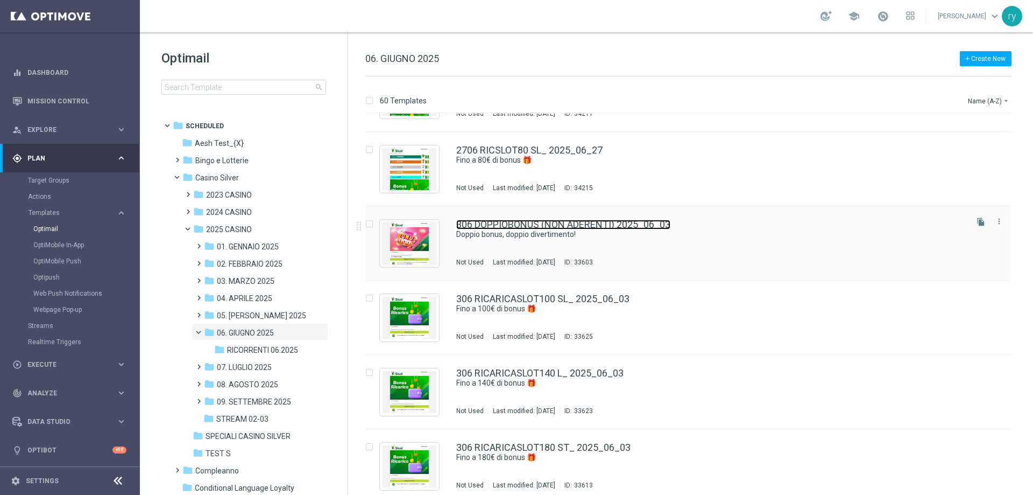
click at [633, 227] on link "306 DOPPIOBONUS (NON ADERENTI) 2025_06_03" at bounding box center [563, 225] width 214 height 10
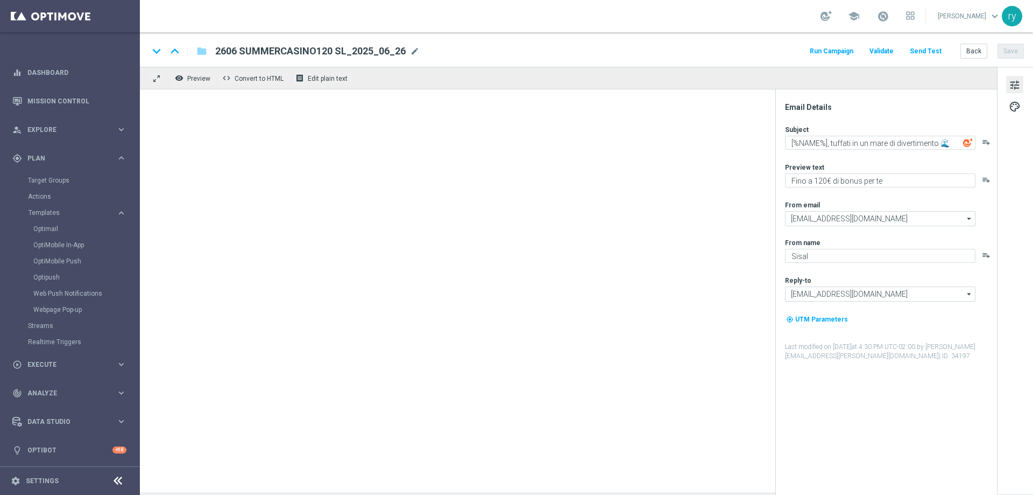
type textarea "Doppio bonus, doppio divertimento!"
type textarea "subito 10€ di Fun bonus e.."
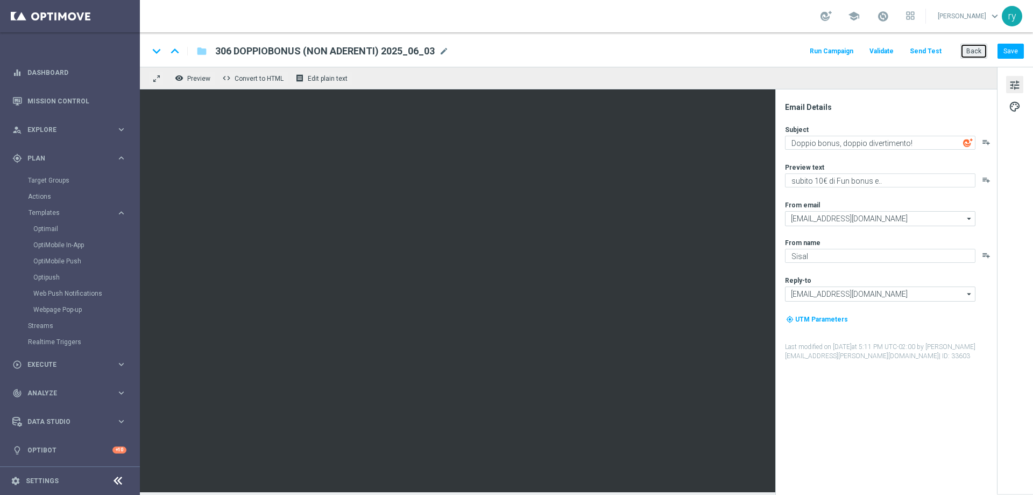
click at [971, 54] on button "Back" at bounding box center [974, 51] width 27 height 15
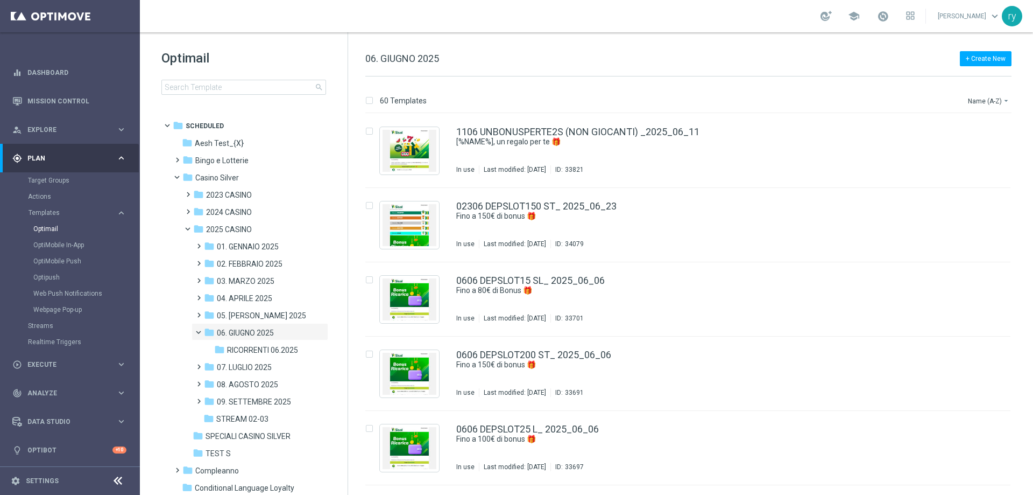
click at [600, 53] on div "+ Create New 06. GIUGNO 2025" at bounding box center [688, 64] width 646 height 24
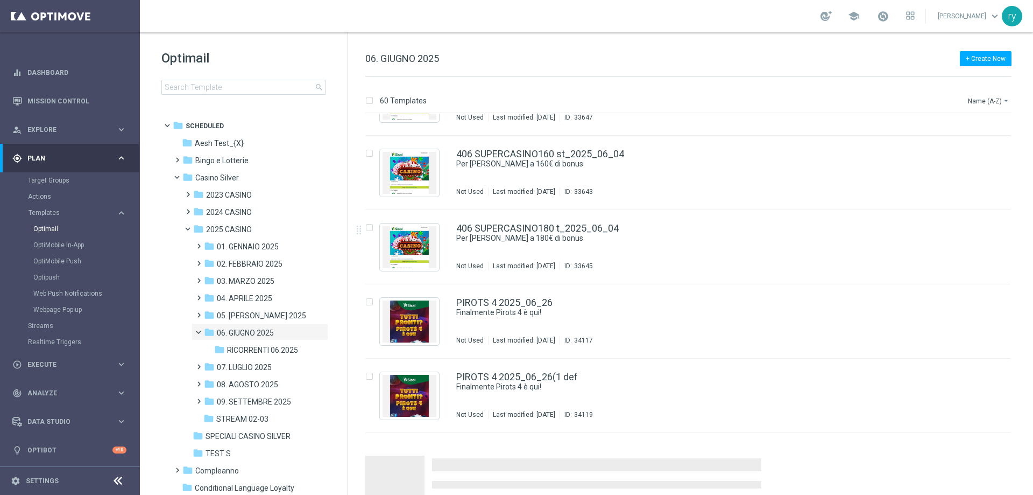
scroll to position [4075, 0]
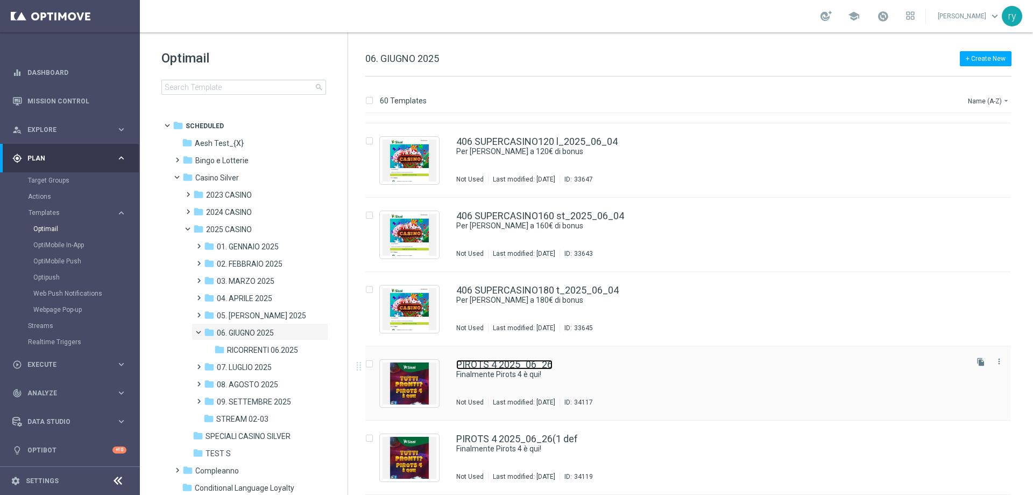
click at [540, 366] on link "PIROTS 4 2025_06_26" at bounding box center [504, 364] width 96 height 10
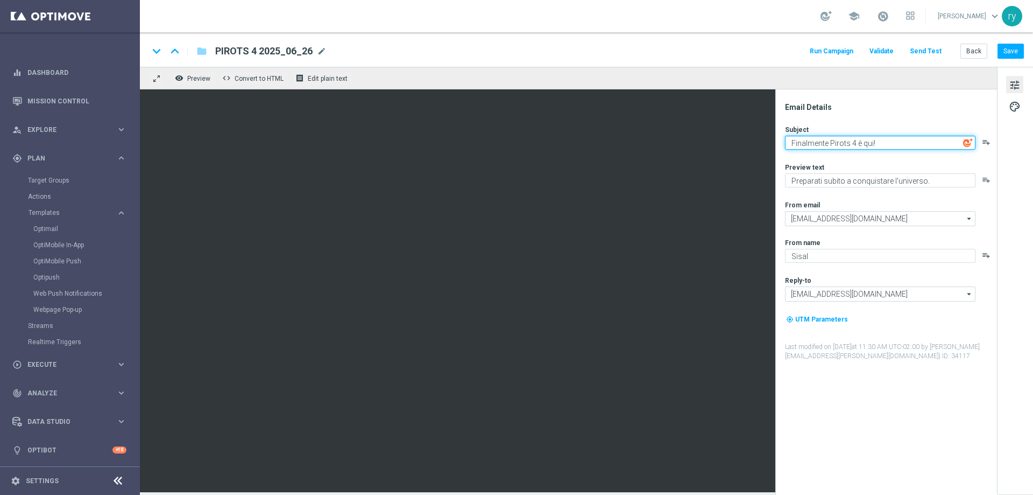
drag, startPoint x: 885, startPoint y: 143, endPoint x: 791, endPoint y: 147, distance: 94.8
click at [791, 147] on textarea "Finalmente Pirots 4 è qui!" at bounding box center [880, 143] width 191 height 14
click at [962, 53] on button "Back" at bounding box center [974, 51] width 27 height 15
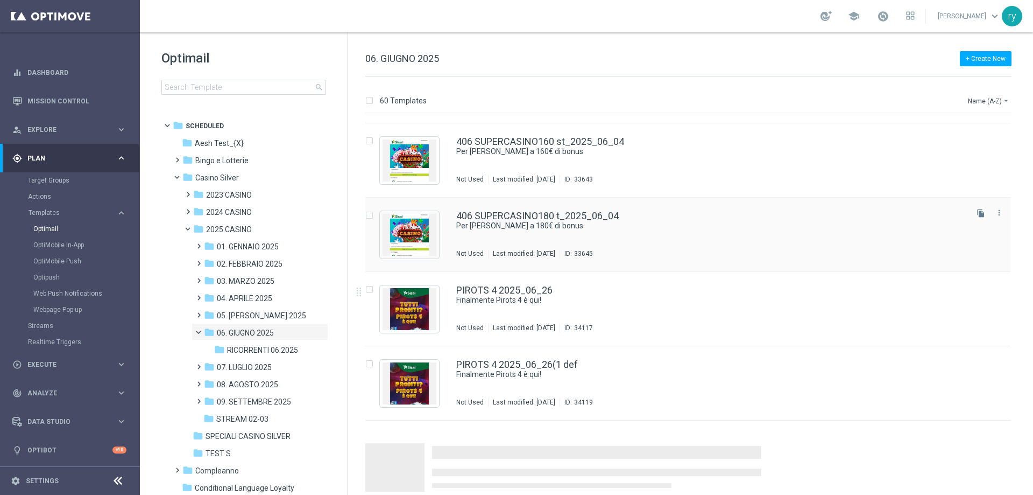
scroll to position [4075, 0]
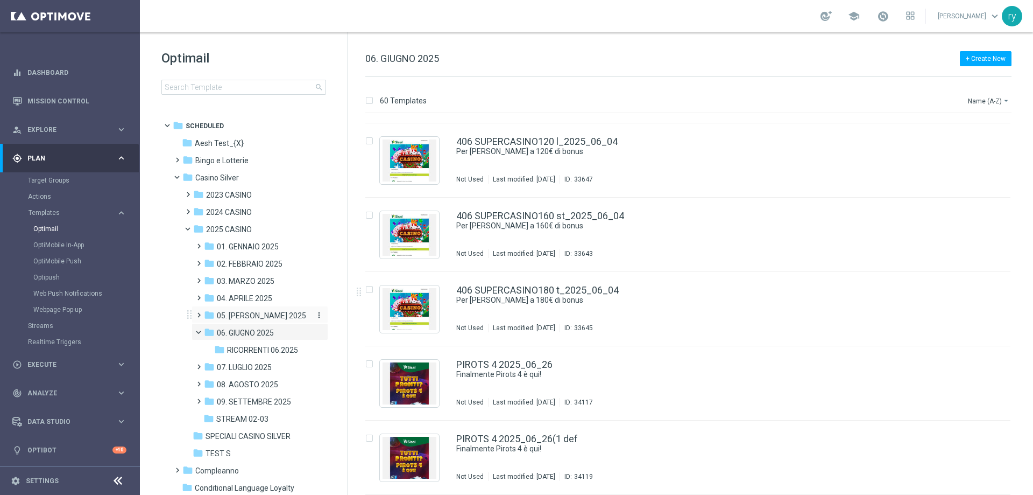
click at [237, 315] on span "05. [PERSON_NAME] 2025" at bounding box center [261, 316] width 89 height 10
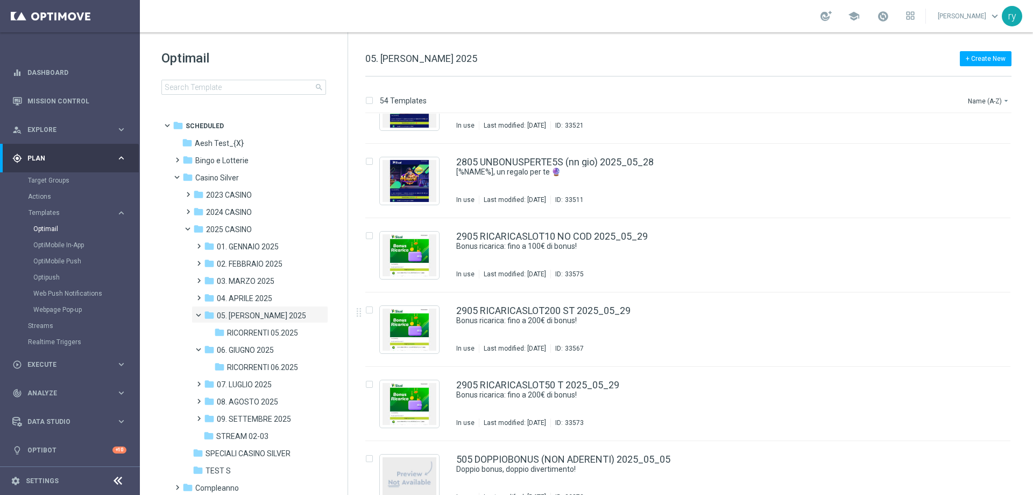
scroll to position [3629, 0]
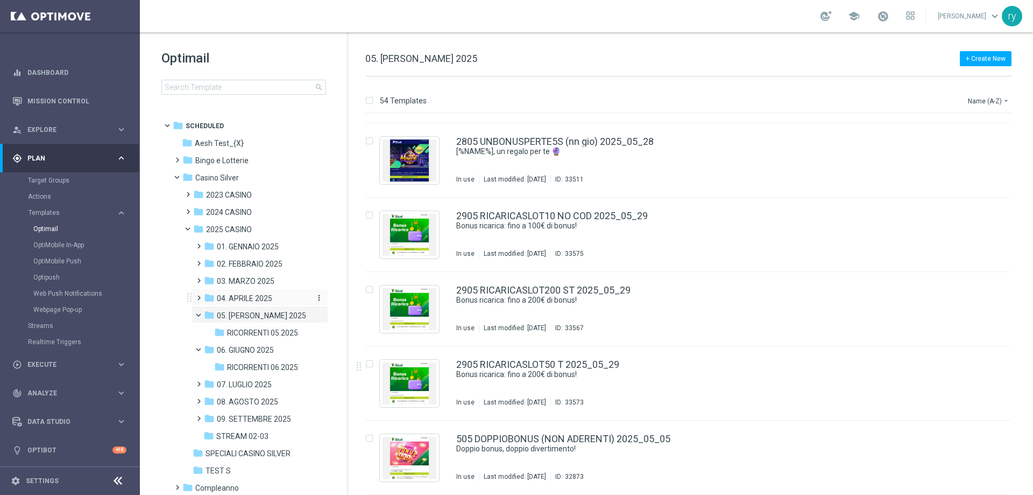
click at [243, 293] on div "folder 04. APRILE 2025" at bounding box center [256, 298] width 105 height 12
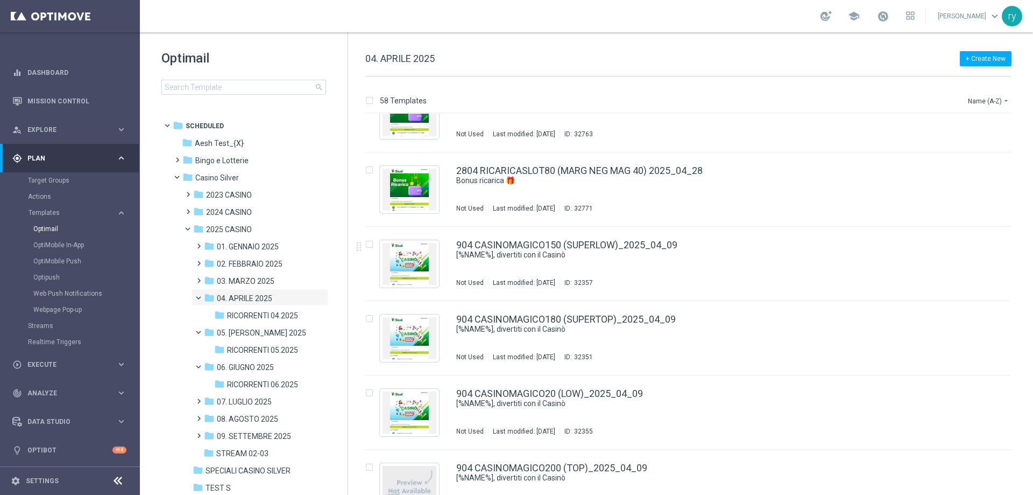
scroll to position [3902, 0]
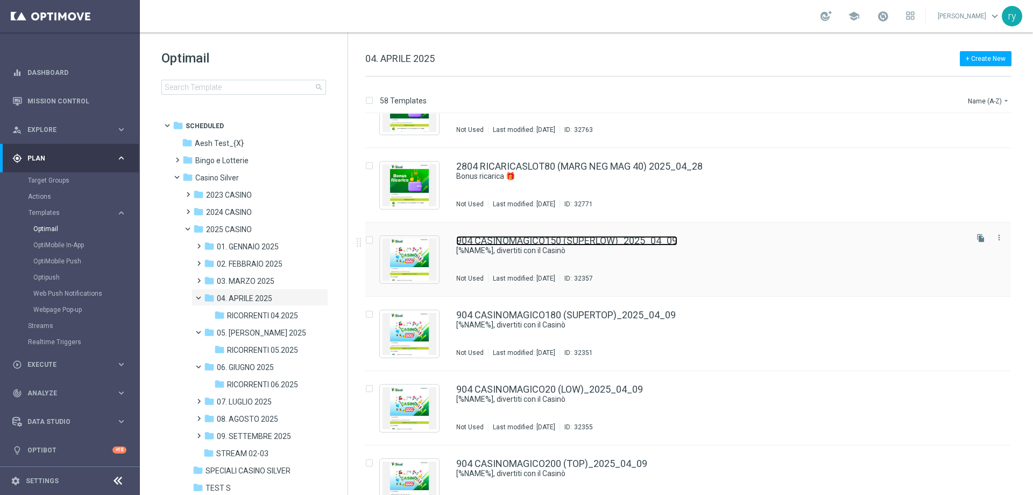
click at [551, 242] on link "904 CASINOMAGICO150 (SUPERLOW)_2025_04_09" at bounding box center [566, 241] width 221 height 10
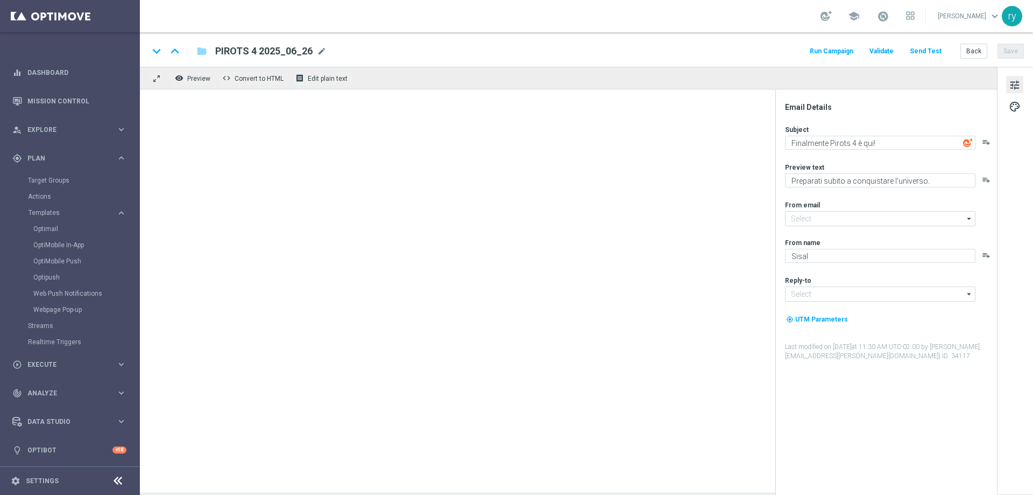
type input "[EMAIL_ADDRESS][DOMAIN_NAME]"
type textarea "[%NAME%], divertiti con il Casinò"
type textarea "Fino a 150€ di bonus per te!"
type input "[EMAIL_ADDRESS][DOMAIN_NAME]"
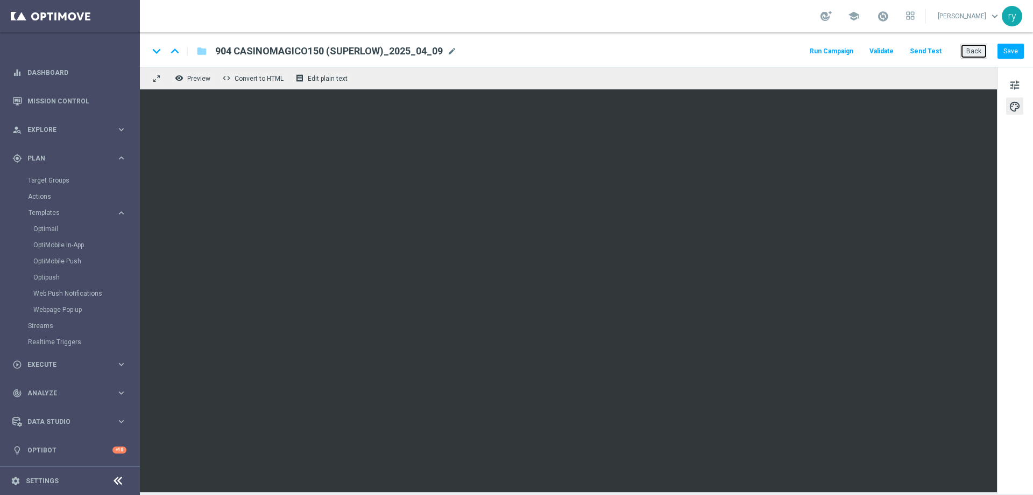
click at [975, 53] on button "Back" at bounding box center [974, 51] width 27 height 15
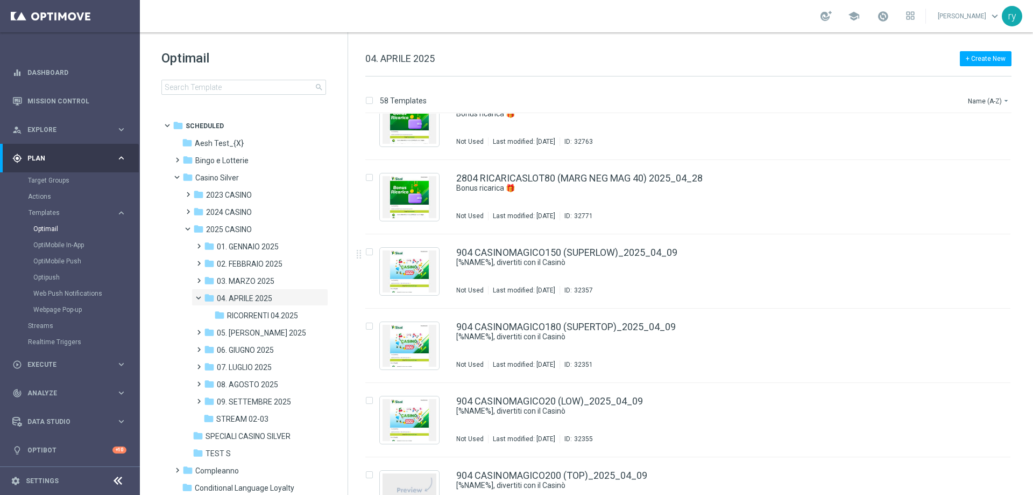
scroll to position [3926, 0]
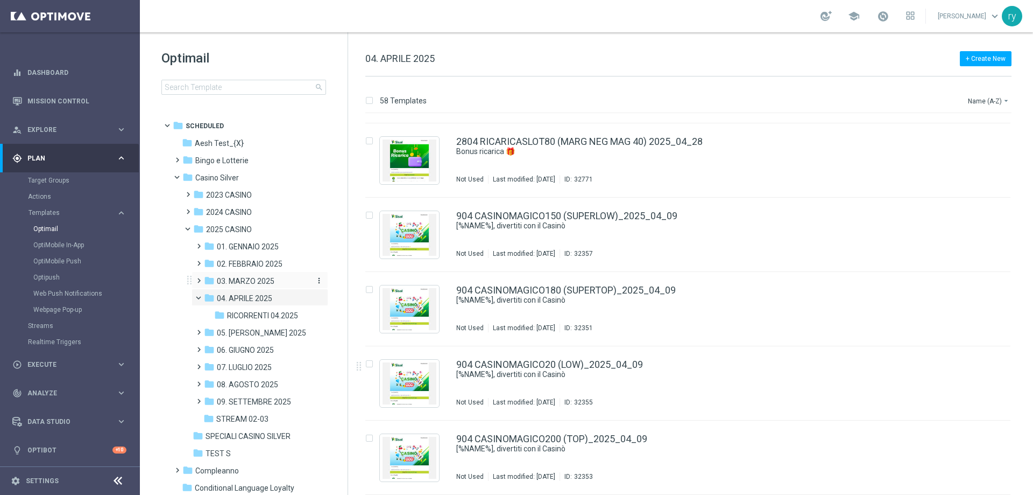
click at [243, 285] on span "03. MARZO 2025" at bounding box center [246, 281] width 58 height 10
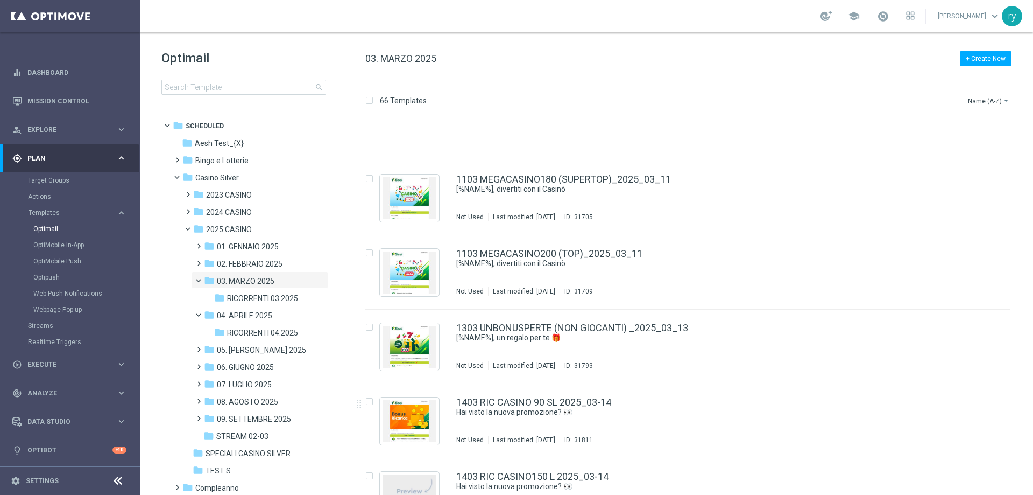
scroll to position [1023, 0]
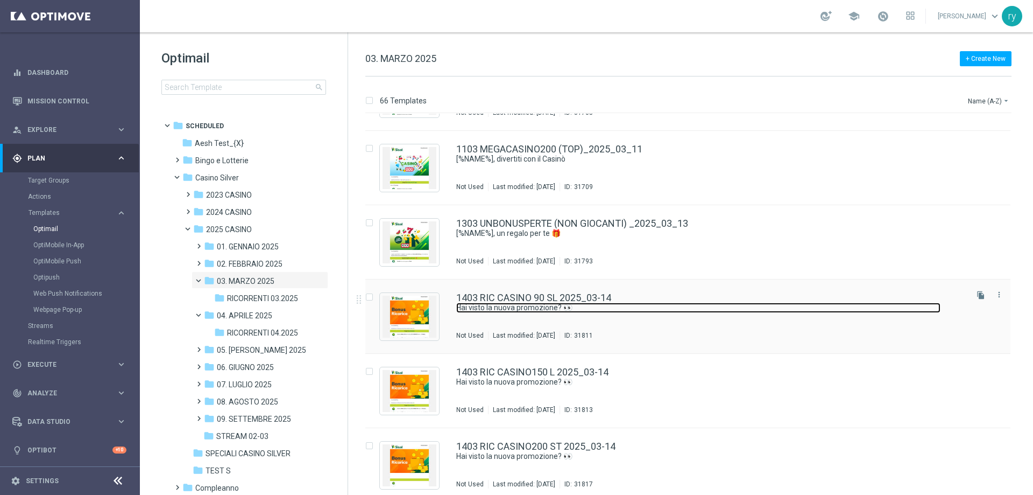
click at [544, 304] on link "Hai visto la nuova promozione? 👀" at bounding box center [698, 307] width 484 height 10
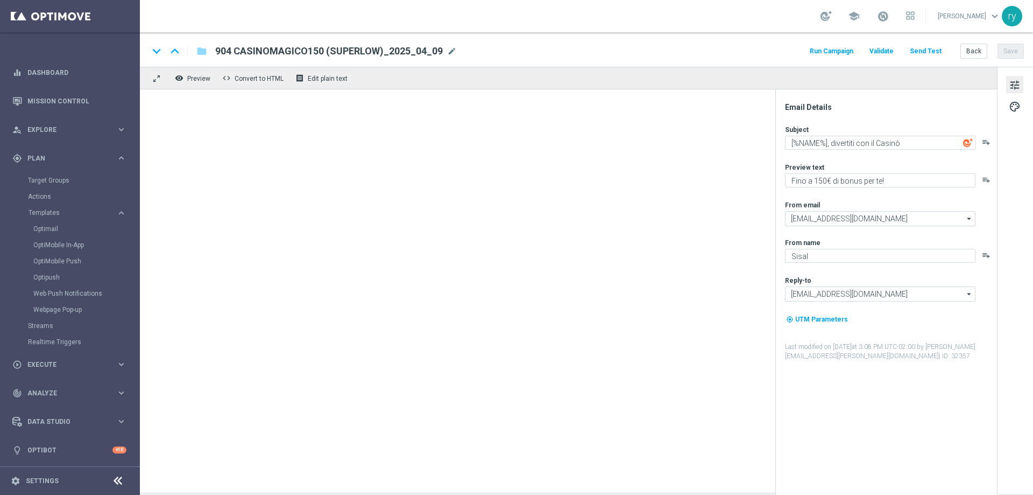
type textarea "Hai visto la nuova promozione? 👀"
type textarea "Fino a 90€ di Bonus per te!"
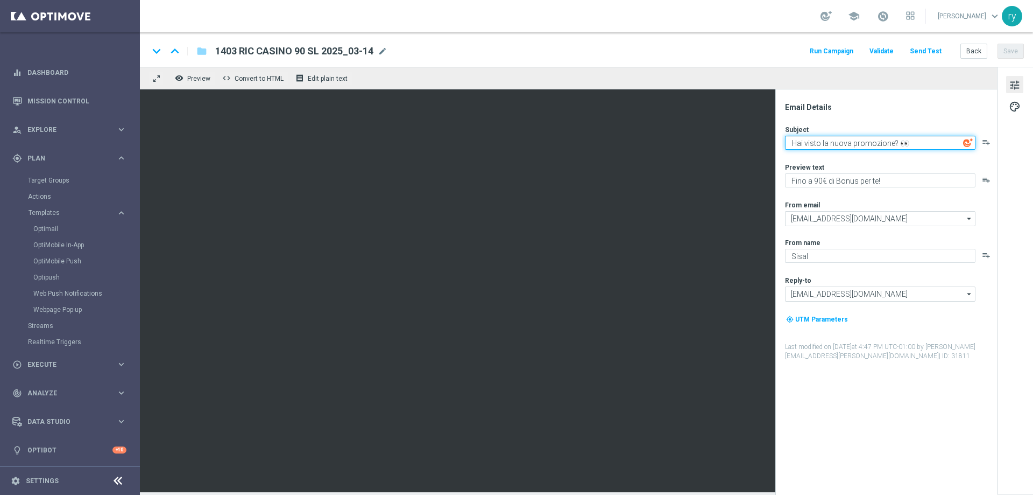
drag, startPoint x: 911, startPoint y: 144, endPoint x: 779, endPoint y: 144, distance: 131.3
click at [779, 144] on div "Email Details Subject Hai visto la nuova promozione? 👀 playlist_add Preview tex…" at bounding box center [886, 291] width 222 height 405
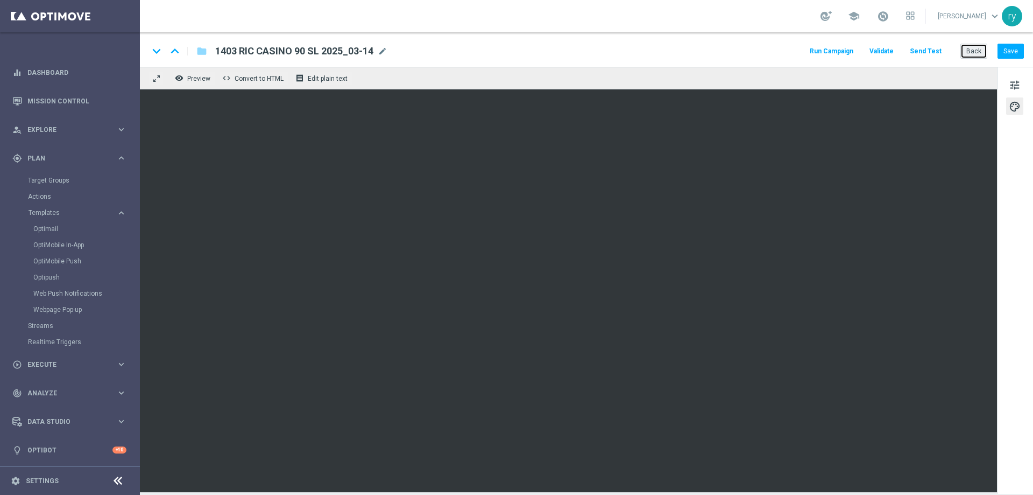
click at [971, 51] on button "Back" at bounding box center [974, 51] width 27 height 15
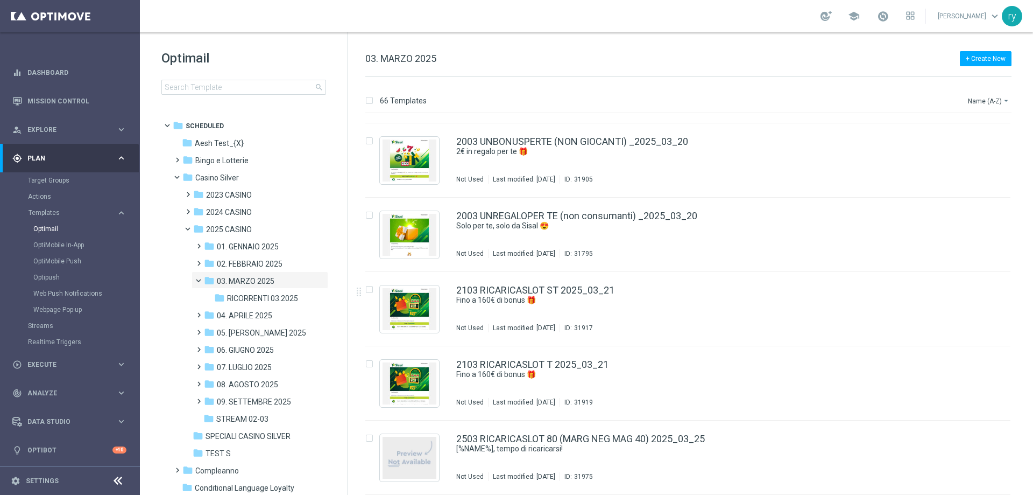
scroll to position [2147, 0]
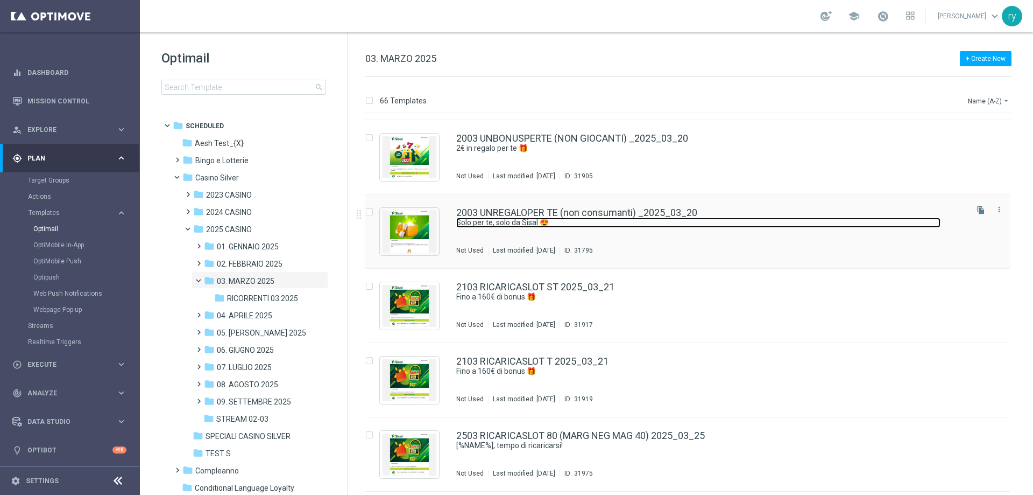
click at [533, 220] on link "Solo per te, solo da Sisal 😍" at bounding box center [698, 222] width 484 height 10
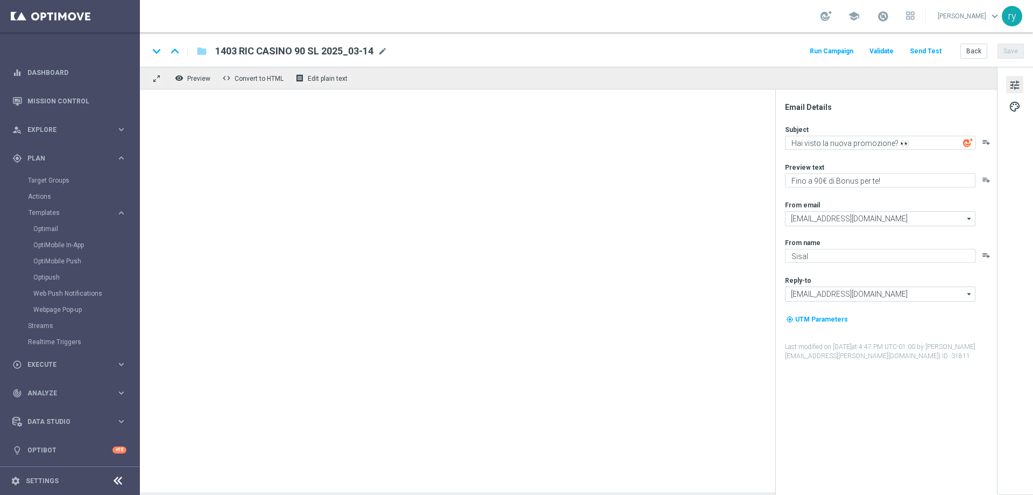
type textarea "Solo per te, solo da Sisal 😍"
type textarea "Ti abbiamo accreditato 2€ di bonus"
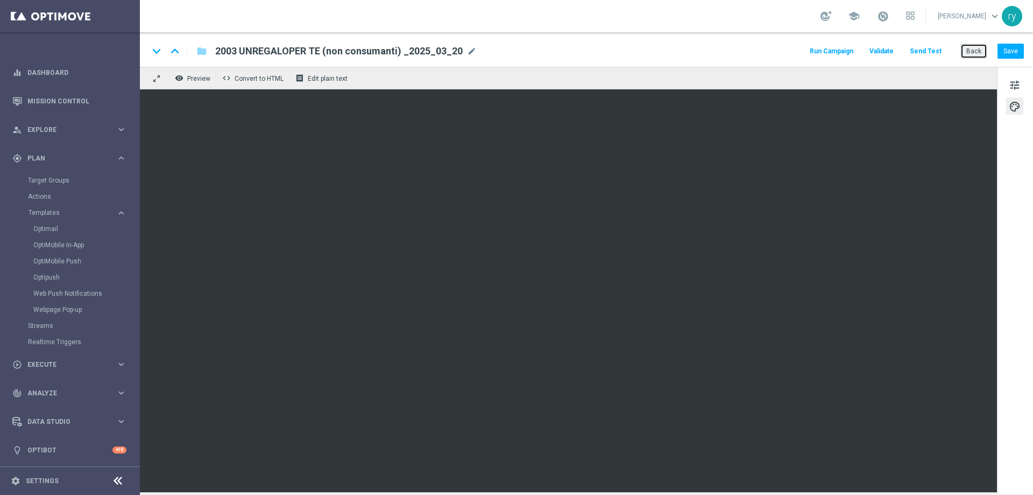
click at [970, 55] on button "Back" at bounding box center [974, 51] width 27 height 15
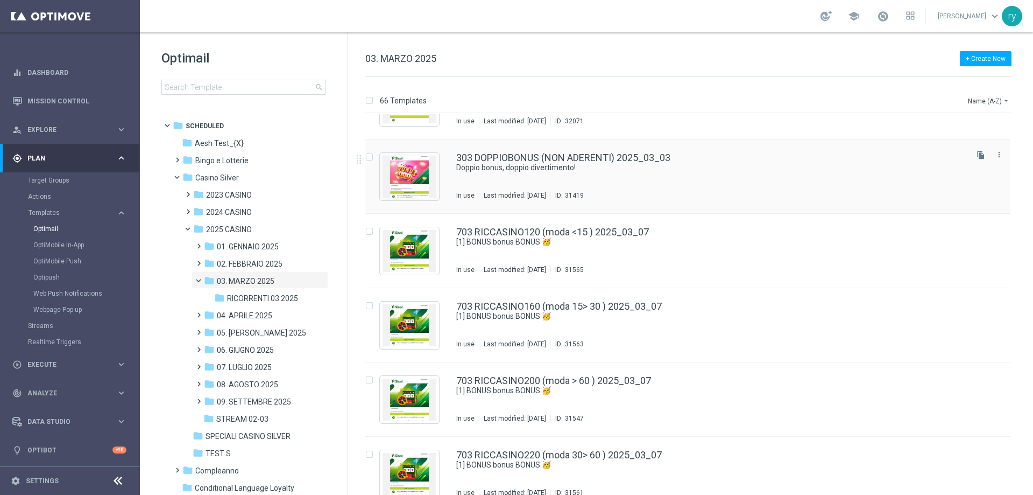
scroll to position [4521, 0]
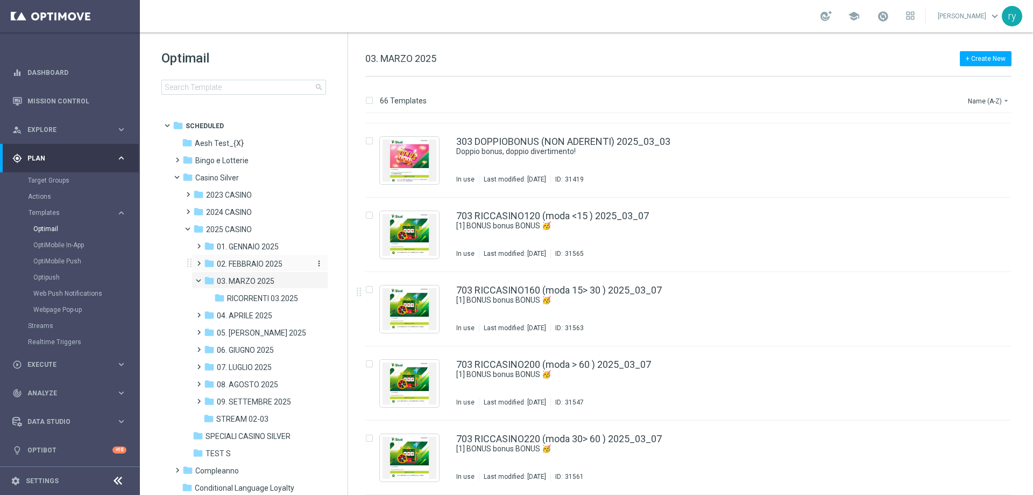
click at [274, 260] on span "02. FEBBRAIO 2025" at bounding box center [250, 264] width 66 height 10
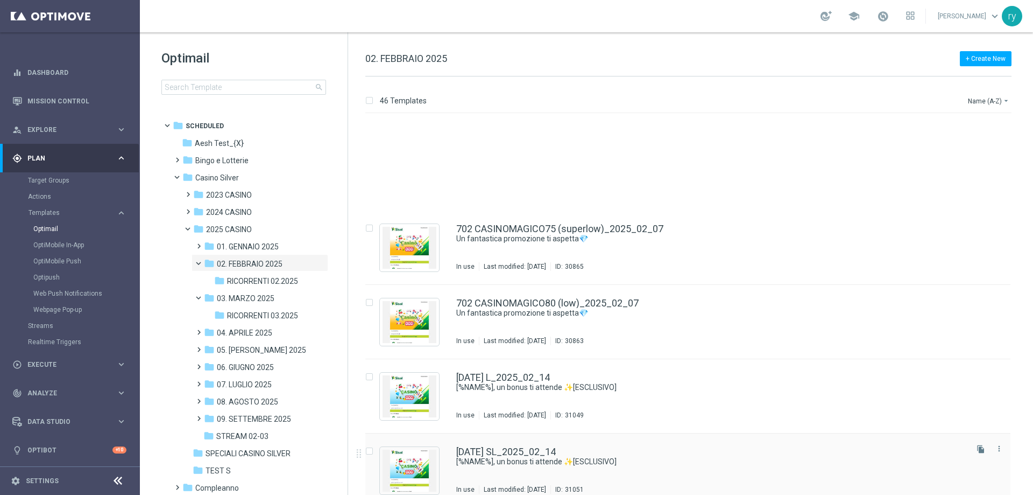
scroll to position [3035, 0]
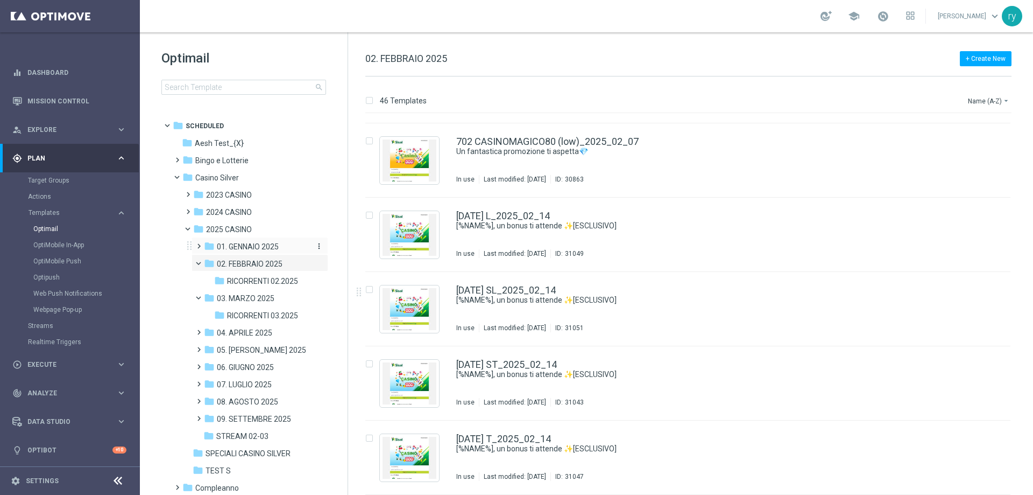
click at [228, 250] on span "01. GENNAIO 2025" at bounding box center [248, 247] width 62 height 10
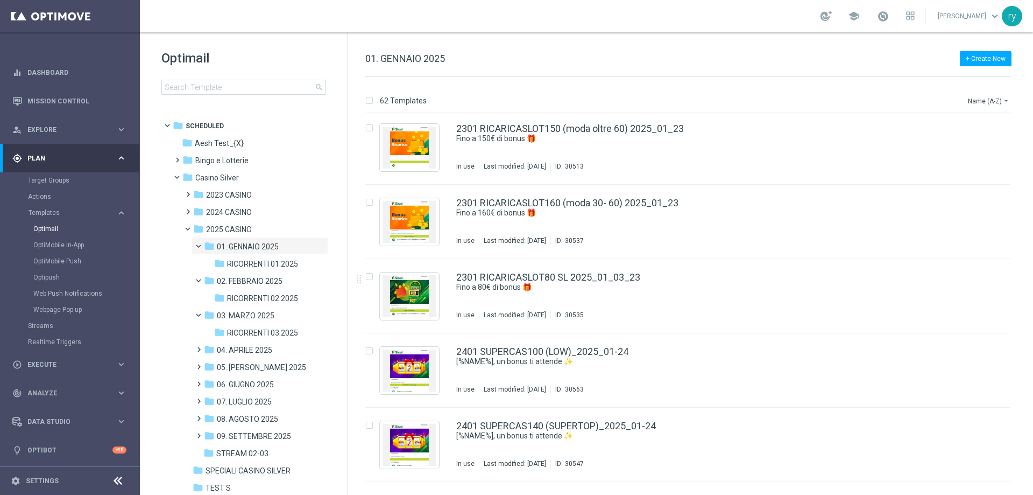
scroll to position [2416, 0]
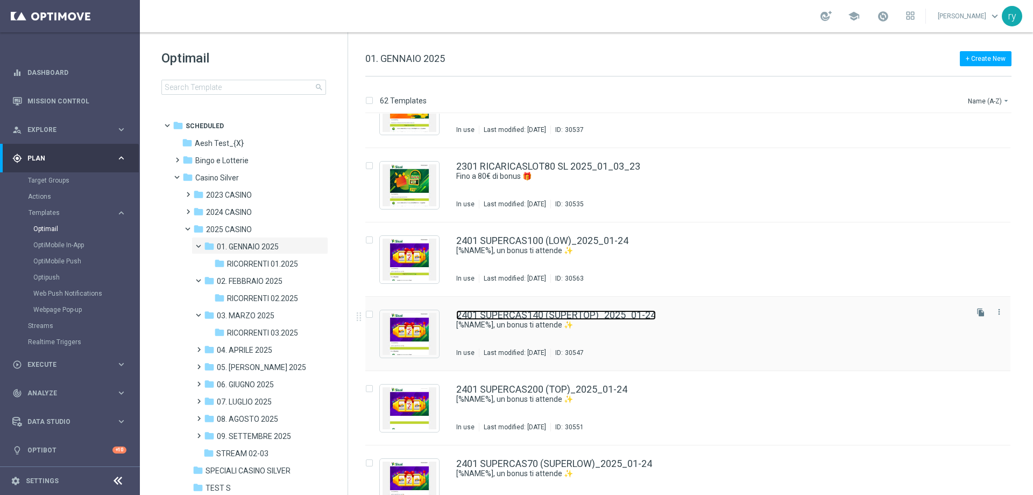
click at [523, 311] on link "2401 SUPERCAS140 (SUPERTOP)_2025_01-24" at bounding box center [556, 315] width 200 height 10
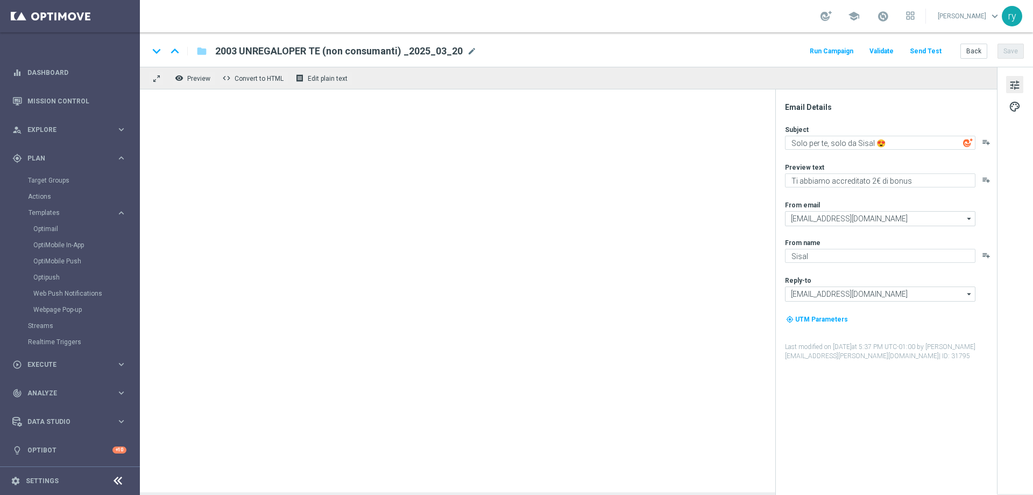
type textarea "[%NAME%], un bonus ti attende ✨"
type textarea "Fino a 140€ di bonus per te!"
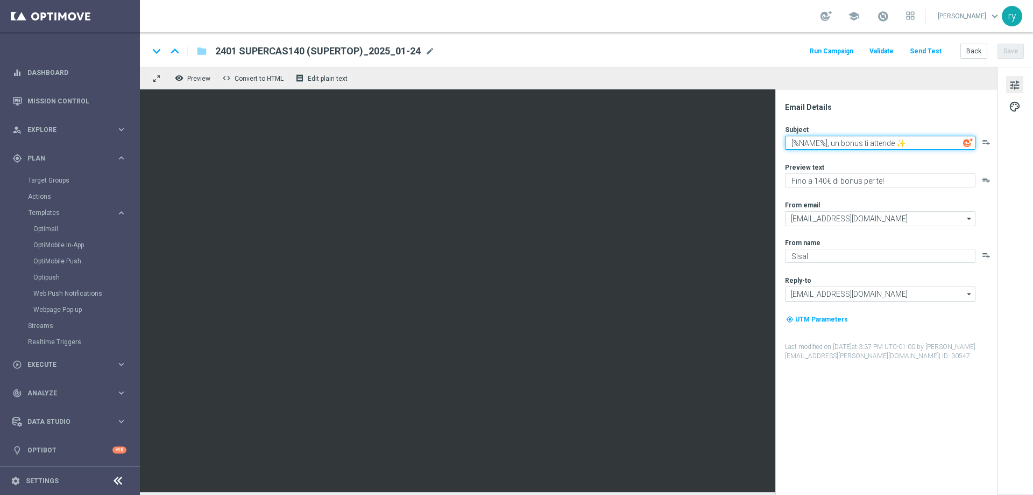
drag, startPoint x: 928, startPoint y: 143, endPoint x: 786, endPoint y: 143, distance: 142.1
click at [786, 143] on textarea "[%NAME%], un bonus ti attende ✨" at bounding box center [880, 143] width 191 height 14
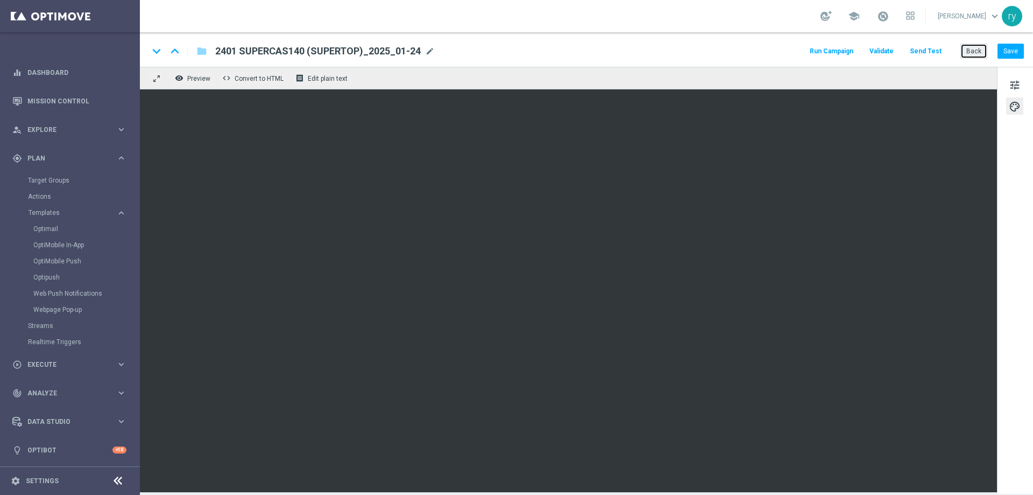
click at [962, 50] on button "Back" at bounding box center [974, 51] width 27 height 15
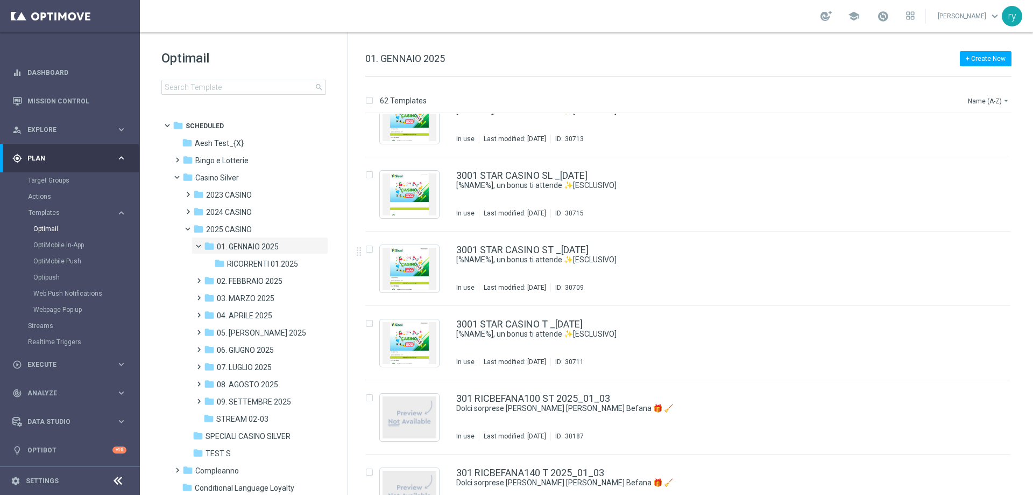
scroll to position [3579, 0]
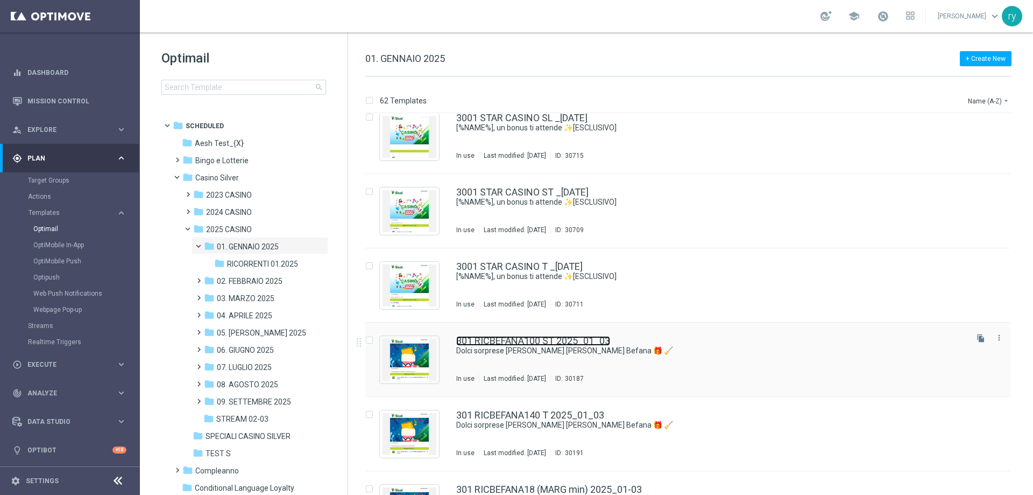
click at [563, 341] on link "301 RICBEFANA100 ST 2025_01_03" at bounding box center [533, 341] width 154 height 10
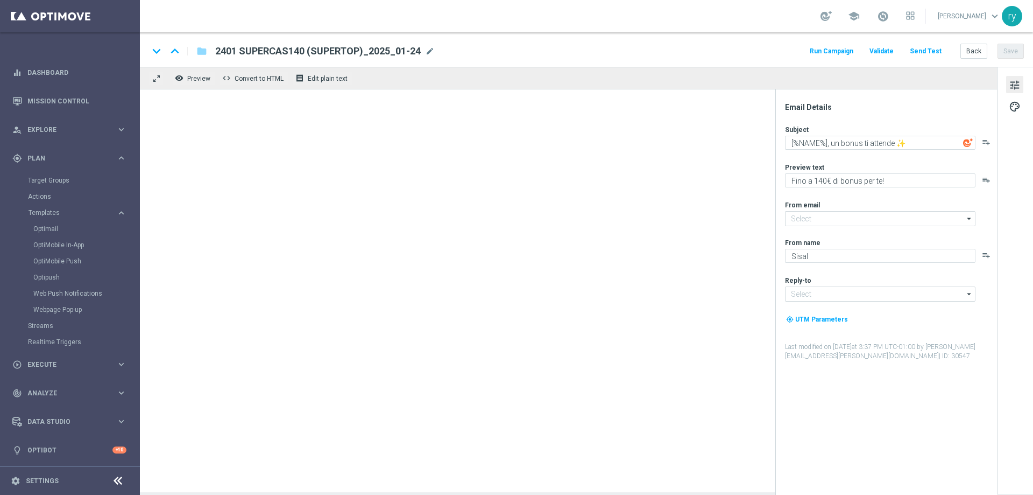
type textarea "Dolci sorprese nella calza della Befana 🎁 🧹​"
type textarea "Per te fino a 100€ di bonus"
type input "[EMAIL_ADDRESS][DOMAIN_NAME]"
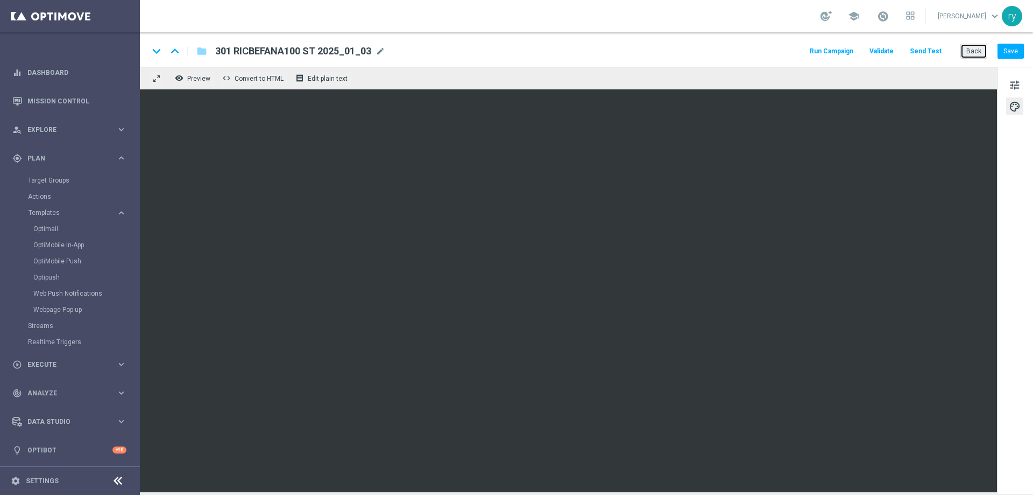
click at [971, 48] on button "Back" at bounding box center [974, 51] width 27 height 15
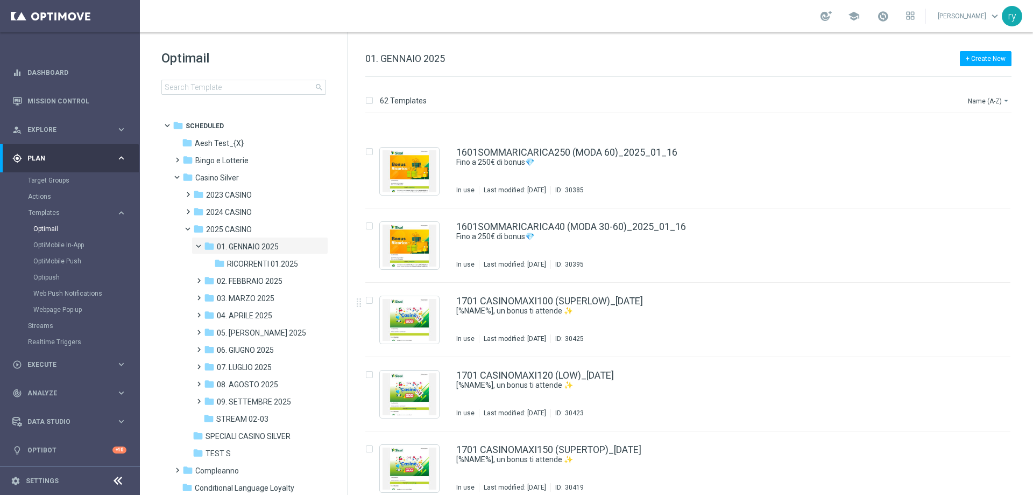
scroll to position [1663, 0]
